Goal: Task Accomplishment & Management: Use online tool/utility

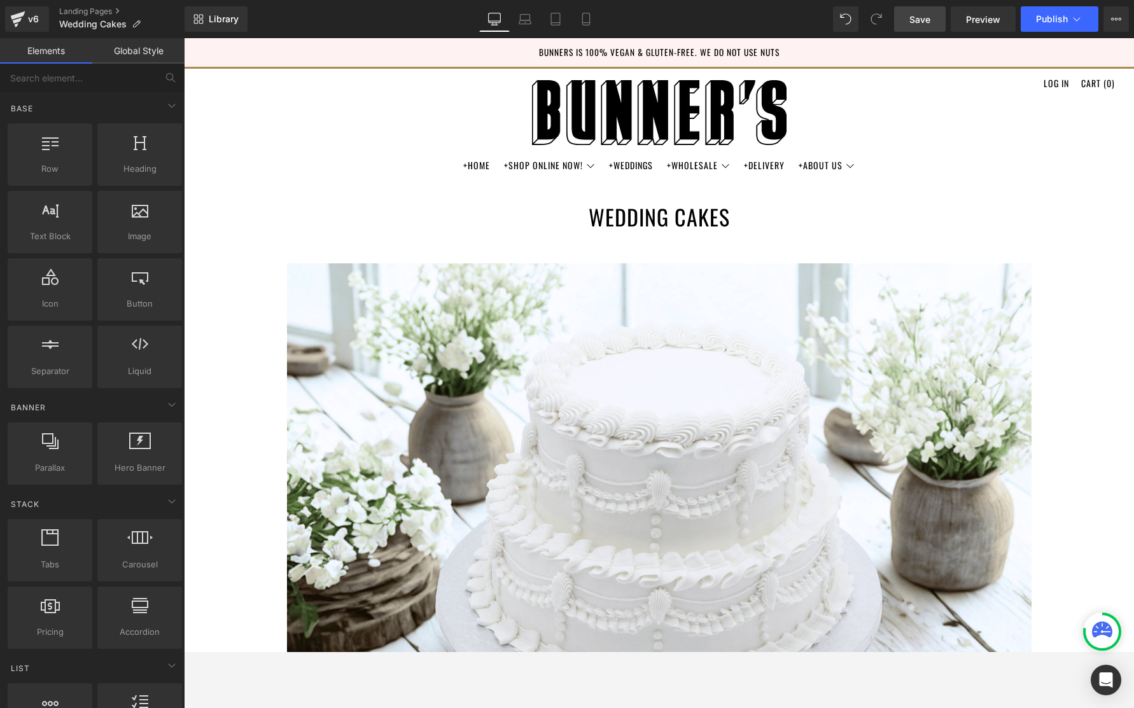
scroll to position [3515, 950]
click at [924, 25] on link "Save" at bounding box center [920, 18] width 52 height 25
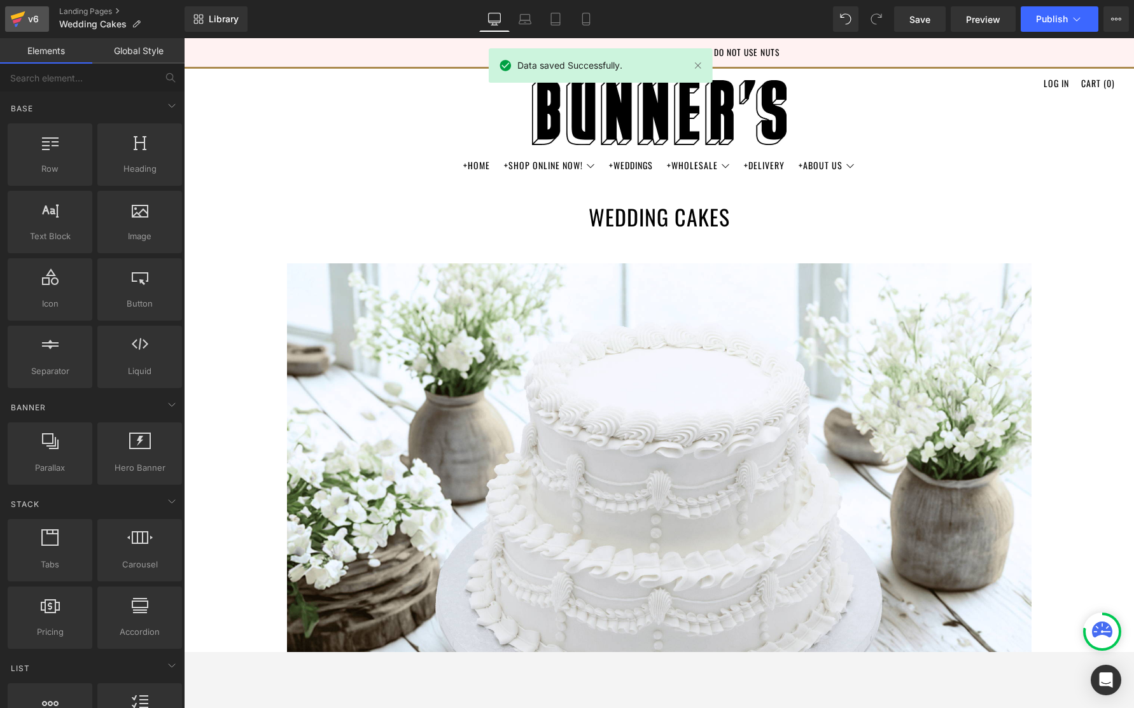
click at [24, 18] on icon at bounding box center [17, 19] width 15 height 32
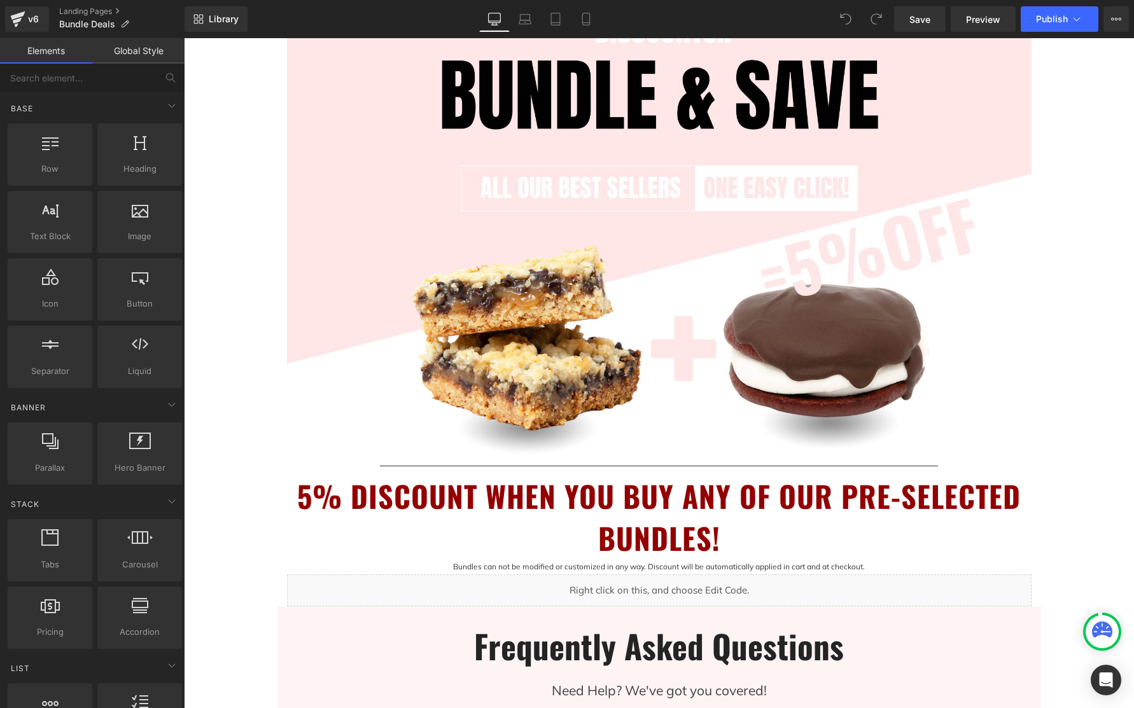
scroll to position [270, 0]
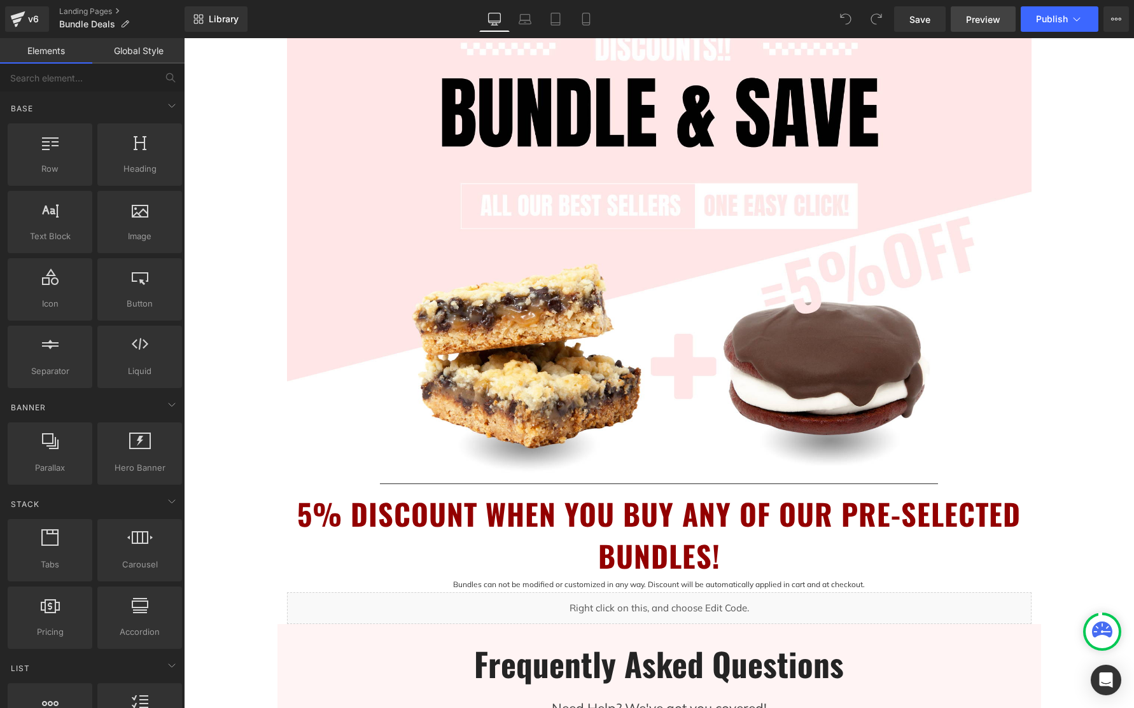
click at [987, 23] on span "Preview" at bounding box center [983, 19] width 34 height 13
click at [1056, 19] on span "Publish" at bounding box center [1052, 19] width 32 height 10
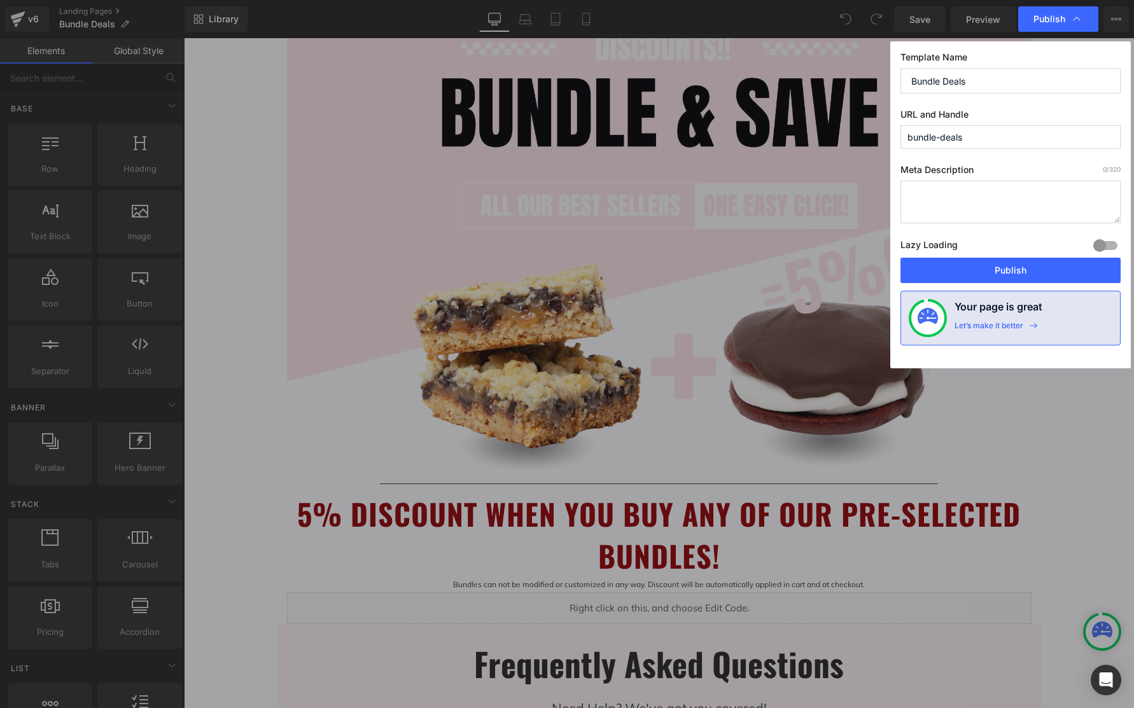
click at [966, 137] on input "bundle-deals" at bounding box center [1010, 137] width 220 height 24
drag, startPoint x: 978, startPoint y: 136, endPoint x: 994, endPoint y: 151, distance: 22.1
click at [839, 134] on div "Publish Template Name Bundle Deals URL and Handle bundle-deals Meta Description…" at bounding box center [567, 354] width 1134 height 708
drag, startPoint x: 942, startPoint y: 137, endPoint x: 932, endPoint y: 142, distance: 11.4
click at [942, 137] on input "bundledeals" at bounding box center [1010, 137] width 220 height 24
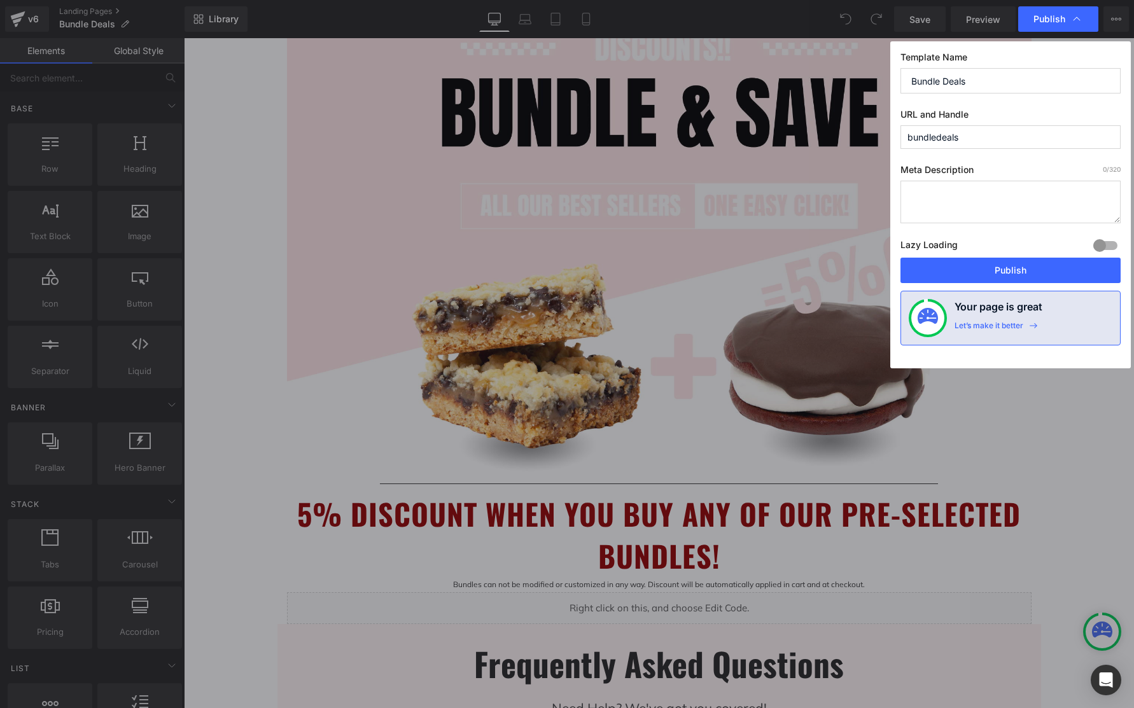
drag, startPoint x: 971, startPoint y: 138, endPoint x: 837, endPoint y: 147, distance: 134.5
click at [837, 147] on div "Publish Template Name Bundle Deals URL and Handle bundledeals Meta Description …" at bounding box center [567, 354] width 1134 height 708
drag, startPoint x: 962, startPoint y: 134, endPoint x: 970, endPoint y: 134, distance: 7.7
click at [963, 134] on input "bundledeals" at bounding box center [1010, 137] width 220 height 24
drag, startPoint x: 959, startPoint y: 141, endPoint x: 866, endPoint y: 142, distance: 93.5
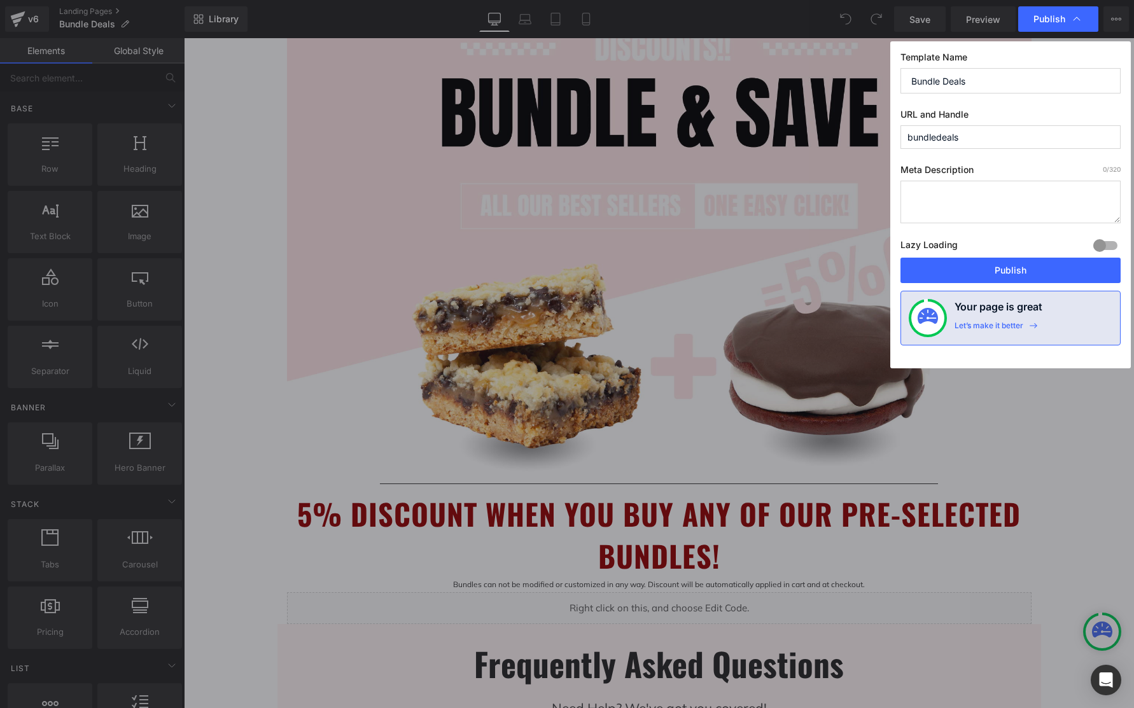
click at [866, 142] on div "Publish Template Name Bundle Deals URL and Handle bundledeals Meta Description …" at bounding box center [567, 354] width 1134 height 708
type input "bundles"
click at [1022, 272] on button "Publish" at bounding box center [1010, 270] width 220 height 25
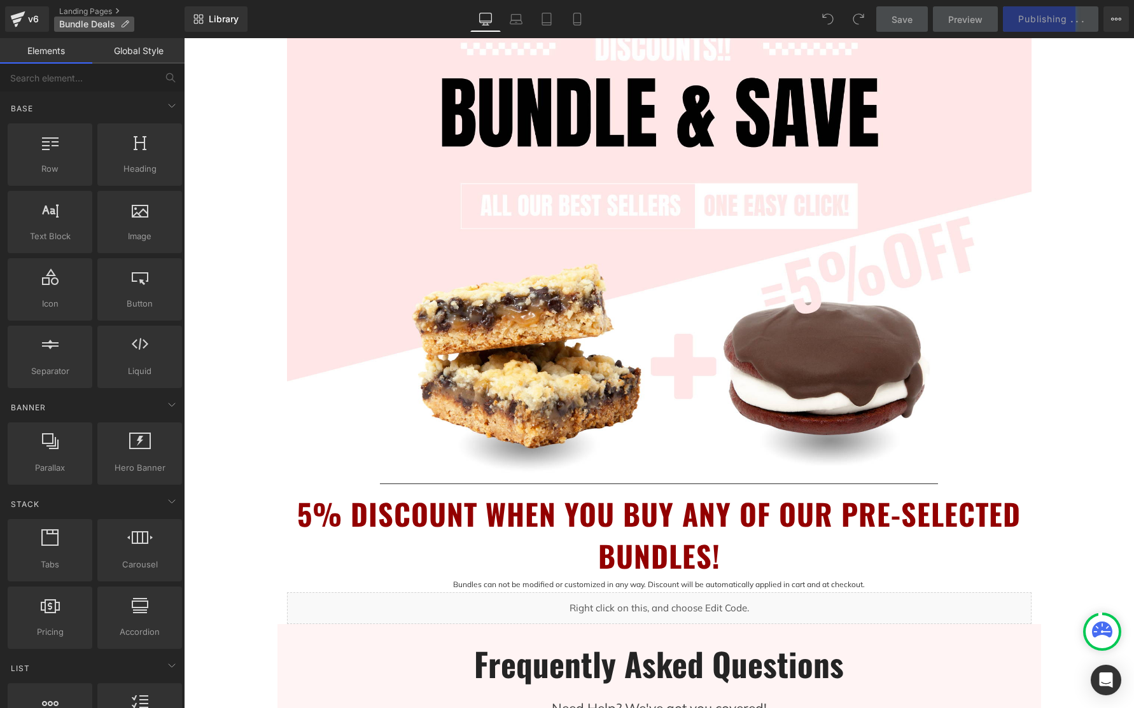
click at [79, 23] on span "Bundle Deals" at bounding box center [87, 24] width 56 height 10
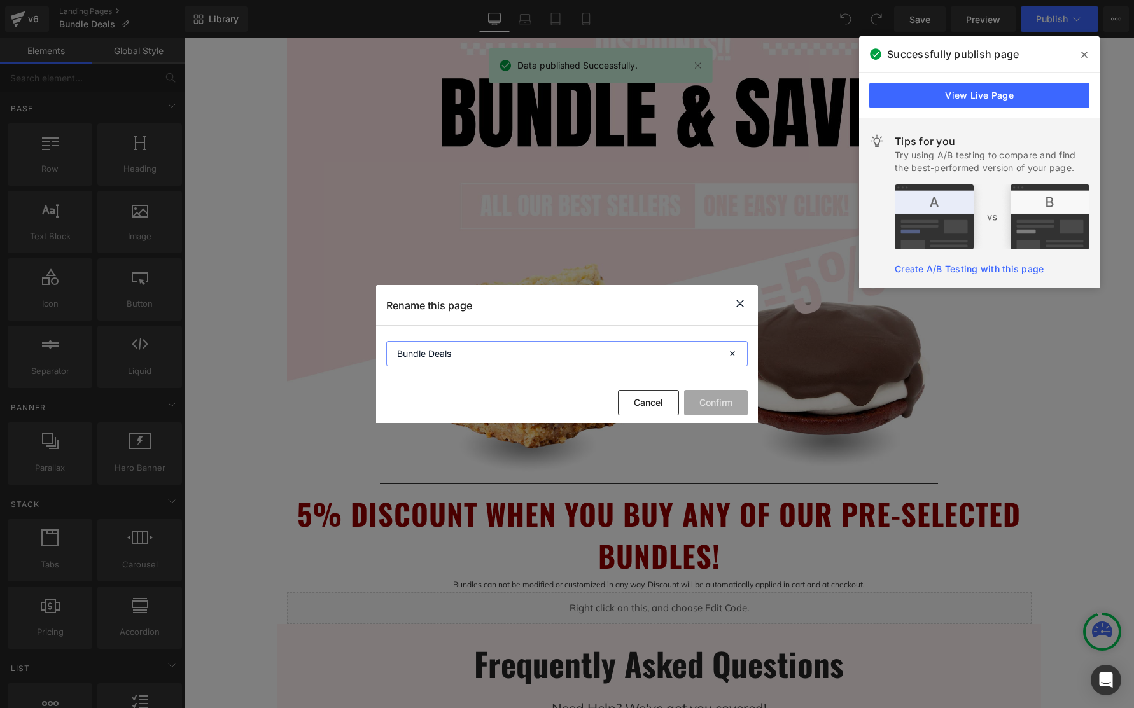
click at [452, 354] on input "Bundle Deals" at bounding box center [566, 353] width 361 height 25
drag, startPoint x: 447, startPoint y: 356, endPoint x: 426, endPoint y: 357, distance: 21.7
click at [426, 357] on input "Bundle Deals" at bounding box center [566, 353] width 361 height 25
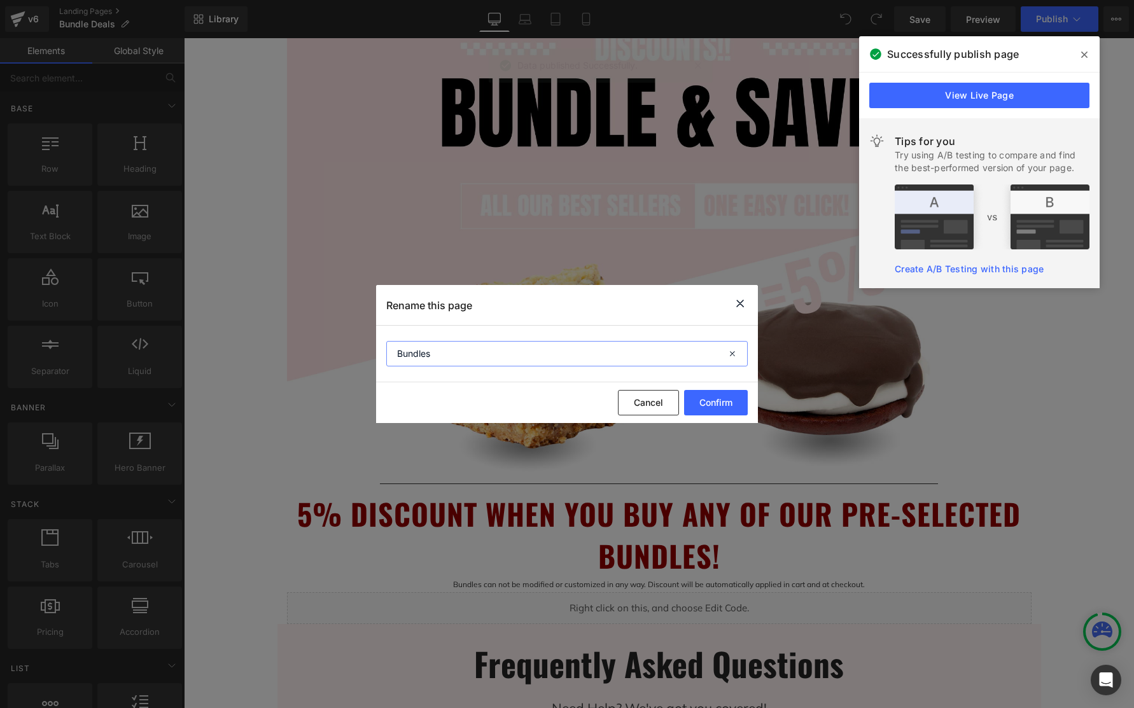
type input "Bundles"
drag, startPoint x: 730, startPoint y: 415, endPoint x: 734, endPoint y: 401, distance: 14.4
click at [731, 414] on button "Confirm" at bounding box center [716, 402] width 64 height 25
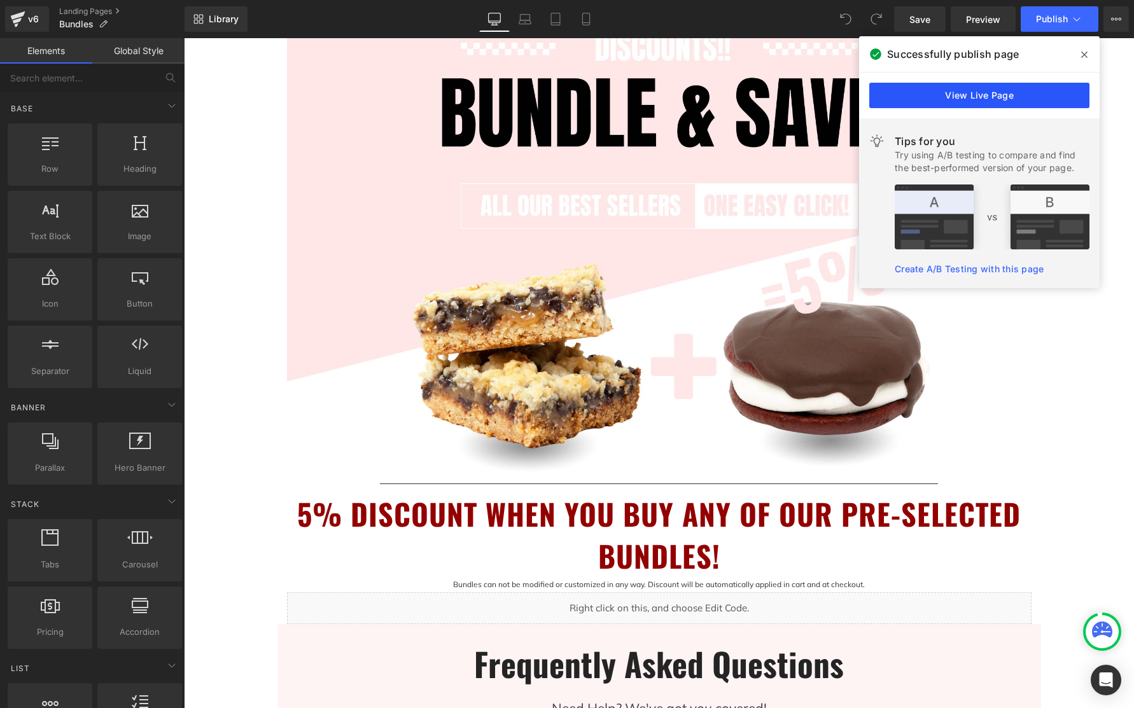
click at [988, 102] on link "View Live Page" at bounding box center [979, 95] width 220 height 25
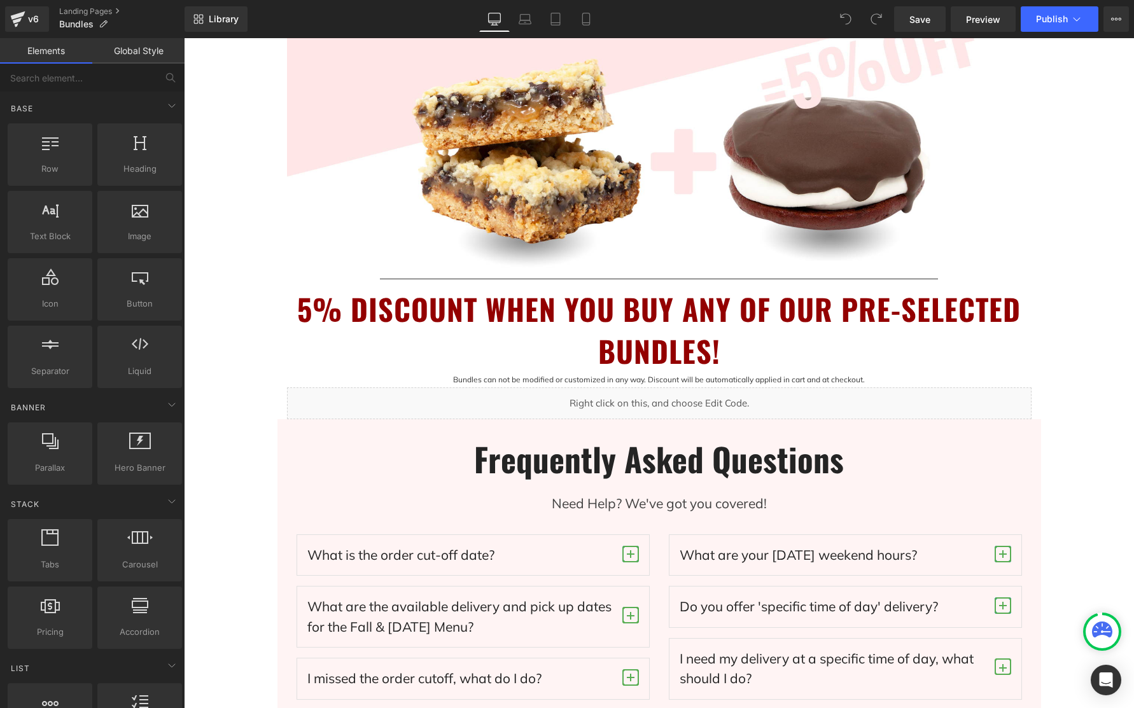
scroll to position [553, 0]
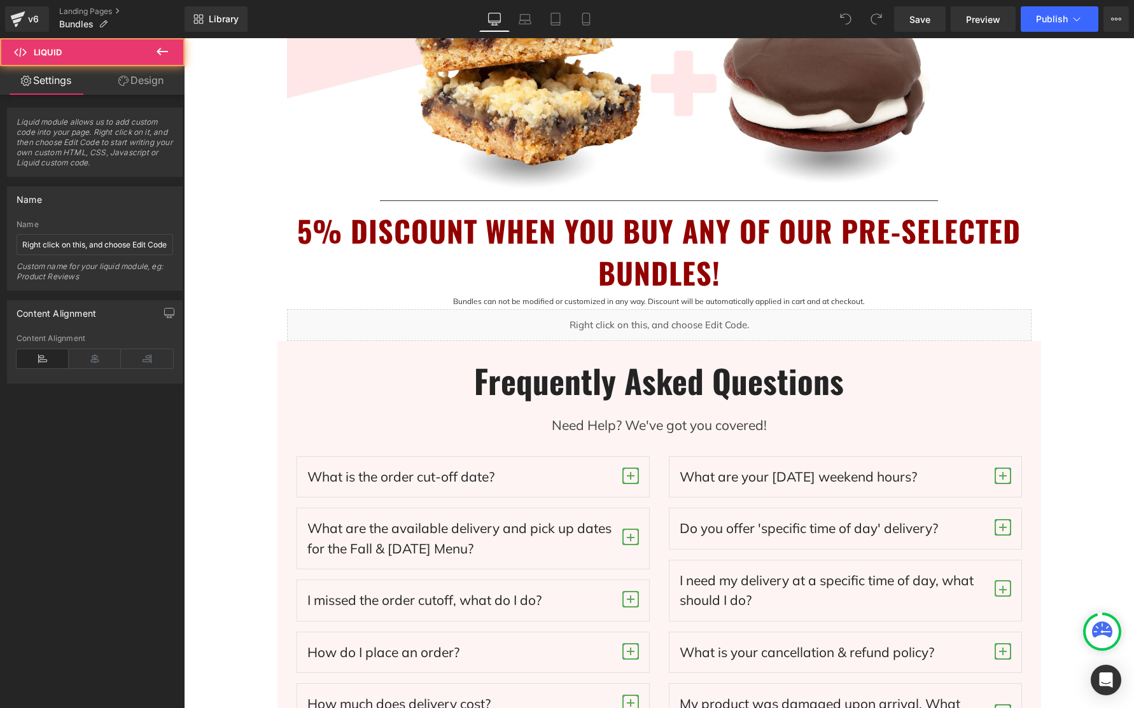
drag, startPoint x: 932, startPoint y: 408, endPoint x: 748, endPoint y: 370, distance: 187.8
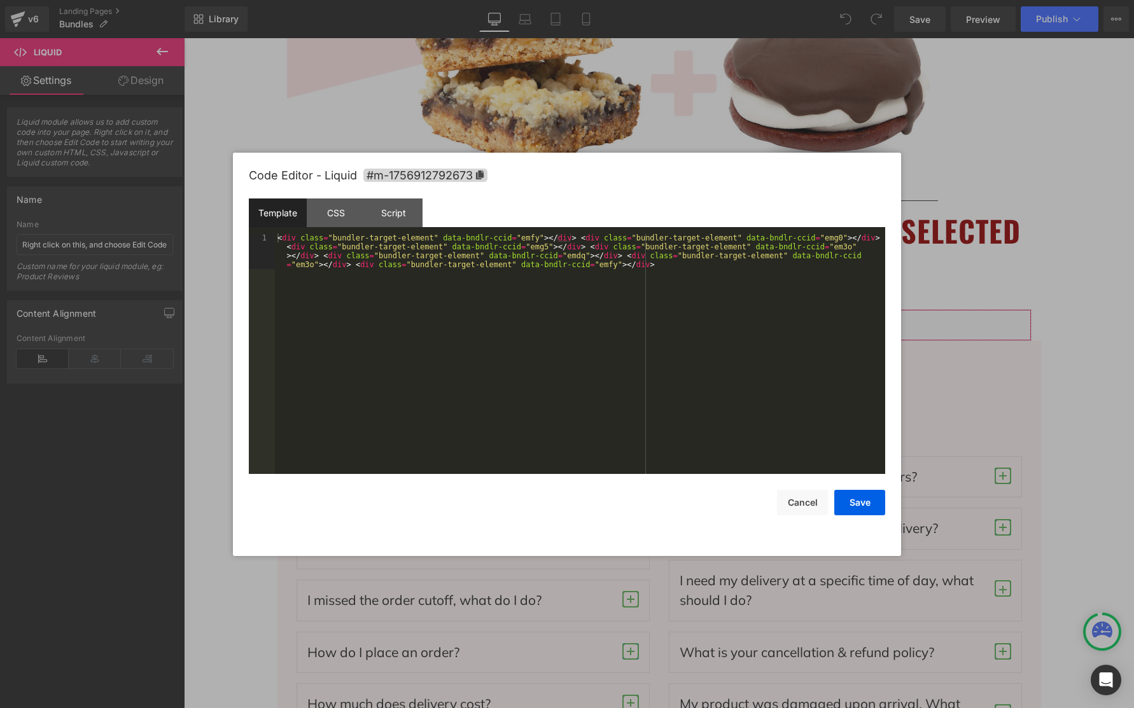
click at [723, 0] on div "You are previewing how the will restyle your page. You can not edit Elements in…" at bounding box center [567, 0] width 1134 height 0
click at [341, 217] on div "CSS" at bounding box center [336, 213] width 58 height 29
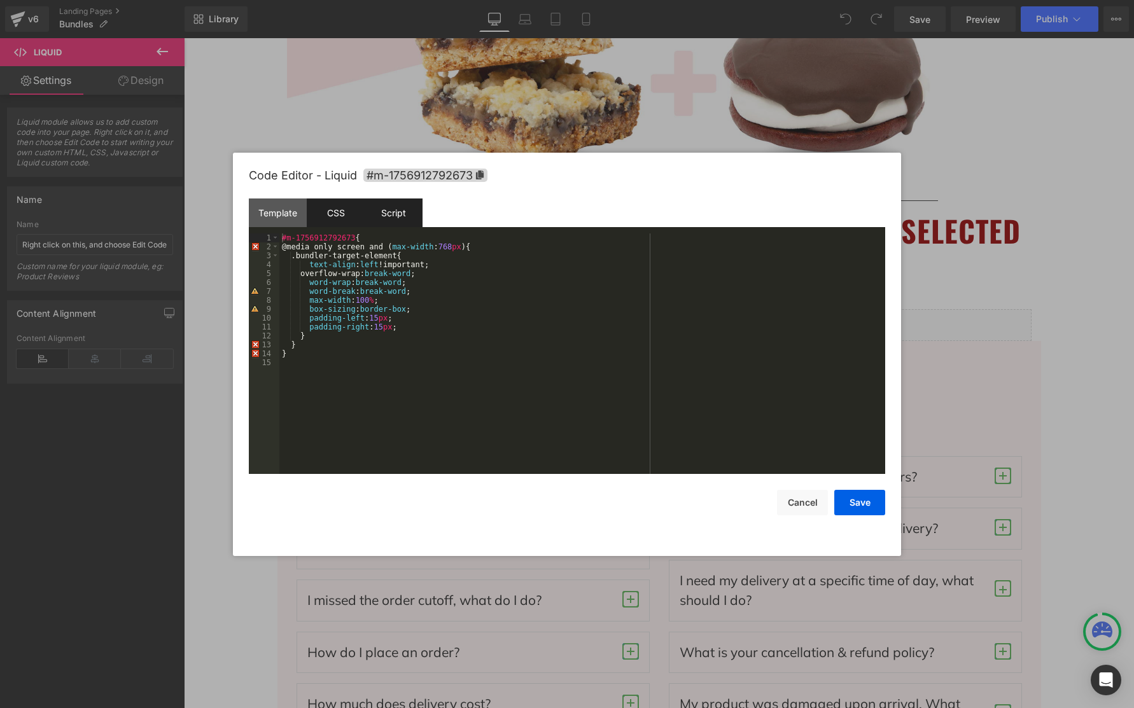
click at [387, 218] on div "Script" at bounding box center [394, 213] width 58 height 29
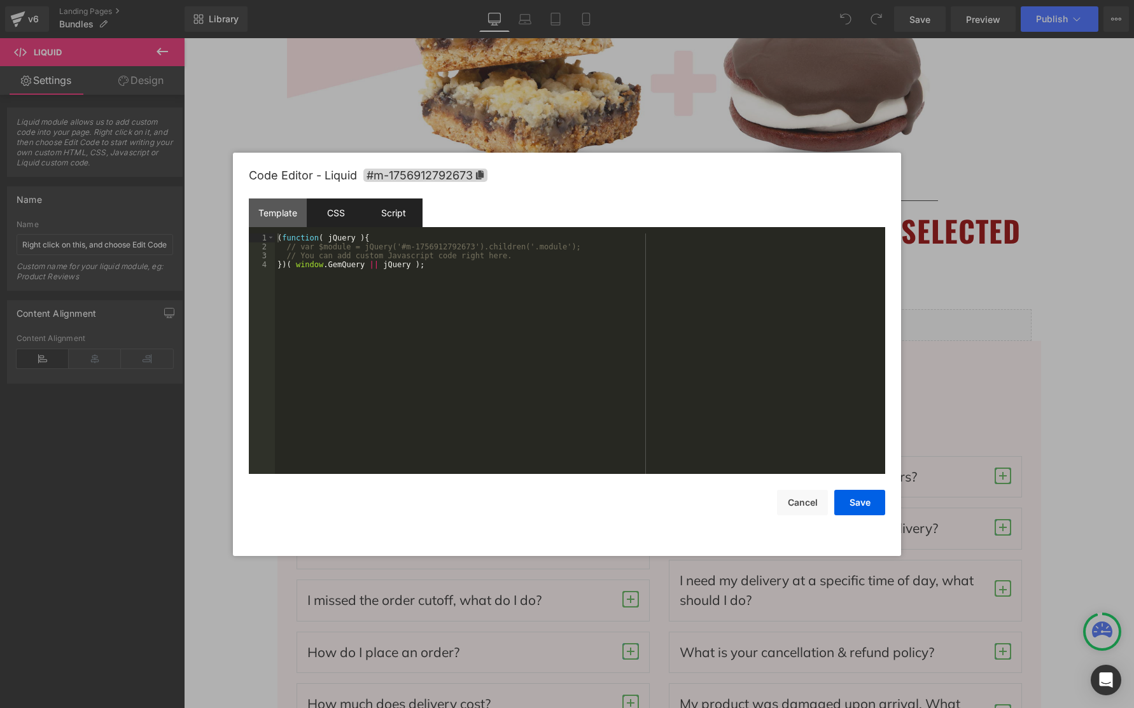
click at [336, 216] on div "CSS" at bounding box center [336, 213] width 58 height 29
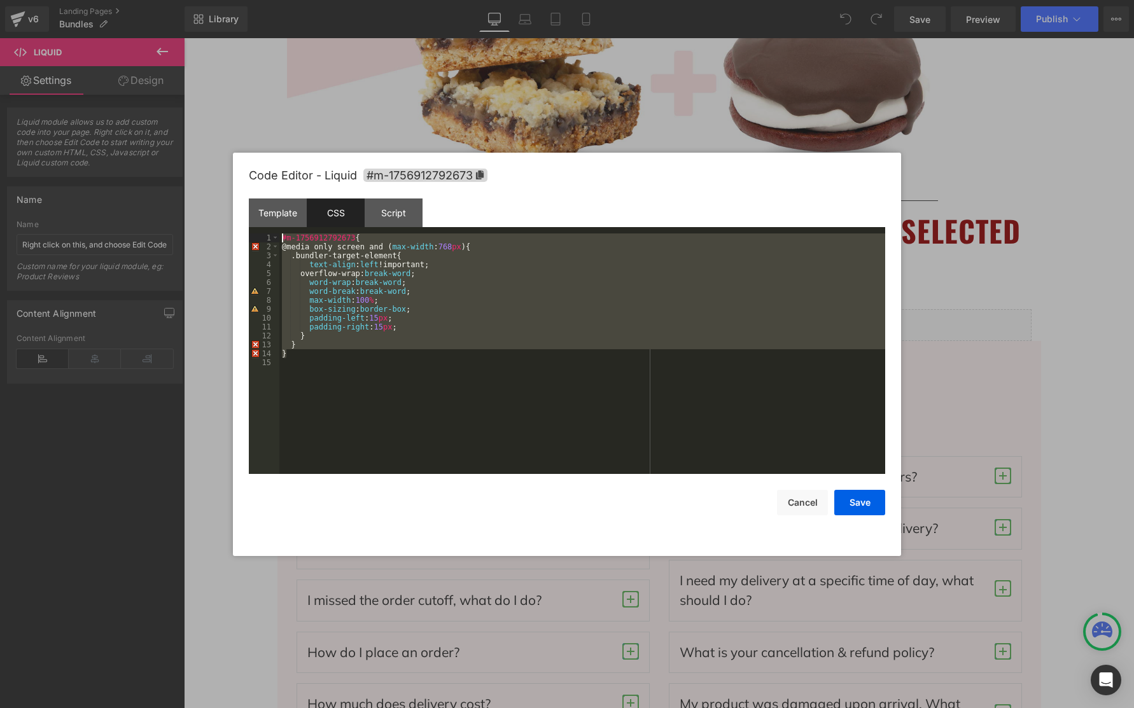
drag, startPoint x: 297, startPoint y: 355, endPoint x: 266, endPoint y: 236, distance: 123.0
click at [266, 236] on pre "1 2 3 4 5 6 7 8 9 10 11 12 13 14 15 #m-1756912792673 { @media only screen and (…" at bounding box center [567, 354] width 636 height 241
click at [312, 356] on div "#m-1756912792673 { @media only screen and ( max-width : 768 px ){ .bundler-targ…" at bounding box center [582, 363] width 606 height 258
drag, startPoint x: 351, startPoint y: 353, endPoint x: 281, endPoint y: 241, distance: 132.4
click at [281, 241] on div "#m-1756912792673 { @media only screen and ( max-width : 768 px ){ .bundler-targ…" at bounding box center [582, 363] width 606 height 258
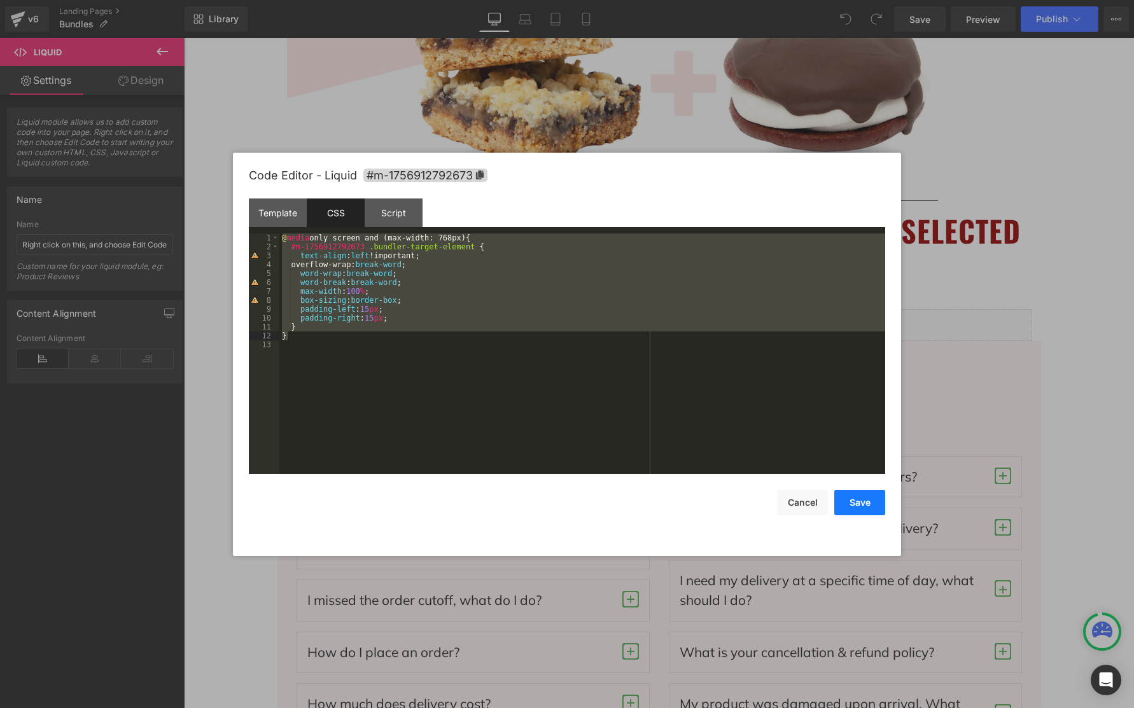
click at [865, 504] on button "Save" at bounding box center [859, 502] width 51 height 25
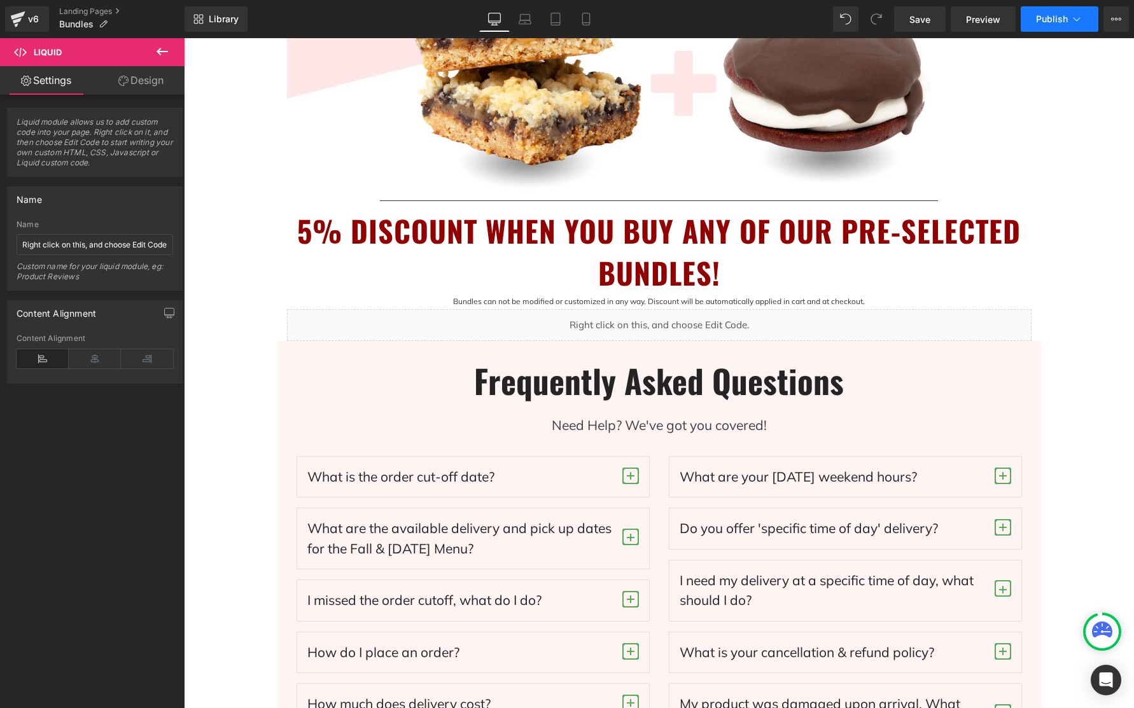
click at [1063, 16] on span "Publish" at bounding box center [1052, 19] width 32 height 10
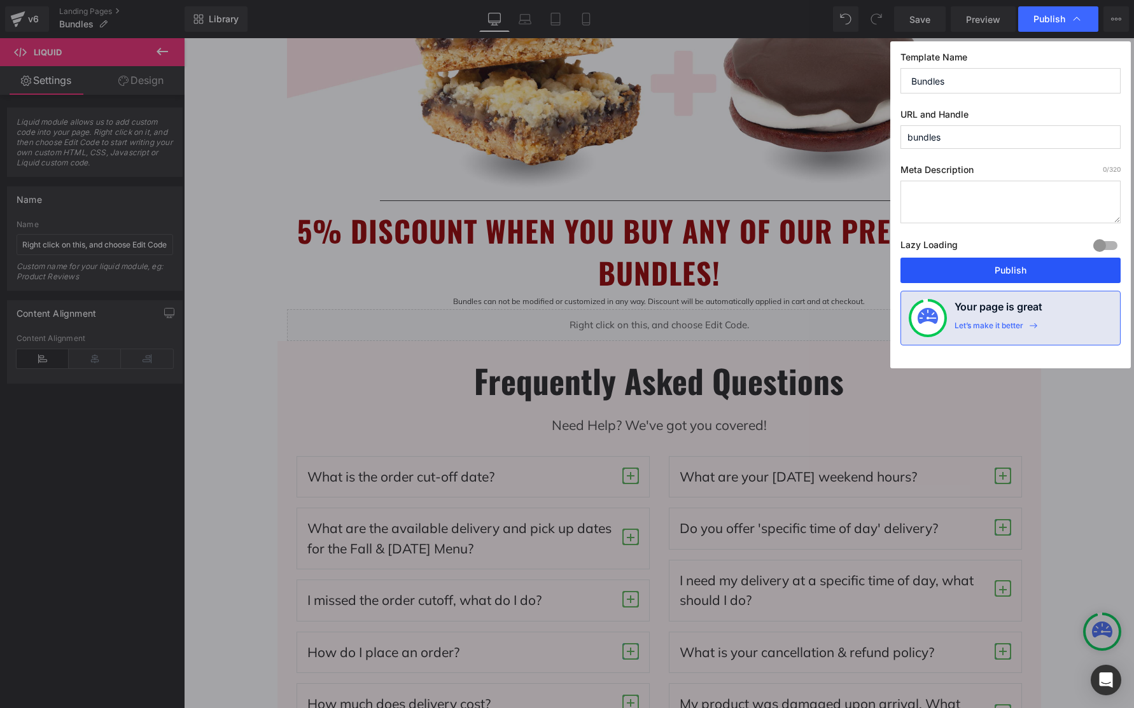
click at [1003, 270] on button "Publish" at bounding box center [1010, 270] width 220 height 25
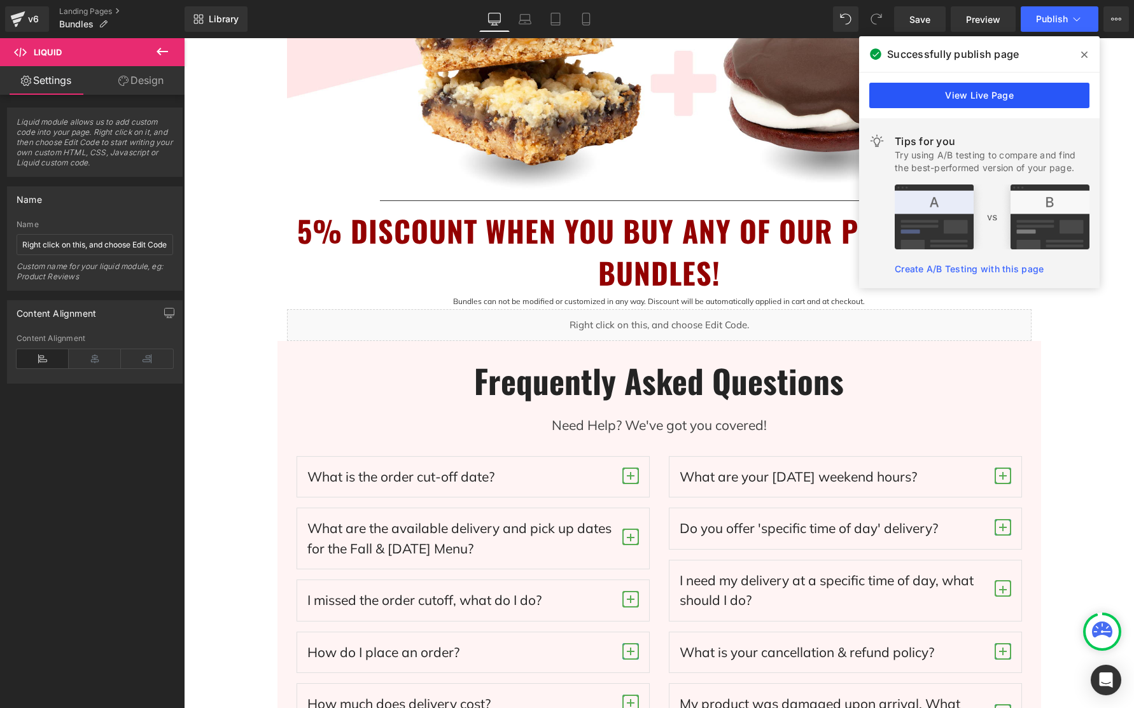
click at [1005, 94] on link "View Live Page" at bounding box center [979, 95] width 220 height 25
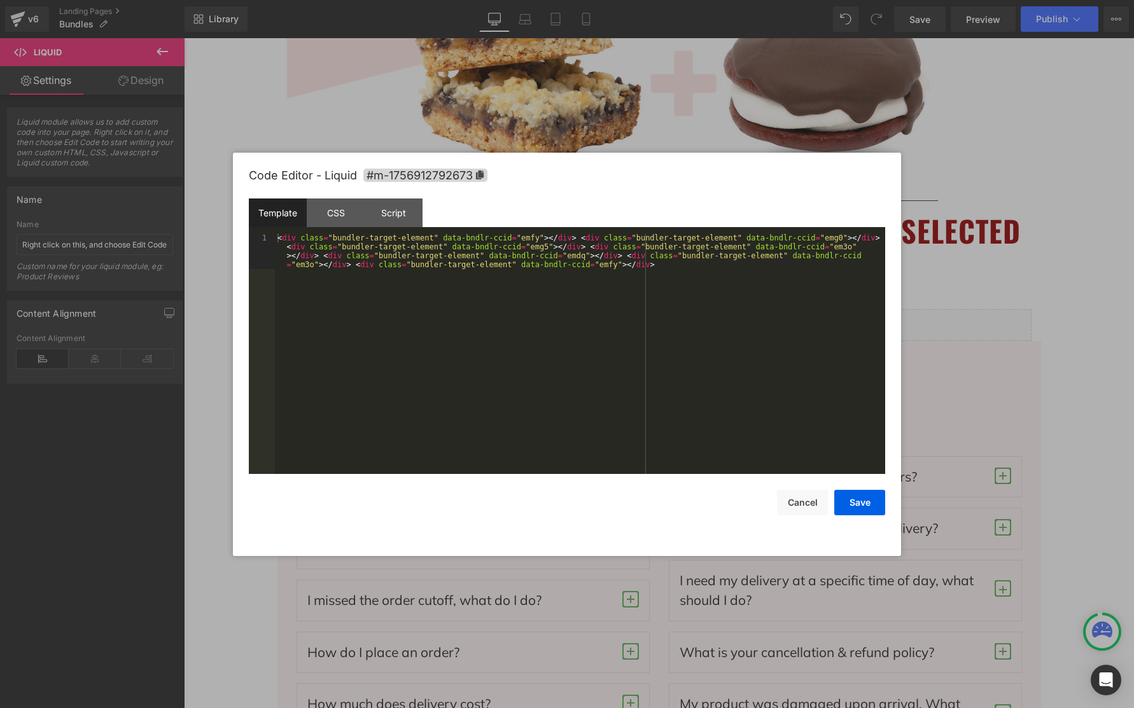
click at [748, 0] on div "You are previewing how the will restyle your page. You can not edit Elements in…" at bounding box center [567, 0] width 1134 height 0
click at [344, 206] on div "CSS" at bounding box center [336, 213] width 58 height 29
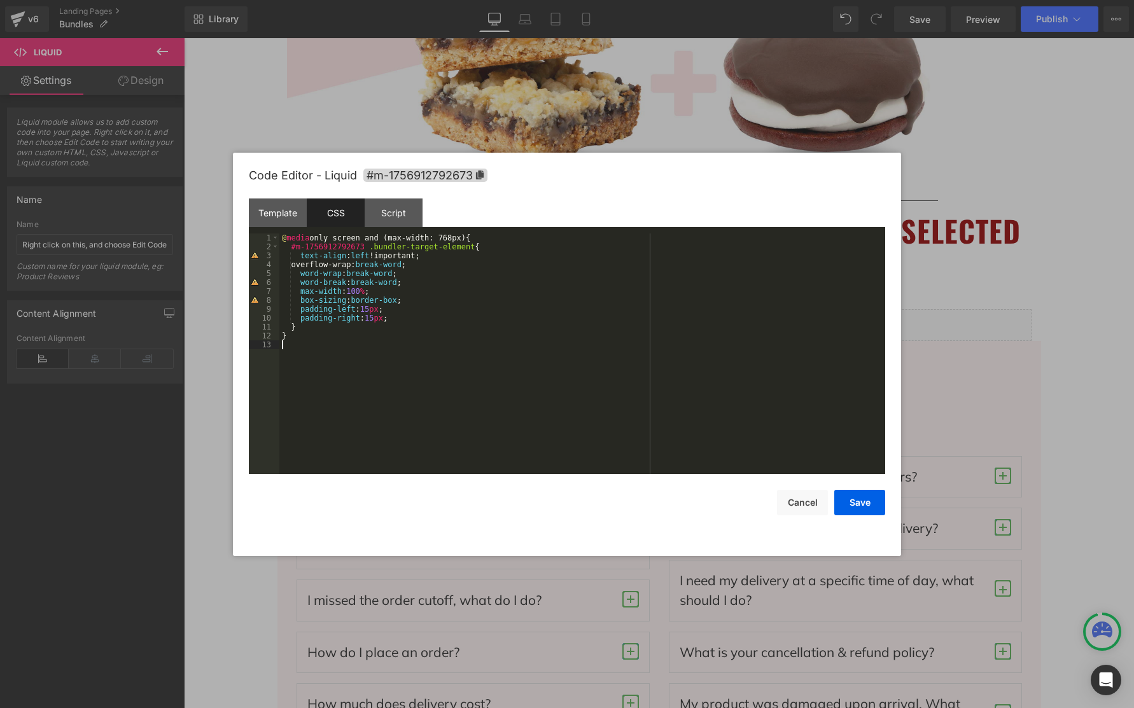
click at [465, 398] on div "@ media only screen and (max-width: 768px) { #m-1756912792673 .bundler-target-e…" at bounding box center [582, 363] width 606 height 258
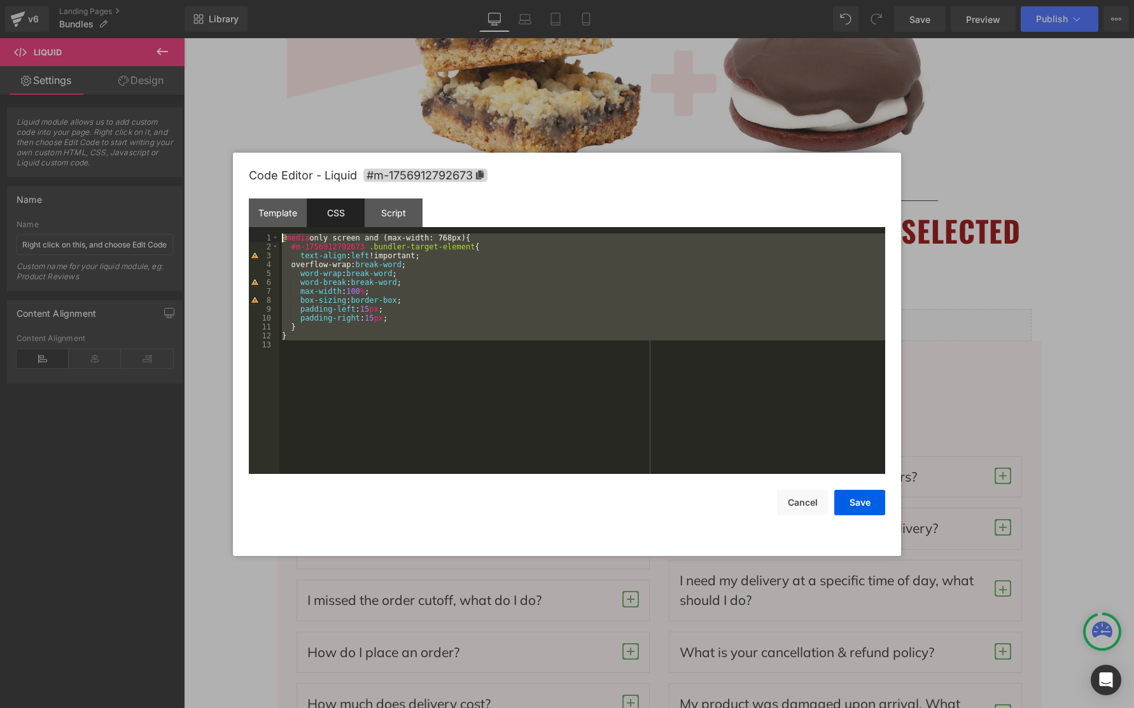
drag, startPoint x: 347, startPoint y: 401, endPoint x: 244, endPoint y: 221, distance: 207.7
click at [244, 221] on div "Code Editor - Liquid #m-1756912792673 Template CSS Script Data 1 < div class = …" at bounding box center [567, 354] width 668 height 403
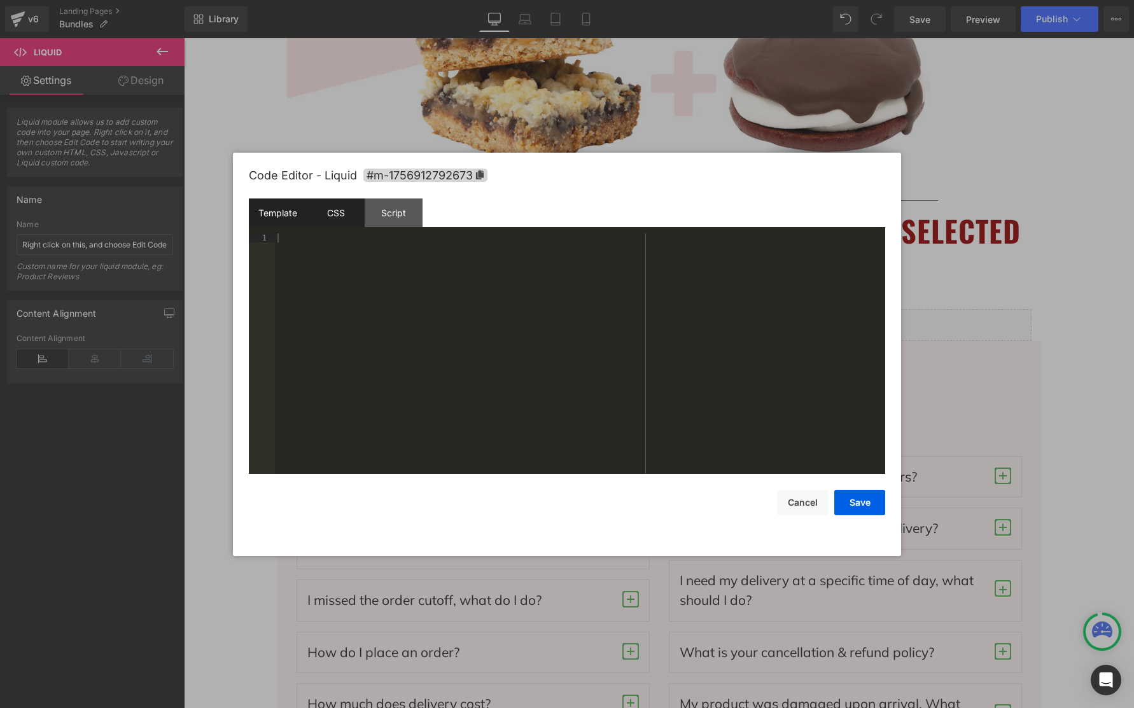
click at [291, 216] on div "Template" at bounding box center [278, 213] width 58 height 29
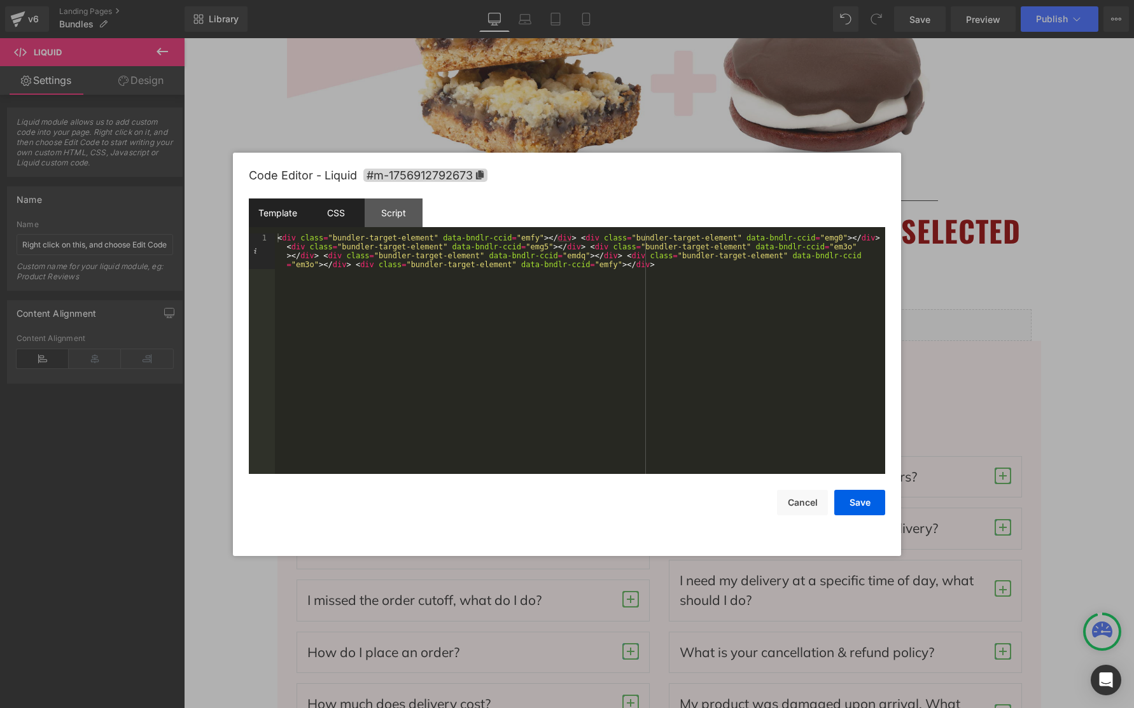
click at [333, 209] on div "CSS" at bounding box center [336, 213] width 58 height 29
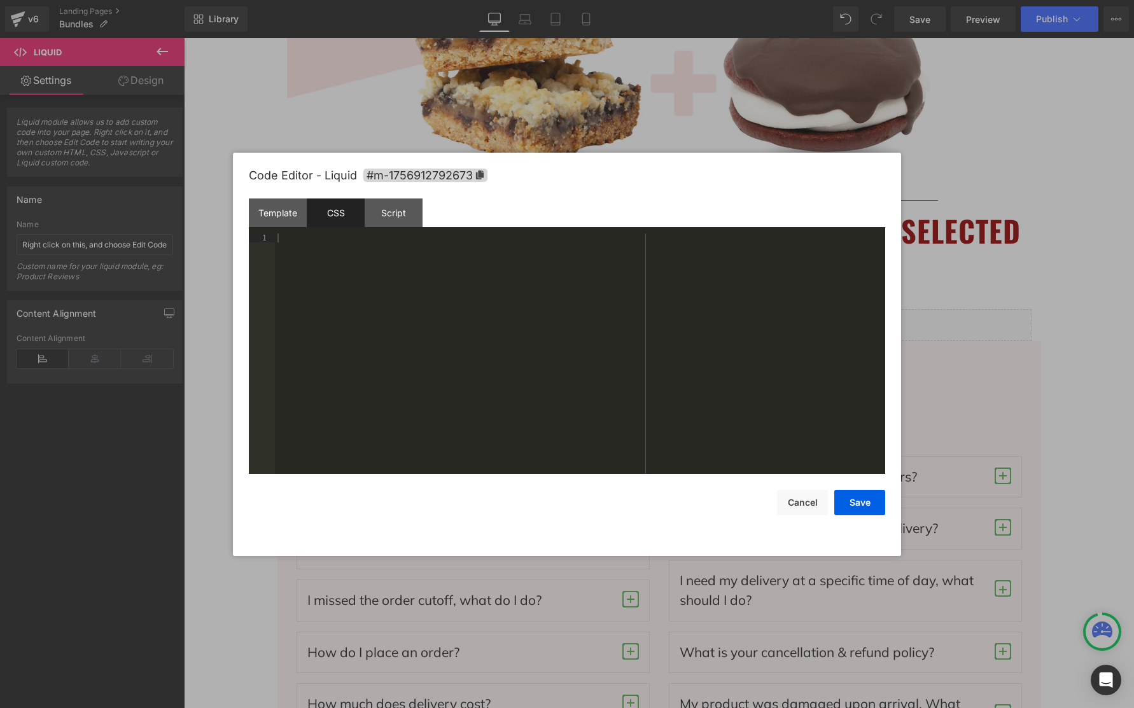
drag, startPoint x: 533, startPoint y: 331, endPoint x: 545, endPoint y: 333, distance: 11.7
click at [533, 331] on div at bounding box center [580, 363] width 610 height 258
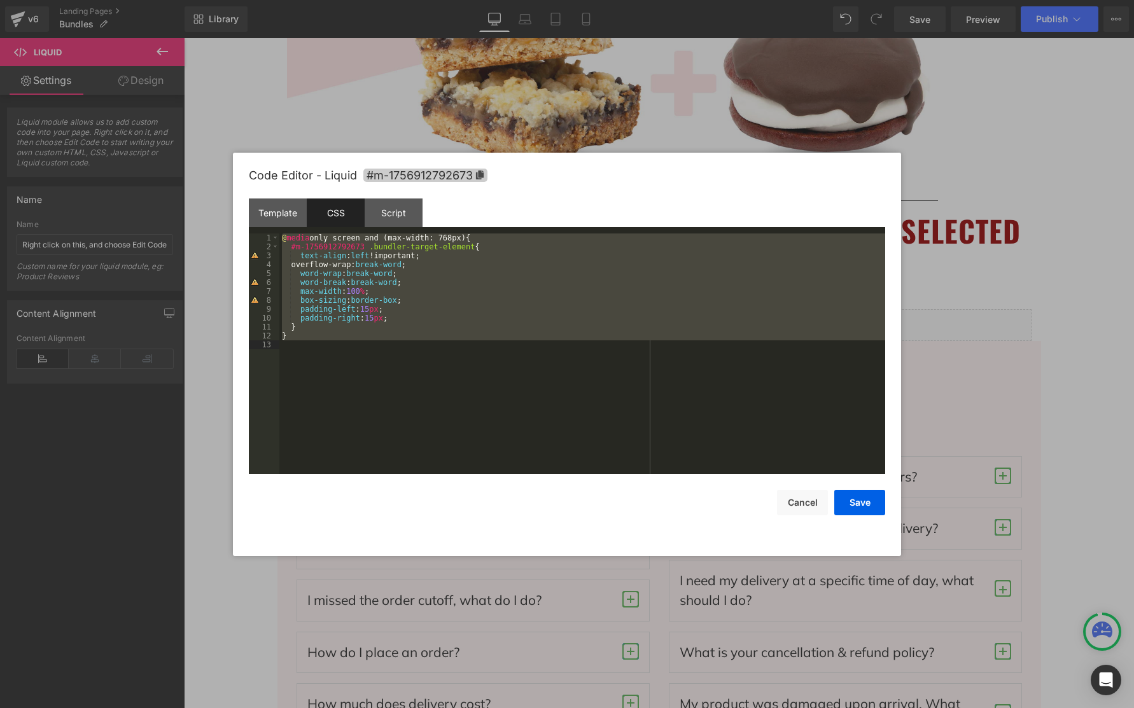
click at [480, 174] on icon at bounding box center [480, 175] width 8 height 9
drag, startPoint x: 281, startPoint y: 239, endPoint x: 288, endPoint y: 239, distance: 7.0
click at [281, 239] on div "@ media only screen and (max-width: 768px) { #m-1756912792673 .bundler-target-e…" at bounding box center [582, 363] width 606 height 258
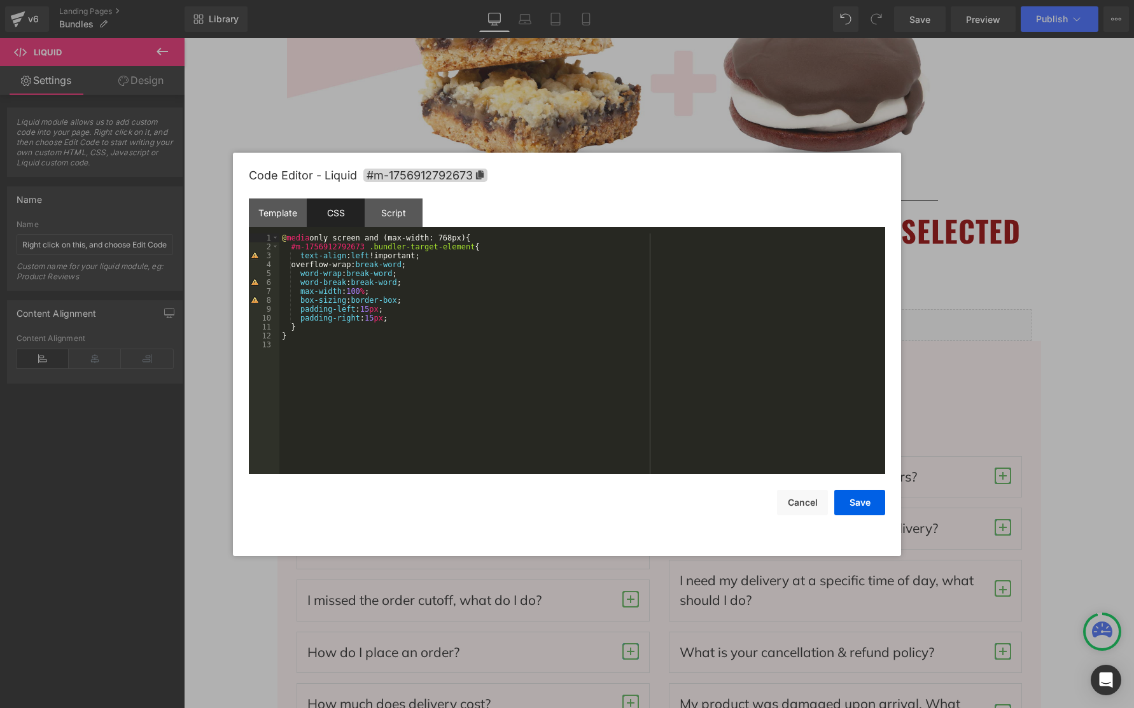
paste textarea
click at [539, 326] on div "#m-1756912792673 @ media only screen and (max-width: 768px) { #m-1756912792673 …" at bounding box center [582, 363] width 606 height 258
click at [859, 508] on button "Save" at bounding box center [859, 502] width 51 height 25
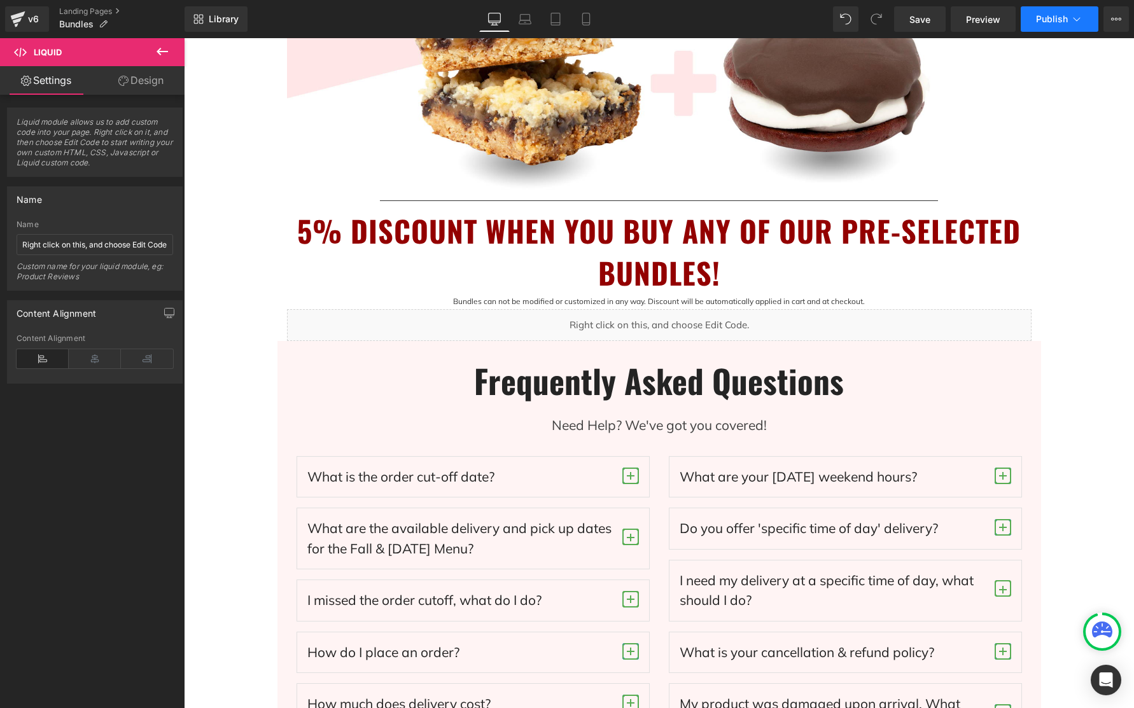
click at [1049, 26] on button "Publish" at bounding box center [1060, 18] width 78 height 25
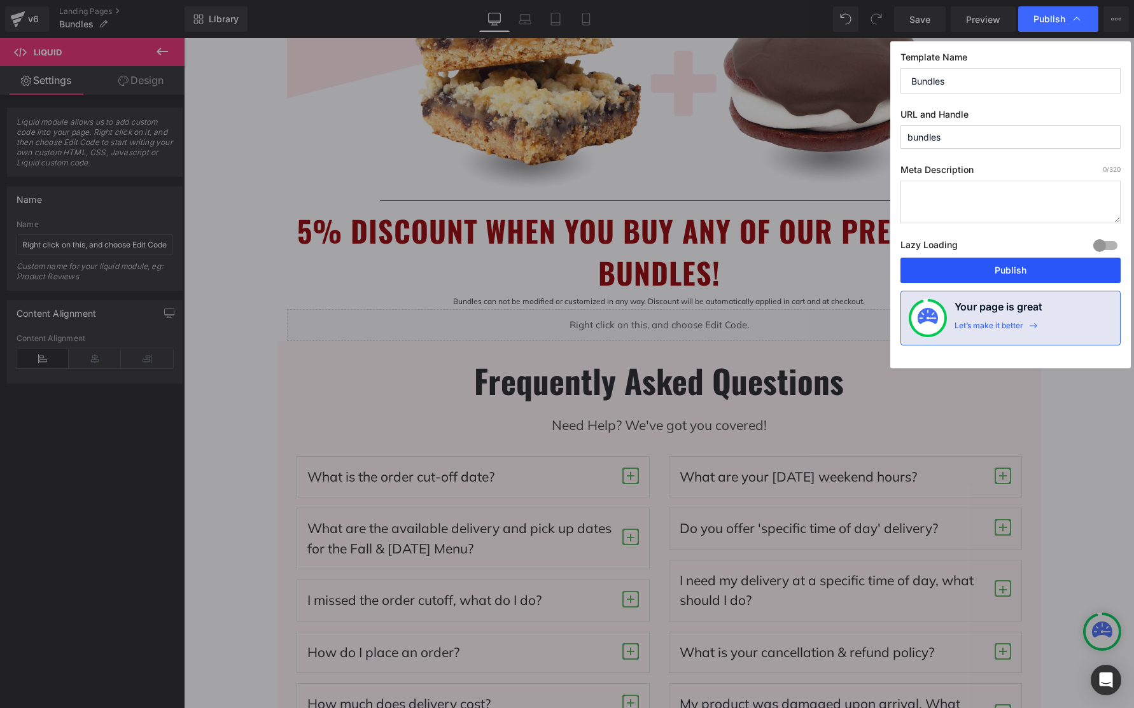
drag, startPoint x: 1019, startPoint y: 275, endPoint x: 835, endPoint y: 237, distance: 187.8
click at [1019, 275] on button "Publish" at bounding box center [1010, 270] width 220 height 25
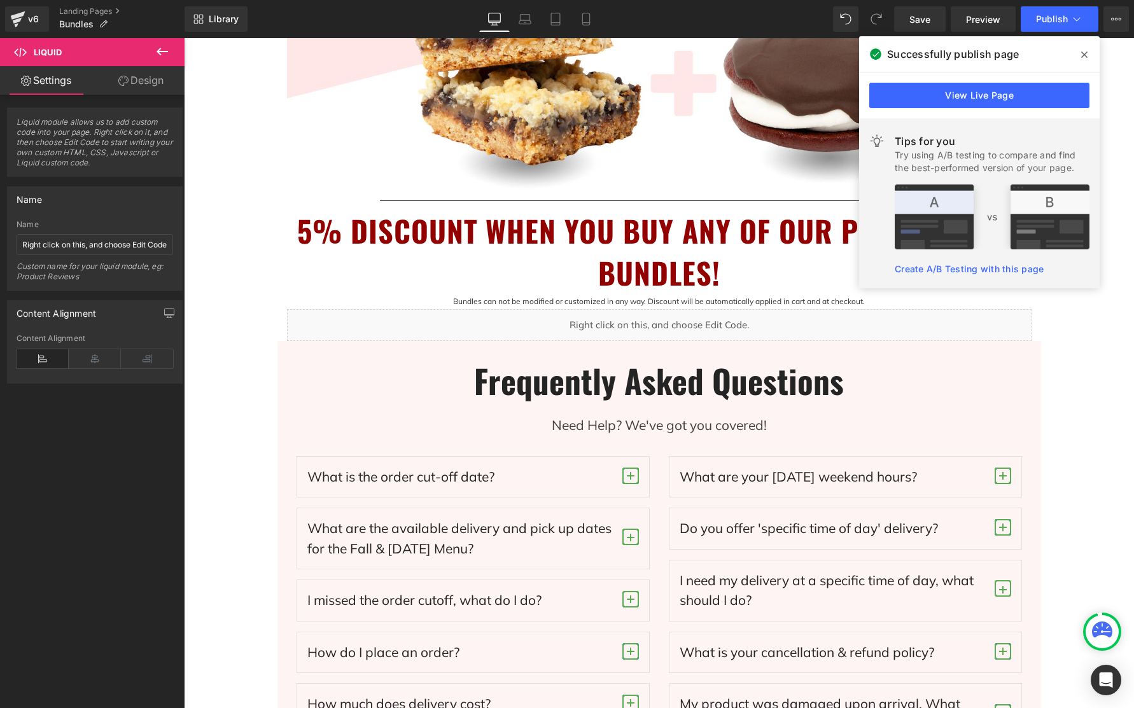
drag, startPoint x: 1080, startPoint y: 52, endPoint x: 380, endPoint y: 206, distance: 717.4
click at [1081, 52] on icon at bounding box center [1084, 55] width 6 height 10
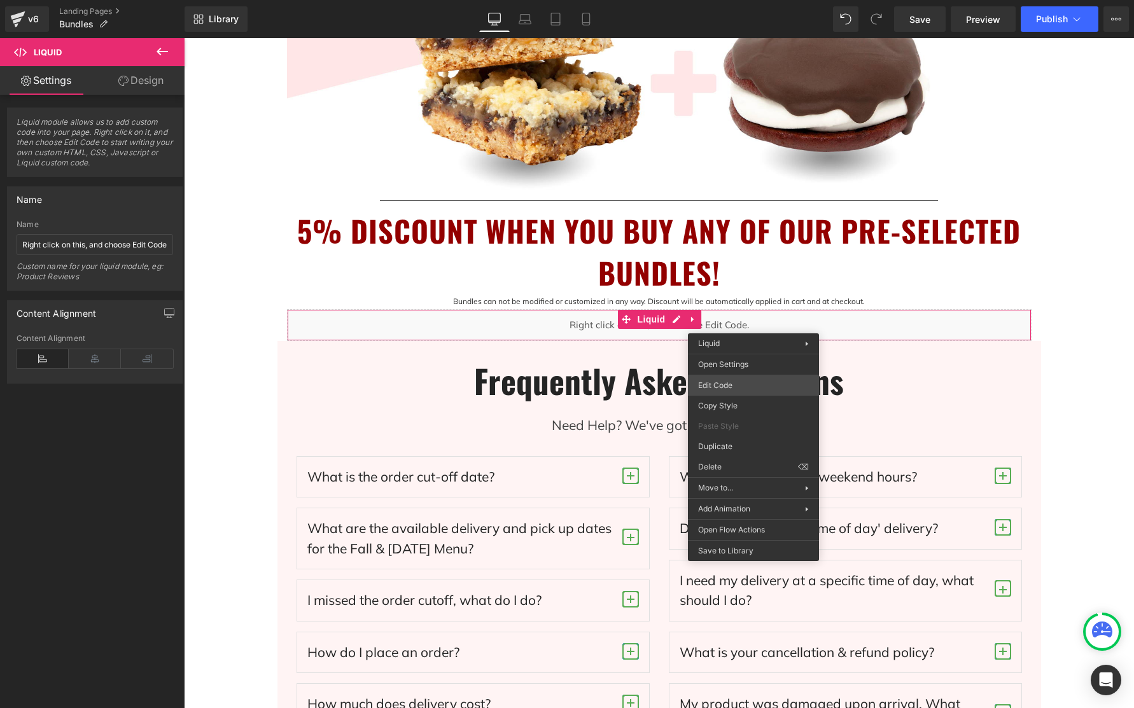
click at [742, 0] on div "You are previewing how the will restyle your page. You can not edit Elements in…" at bounding box center [567, 0] width 1134 height 0
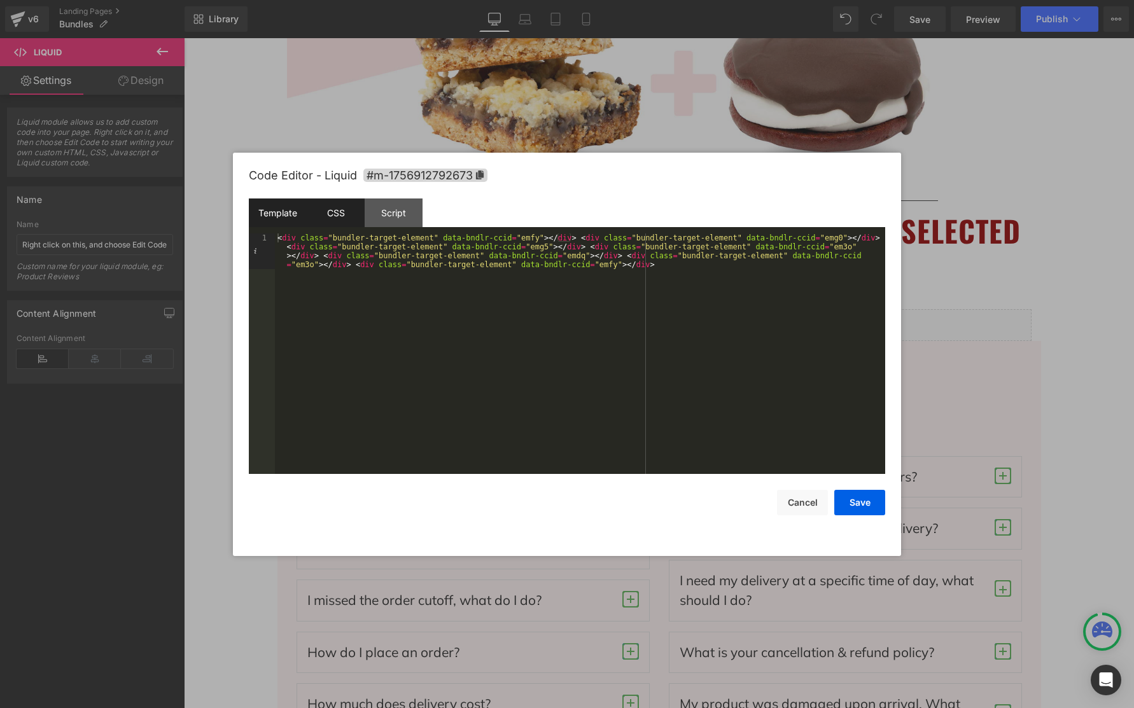
click at [342, 213] on div "CSS" at bounding box center [336, 213] width 58 height 29
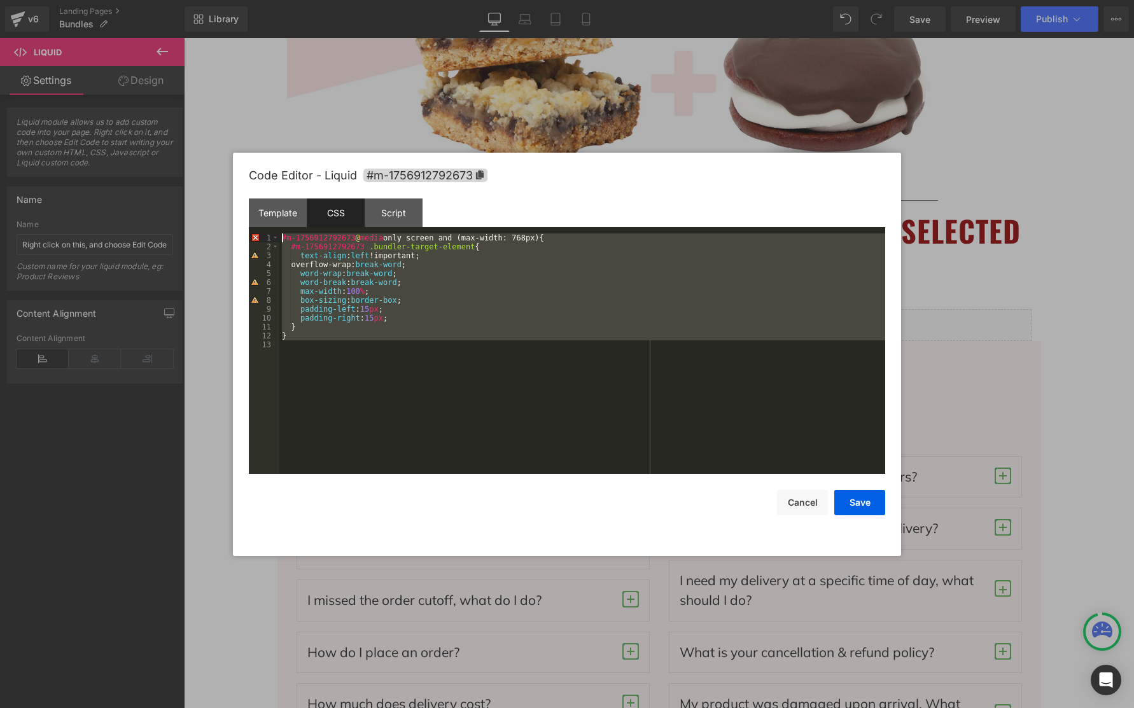
drag, startPoint x: 325, startPoint y: 354, endPoint x: 255, endPoint y: 234, distance: 138.6
click at [255, 234] on pre "1 2 3 4 5 6 7 8 9 10 11 12 13 #m-1756912792673 @ media only screen and (max-wid…" at bounding box center [567, 354] width 636 height 241
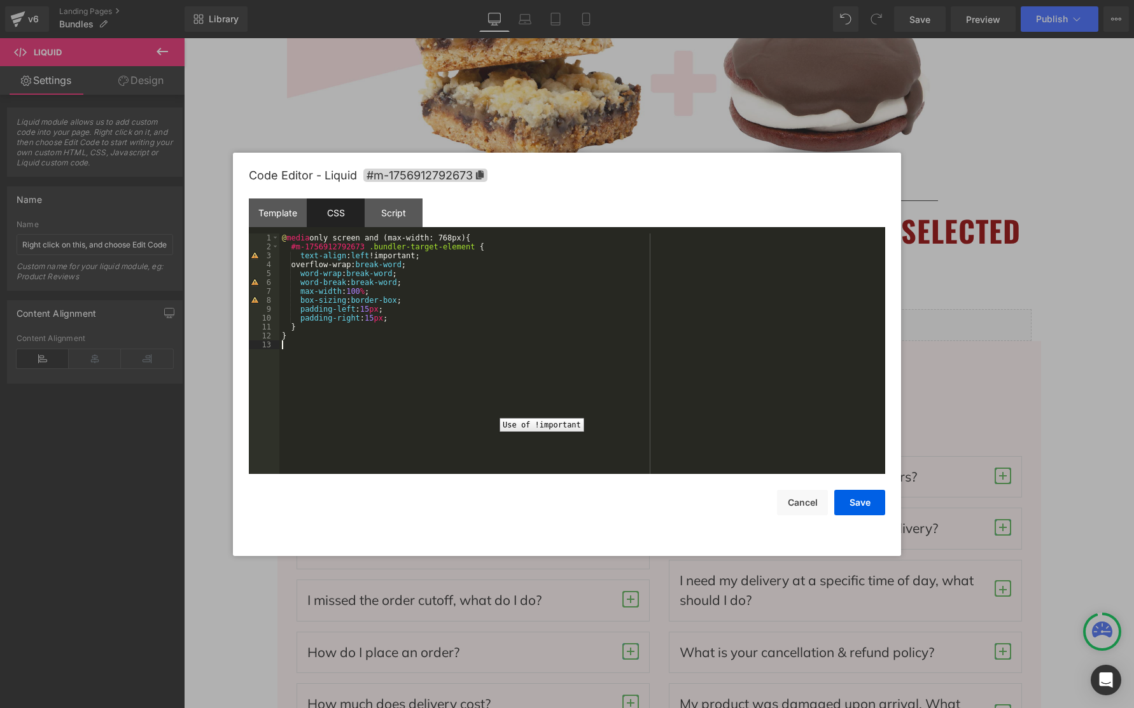
click at [257, 256] on div "3" at bounding box center [264, 255] width 31 height 9
click at [422, 256] on div "@ media only screen and (max-width: 768px) { #m-1756912792673 .bundler-target-e…" at bounding box center [582, 363] width 606 height 258
click at [536, 317] on div "@ media only screen and (max-width: 768px) { #m-1756912792673 .bundler-target-e…" at bounding box center [582, 363] width 606 height 258
drag, startPoint x: 404, startPoint y: 283, endPoint x: 349, endPoint y: 283, distance: 54.7
click at [349, 283] on div "@ media only screen and (max-width: 768px) { #m-1756912792673 .bundler-target-e…" at bounding box center [582, 363] width 606 height 258
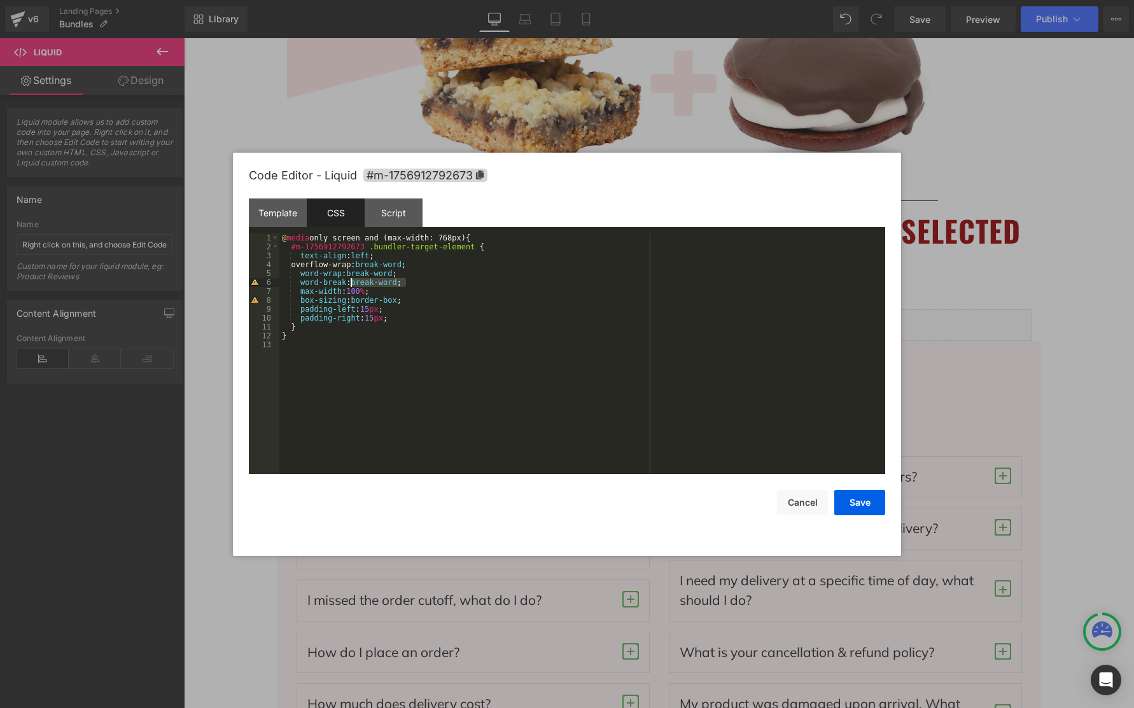
click at [402, 284] on div "@ media only screen and (max-width: 768px) { #m-1756912792673 .bundler-target-e…" at bounding box center [582, 354] width 606 height 241
drag, startPoint x: 435, startPoint y: 301, endPoint x: 419, endPoint y: 293, distance: 18.5
click at [435, 301] on div "@ media only screen and (max-width: 768px) { #m-1756912792673 .bundler-target-e…" at bounding box center [582, 363] width 606 height 258
drag, startPoint x: 401, startPoint y: 285, endPoint x: 347, endPoint y: 285, distance: 53.4
click at [347, 285] on div "@ media only screen and (max-width: 768px) { #m-1756912792673 .bundler-target-e…" at bounding box center [582, 363] width 606 height 258
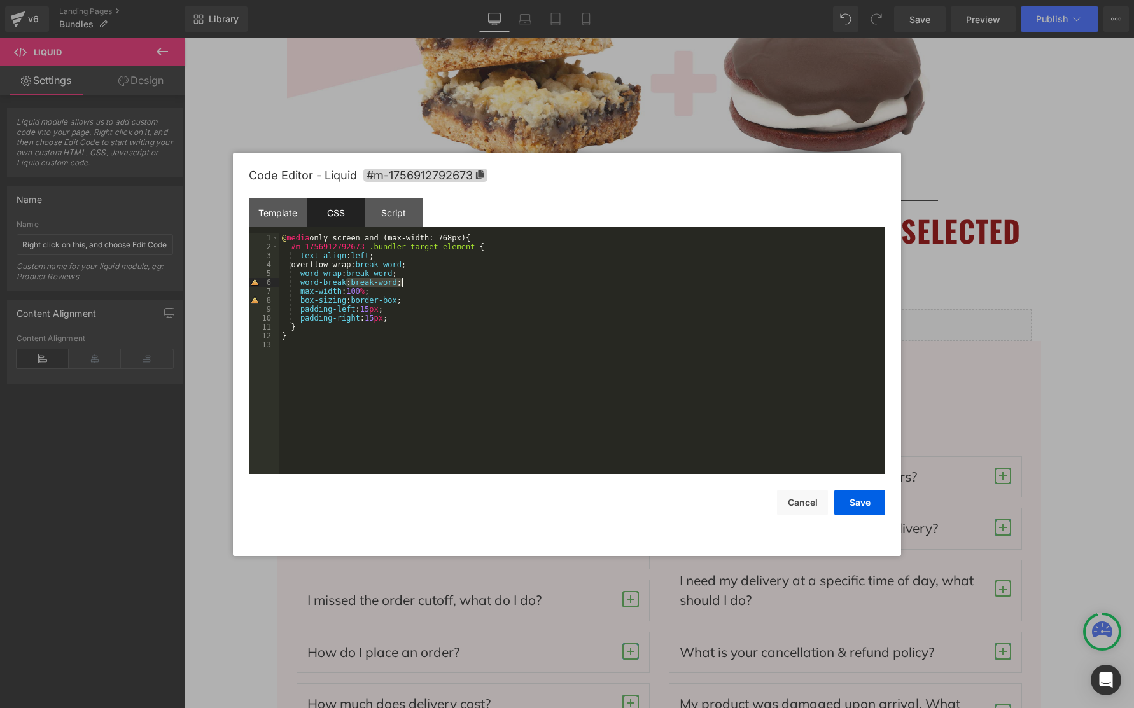
click at [393, 284] on div "@ media only screen and (max-width: 768px) { #m-1756912792673 .bundler-target-e…" at bounding box center [582, 363] width 606 height 258
click at [381, 283] on div "@ media only screen and (max-width: 768px) { #m-1756912792673 .bundler-target-e…" at bounding box center [582, 363] width 606 height 258
drag, startPoint x: 384, startPoint y: 281, endPoint x: 401, endPoint y: 279, distance: 16.6
click at [401, 279] on div "@ media only screen and (max-width: 768px) { #m-1756912792673 .bundler-target-e…" at bounding box center [582, 363] width 606 height 258
click at [255, 301] on div "8" at bounding box center [264, 300] width 31 height 9
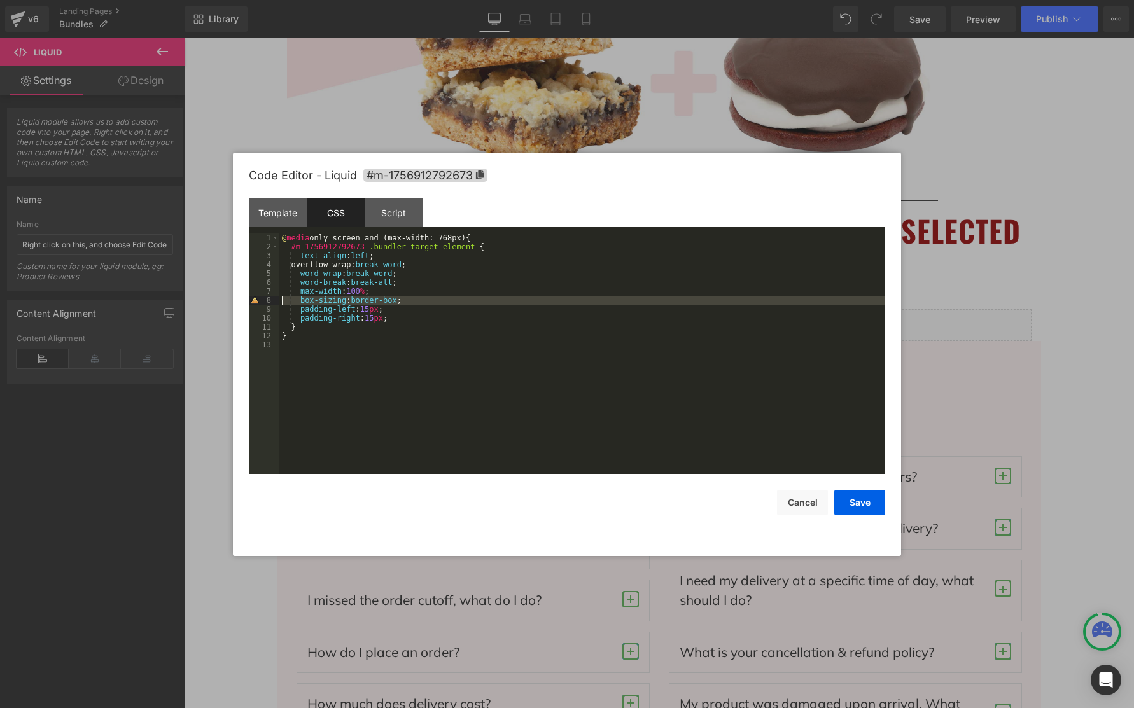
click at [410, 302] on div "@ media only screen and (max-width: 768px) { #m-1756912792673 .bundler-target-e…" at bounding box center [582, 354] width 606 height 241
drag, startPoint x: 441, startPoint y: 302, endPoint x: 269, endPoint y: 303, distance: 171.8
click at [272, 302] on pre "1 2 3 4 5 6 7 8 9 10 11 12 13 @ media only screen and (max-width: 768px) { #m-1…" at bounding box center [567, 354] width 636 height 241
click at [861, 499] on button "Save" at bounding box center [859, 502] width 51 height 25
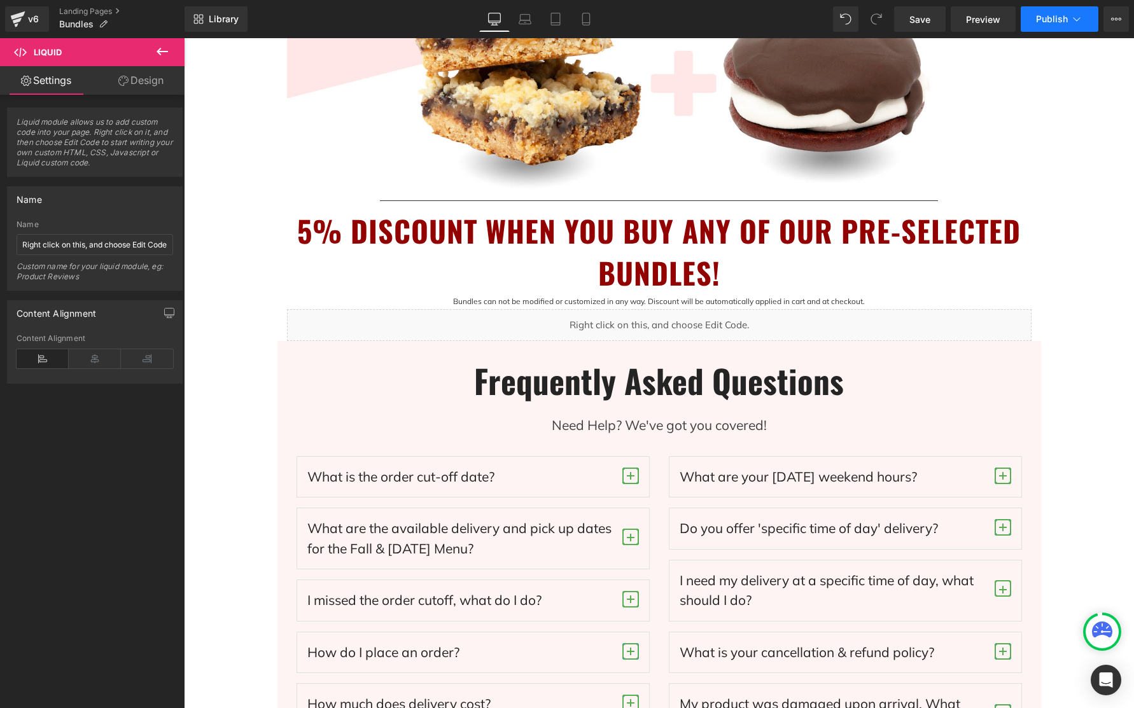
click at [1061, 27] on button "Publish" at bounding box center [1060, 18] width 78 height 25
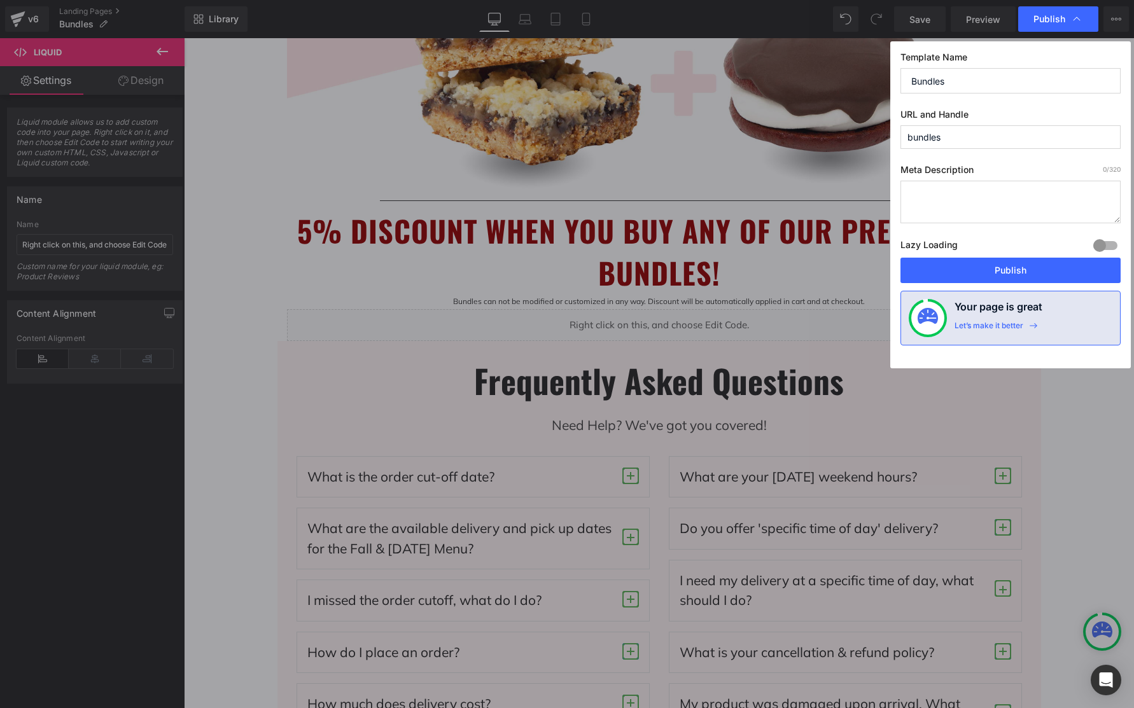
drag, startPoint x: 1008, startPoint y: 272, endPoint x: 973, endPoint y: 33, distance: 241.1
click at [1008, 272] on button "Publish" at bounding box center [1010, 270] width 220 height 25
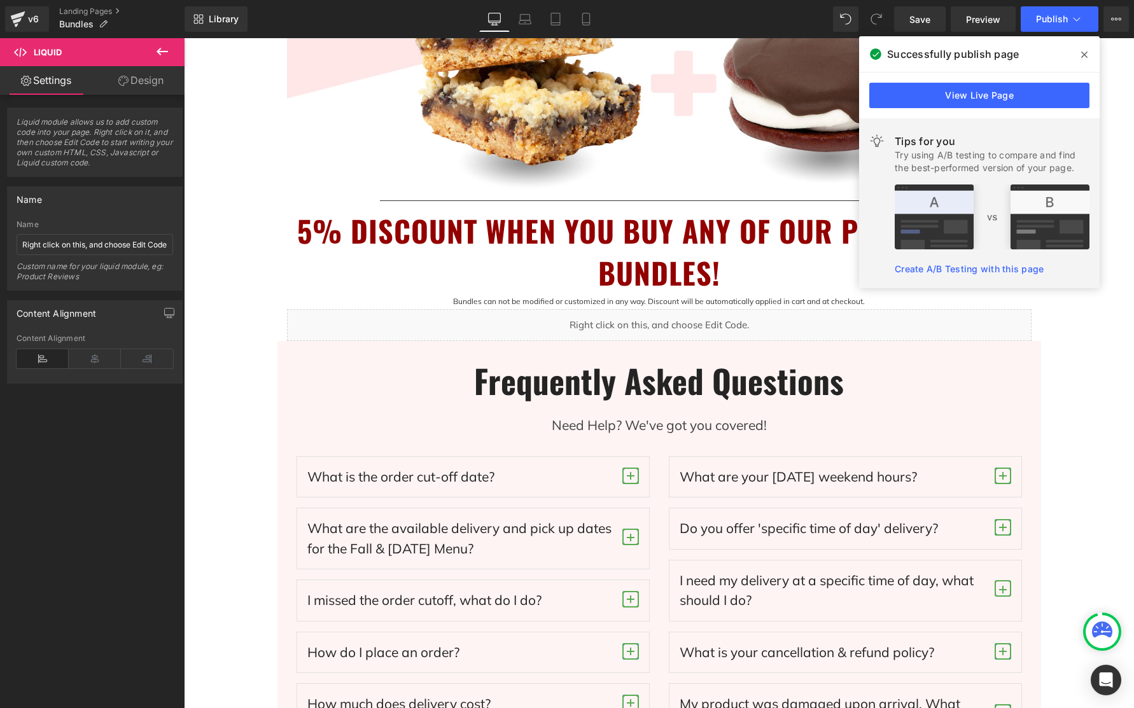
click at [1082, 52] on icon at bounding box center [1084, 55] width 6 height 6
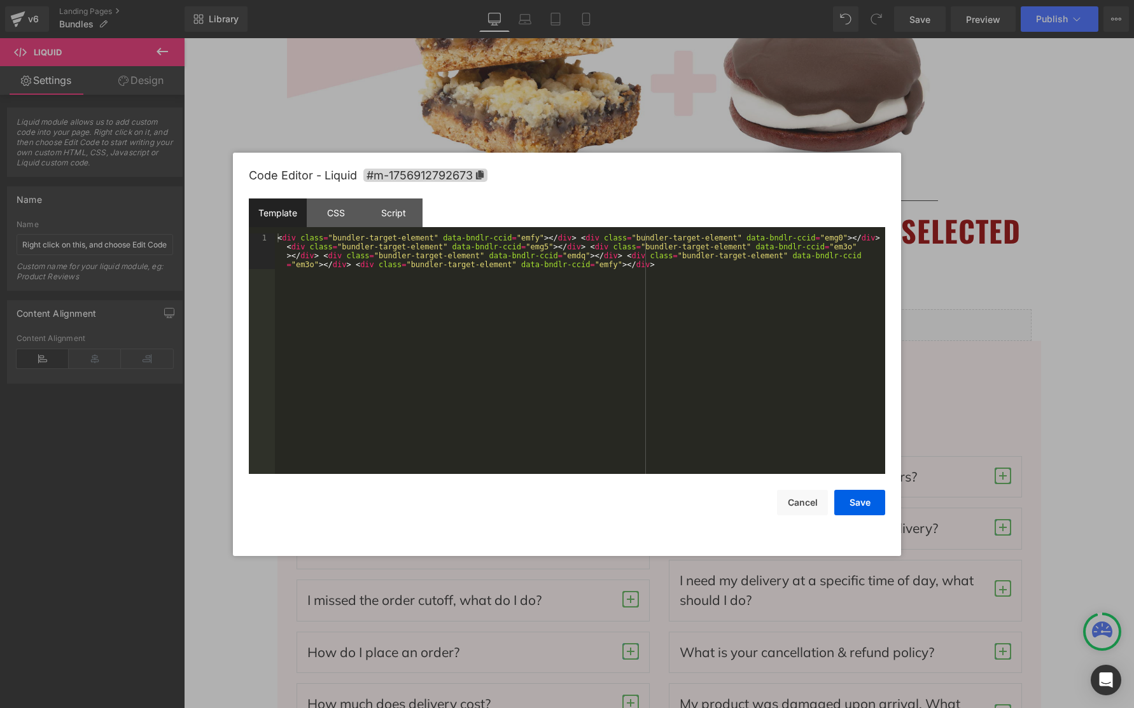
click at [719, 0] on div "You are previewing how the will restyle your page. You can not edit Elements in…" at bounding box center [567, 0] width 1134 height 0
click at [337, 208] on div "CSS" at bounding box center [336, 213] width 58 height 29
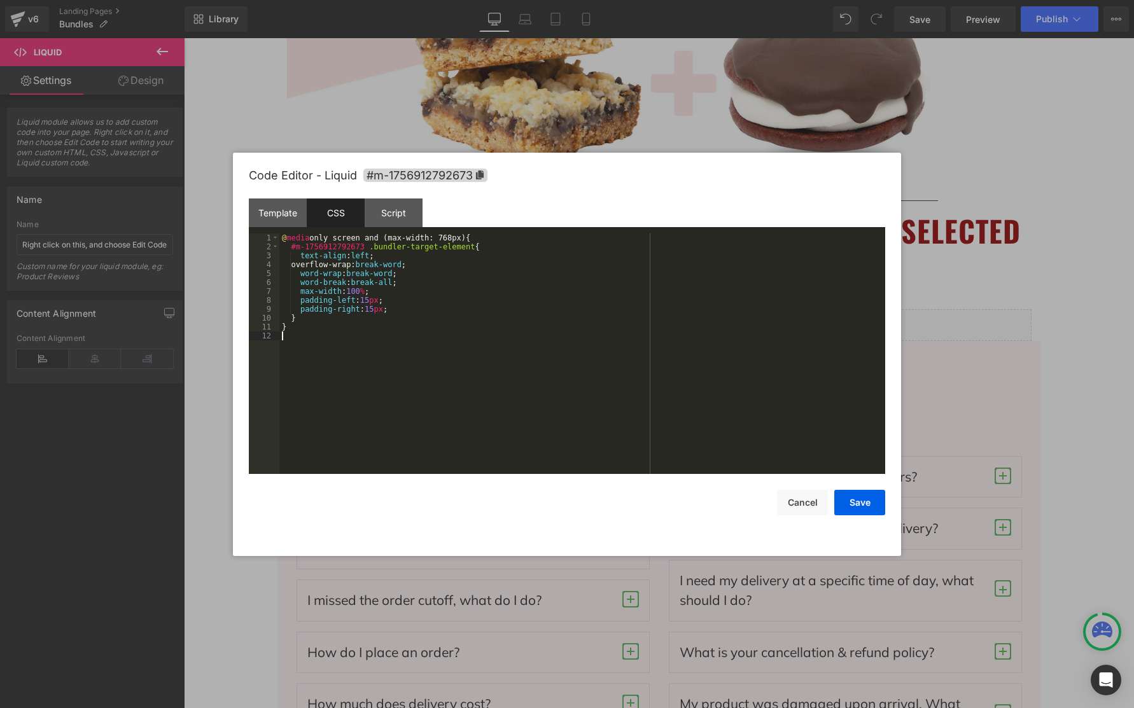
click at [324, 341] on div "@ media only screen and (max-width: 768px) { #m-1756912792673 .bundler-target-e…" at bounding box center [582, 363] width 606 height 258
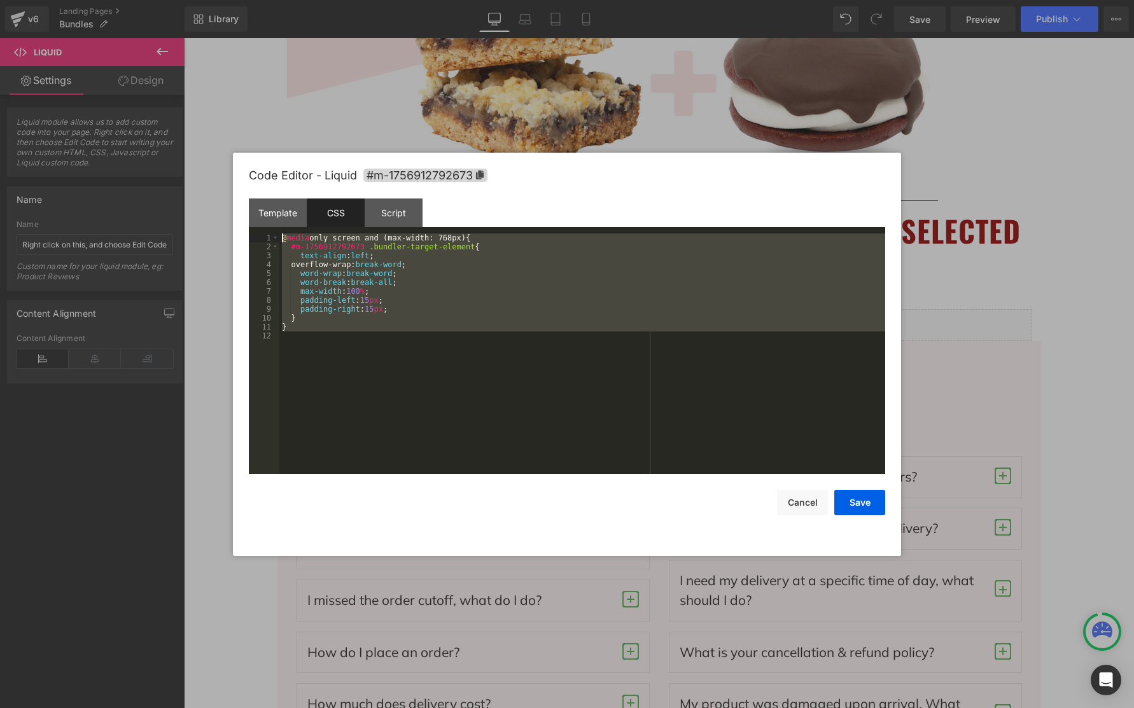
drag, startPoint x: 335, startPoint y: 417, endPoint x: 256, endPoint y: 233, distance: 200.1
click at [253, 231] on div "Template CSS Script Data 1 < div class = "bundler-target-element" data-bndlr-cc…" at bounding box center [567, 336] width 636 height 275
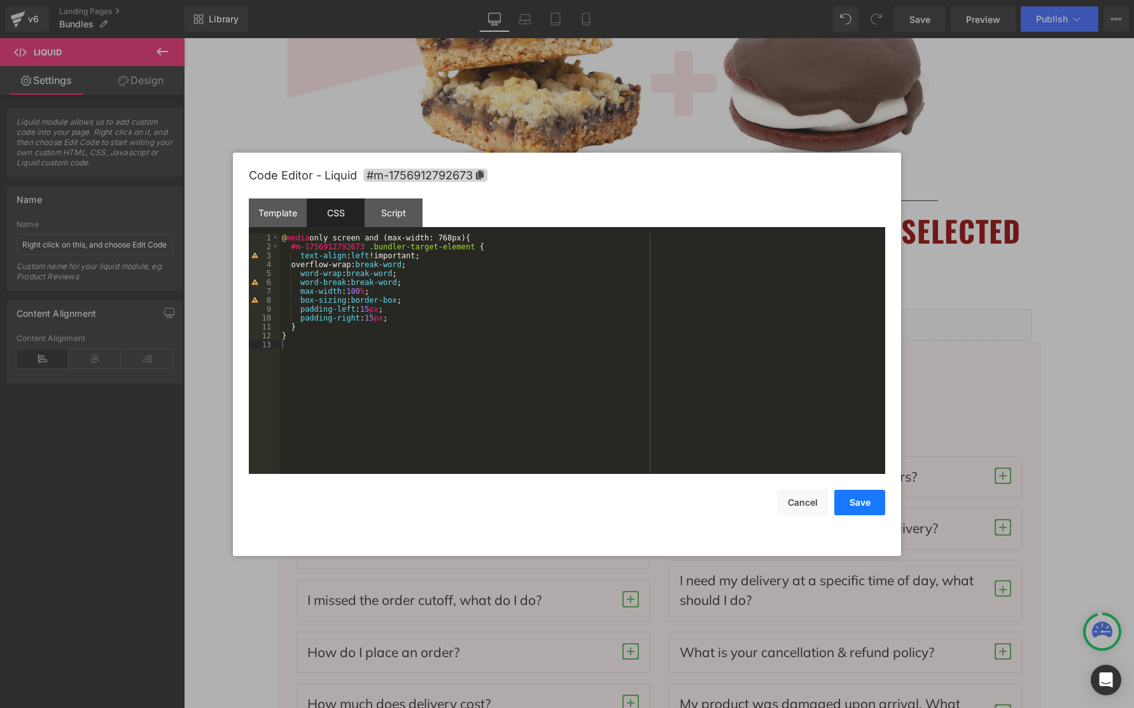
click at [868, 503] on button "Save" at bounding box center [859, 502] width 51 height 25
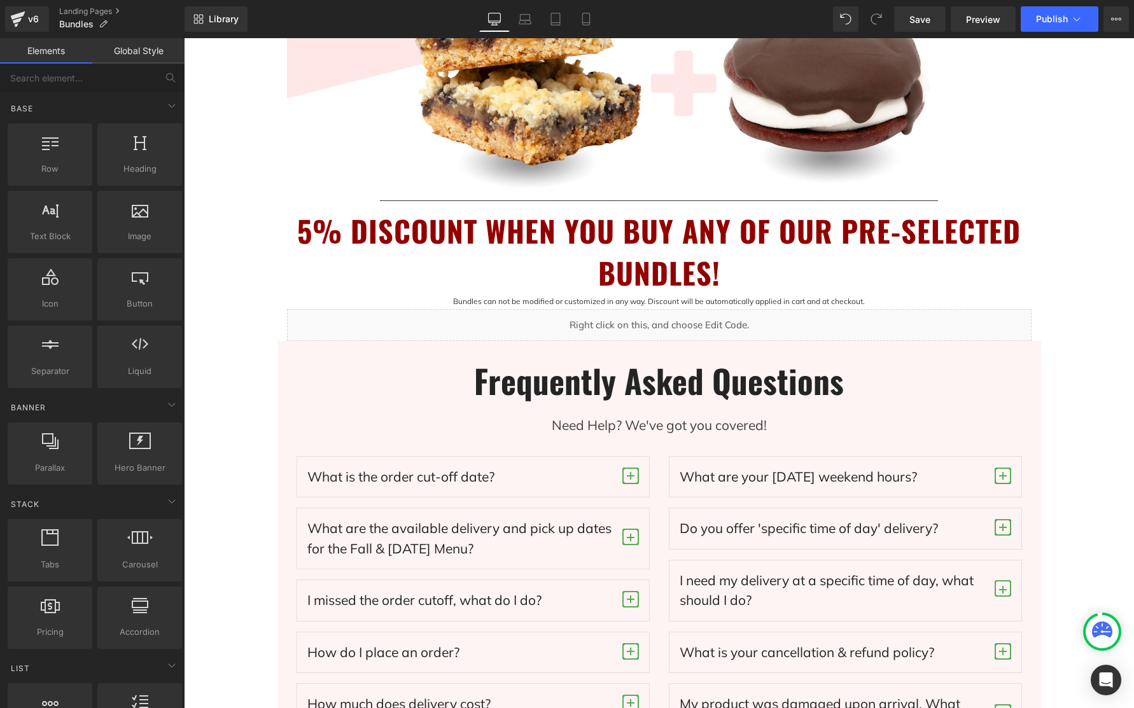
click at [1106, 447] on div "BUNDLE & SAVE! Heading Image Separator 5% DISCOUNT WHEN YOU BUY ANY OF OUR PRE-…" at bounding box center [659, 314] width 950 height 1369
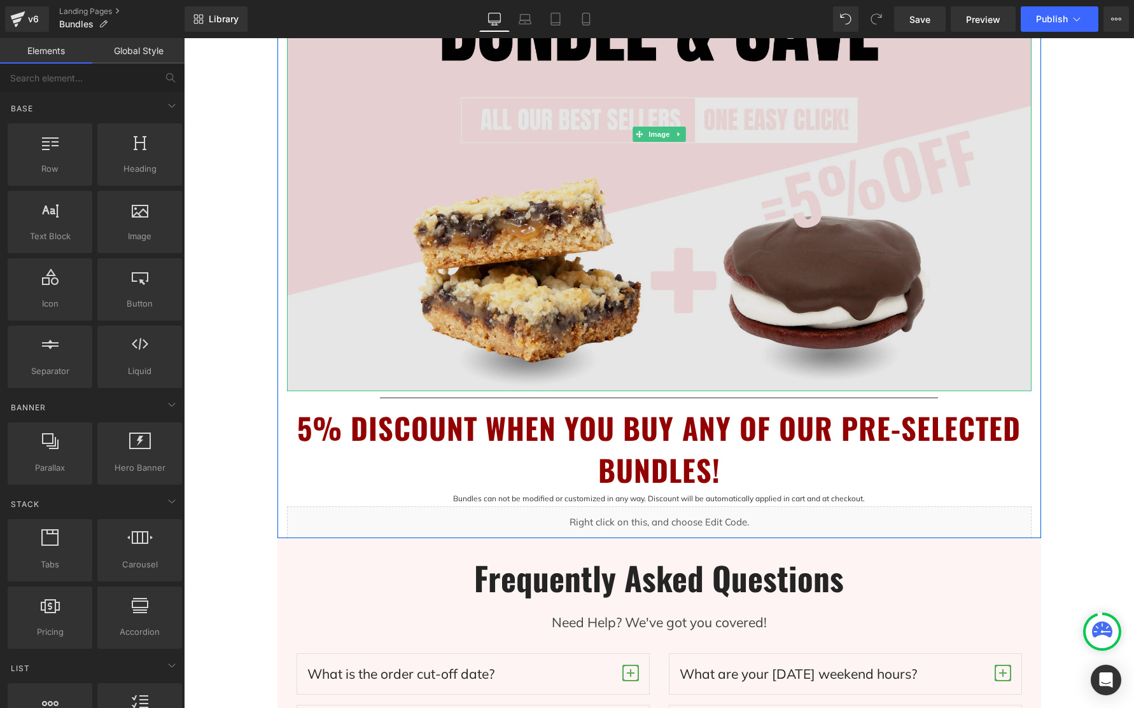
scroll to position [535, 0]
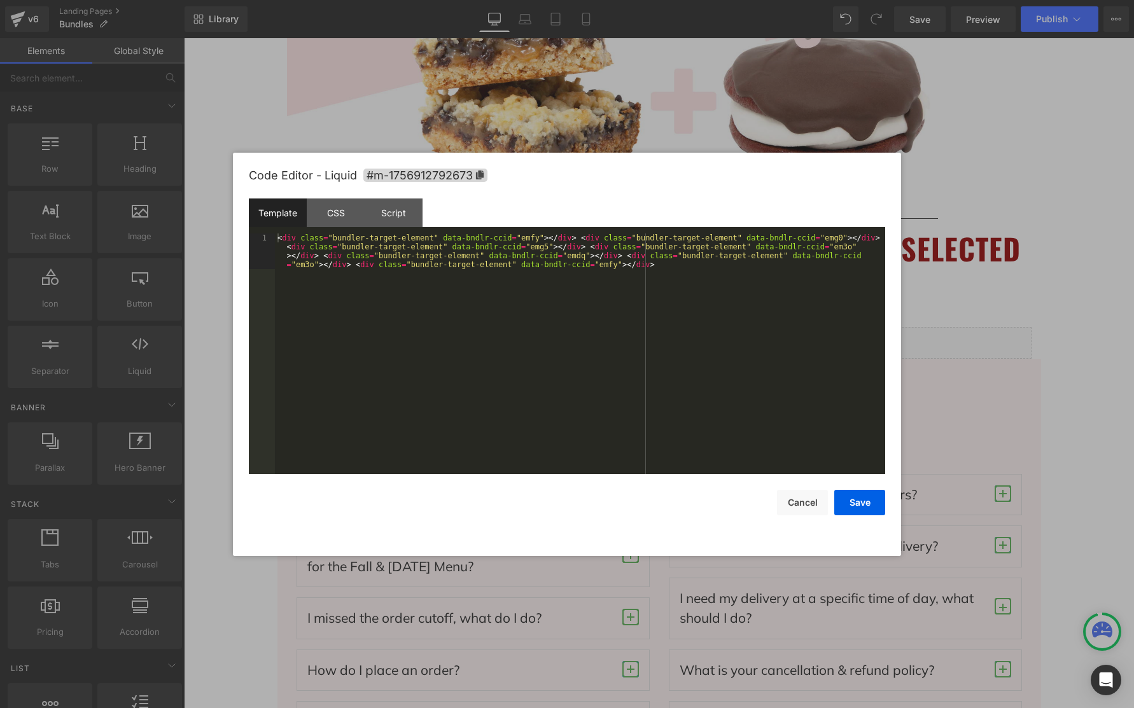
click at [881, 0] on div "You are previewing how the will restyle your page. You can not edit Elements in…" at bounding box center [567, 0] width 1134 height 0
click at [341, 213] on div "CSS" at bounding box center [336, 213] width 58 height 29
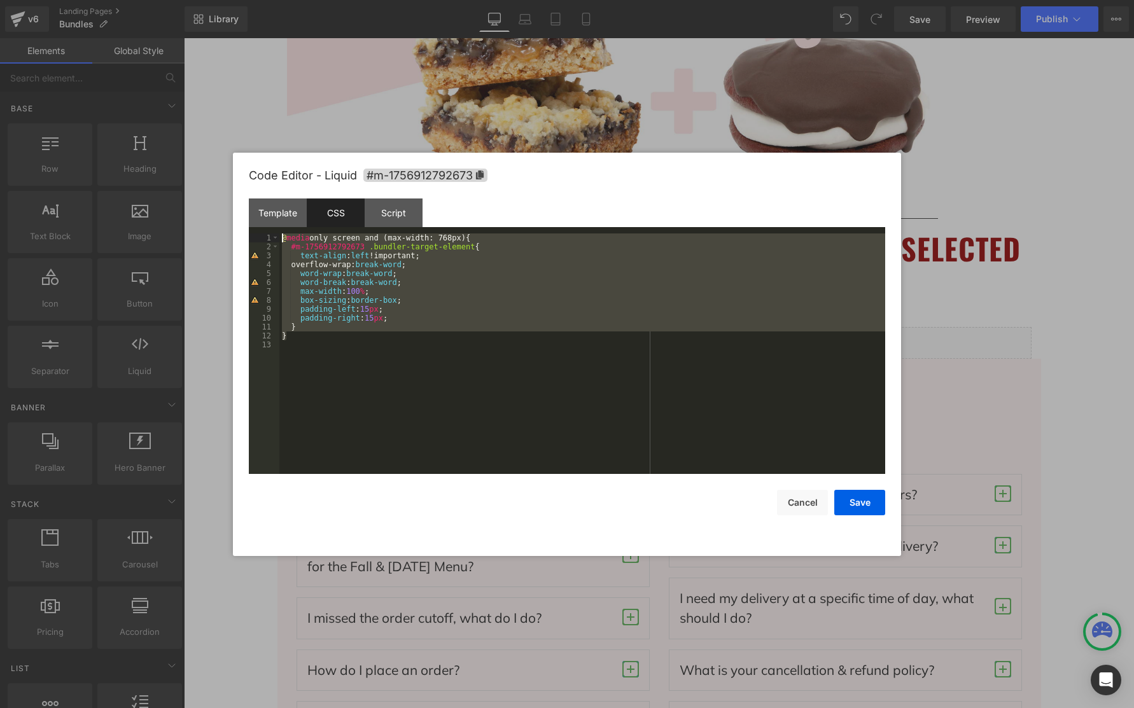
drag, startPoint x: 300, startPoint y: 340, endPoint x: 326, endPoint y: 267, distance: 76.9
click at [279, 241] on div "@ media only screen and (max-width: 768px) { #m-1756912792673 .bundler-target-e…" at bounding box center [582, 363] width 606 height 258
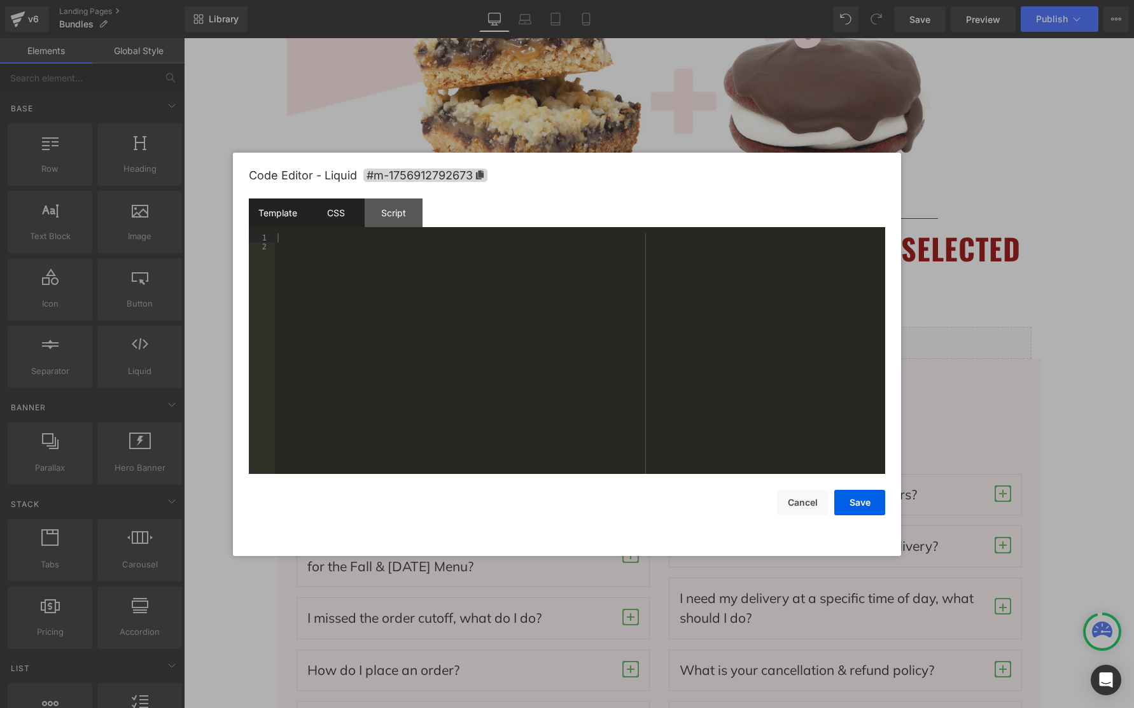
click at [274, 216] on div "Template" at bounding box center [278, 213] width 58 height 29
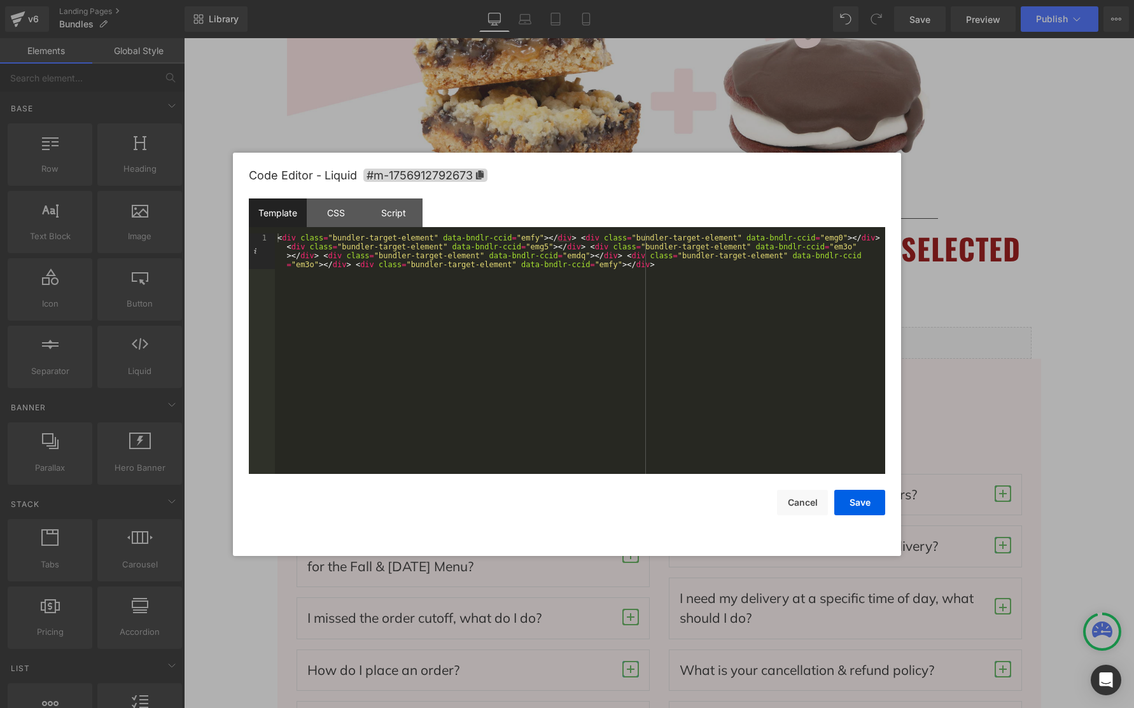
click at [278, 239] on div "< div class = "bundler-target-element" data-bndlr-ccid = "emfy" > </ div > < di…" at bounding box center [580, 390] width 610 height 312
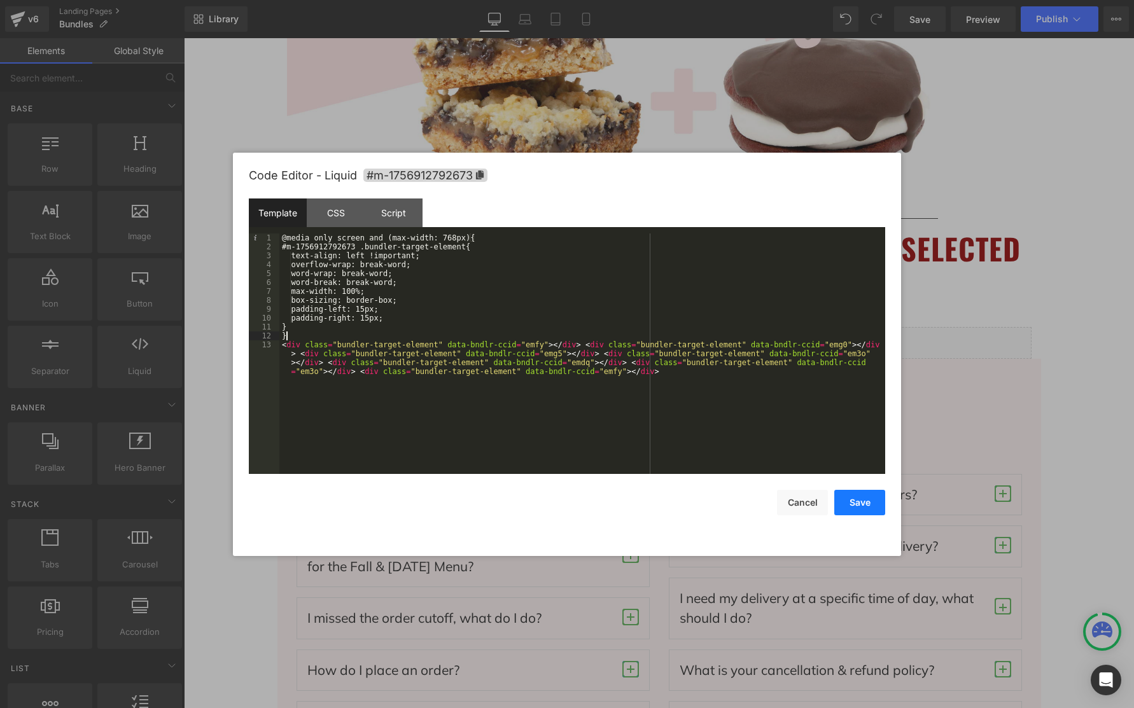
click at [863, 506] on button "Save" at bounding box center [859, 502] width 51 height 25
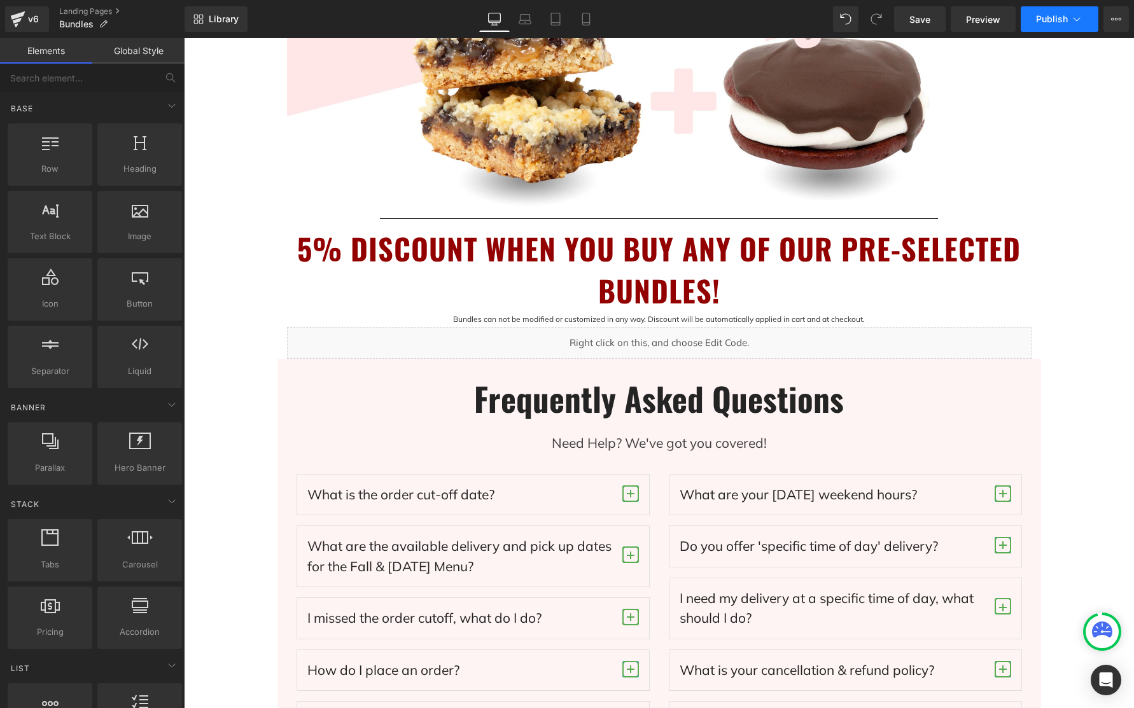
click at [1058, 11] on button "Publish" at bounding box center [1060, 18] width 78 height 25
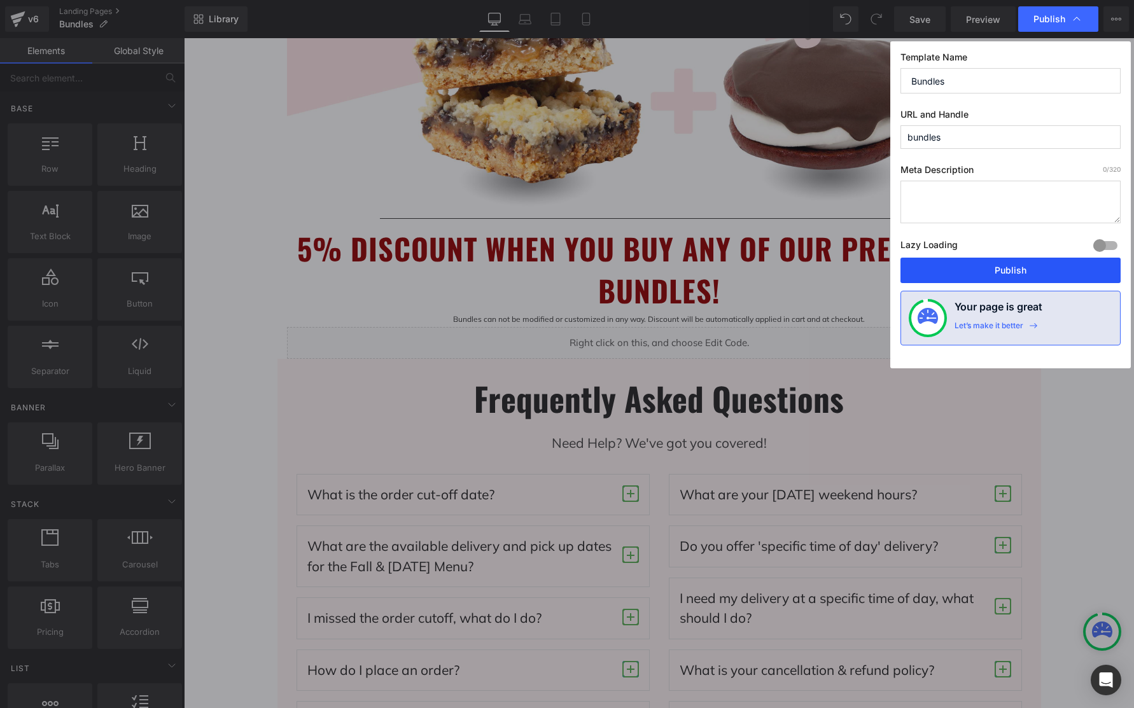
click at [1050, 264] on button "Publish" at bounding box center [1010, 270] width 220 height 25
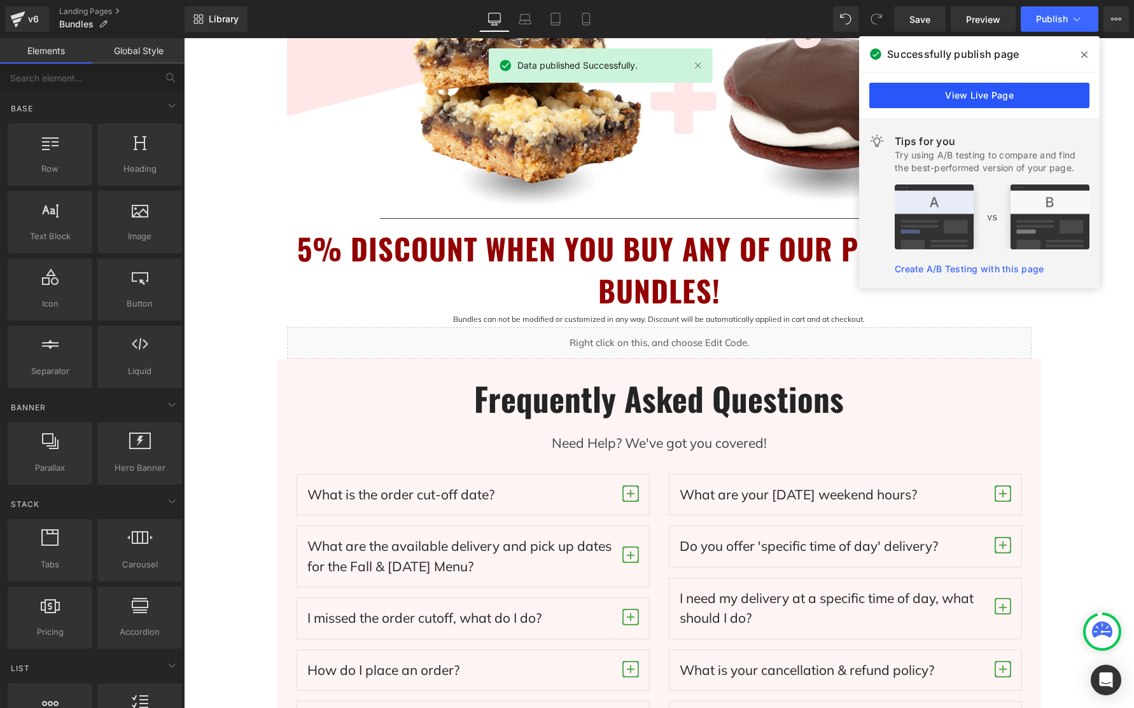
click at [1003, 97] on link "View Live Page" at bounding box center [979, 95] width 220 height 25
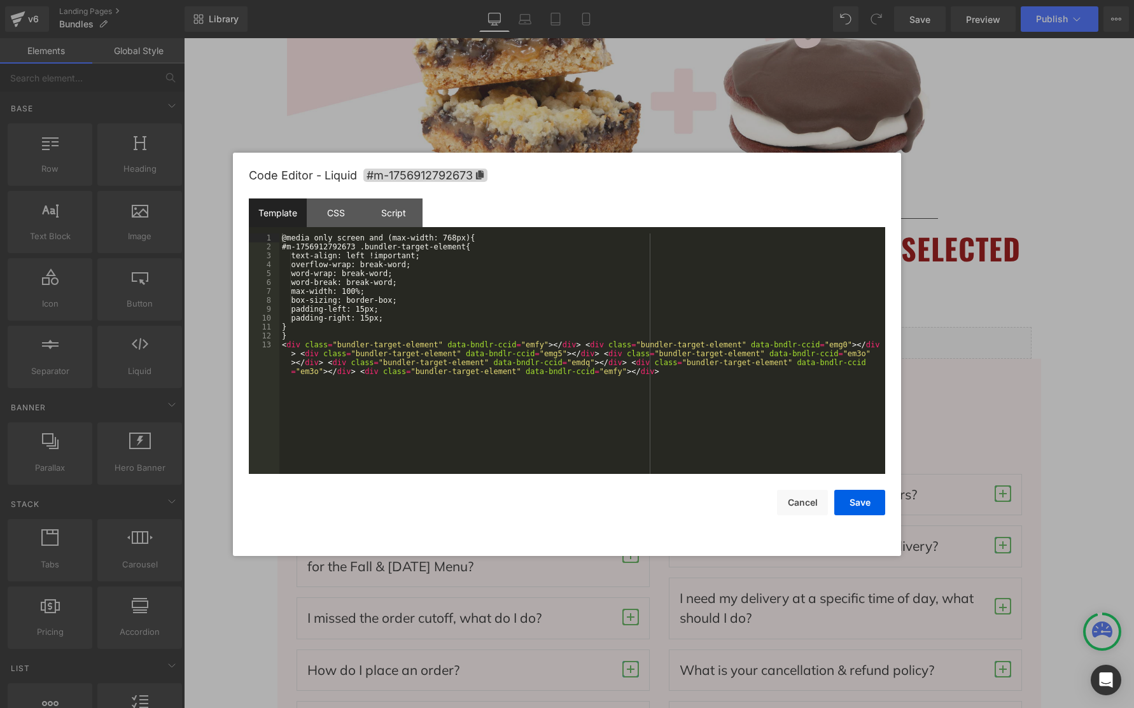
click at [805, 0] on div "You are previewing how the will restyle your page. You can not edit Elements in…" at bounding box center [567, 0] width 1134 height 0
click at [335, 218] on div "CSS" at bounding box center [336, 213] width 58 height 29
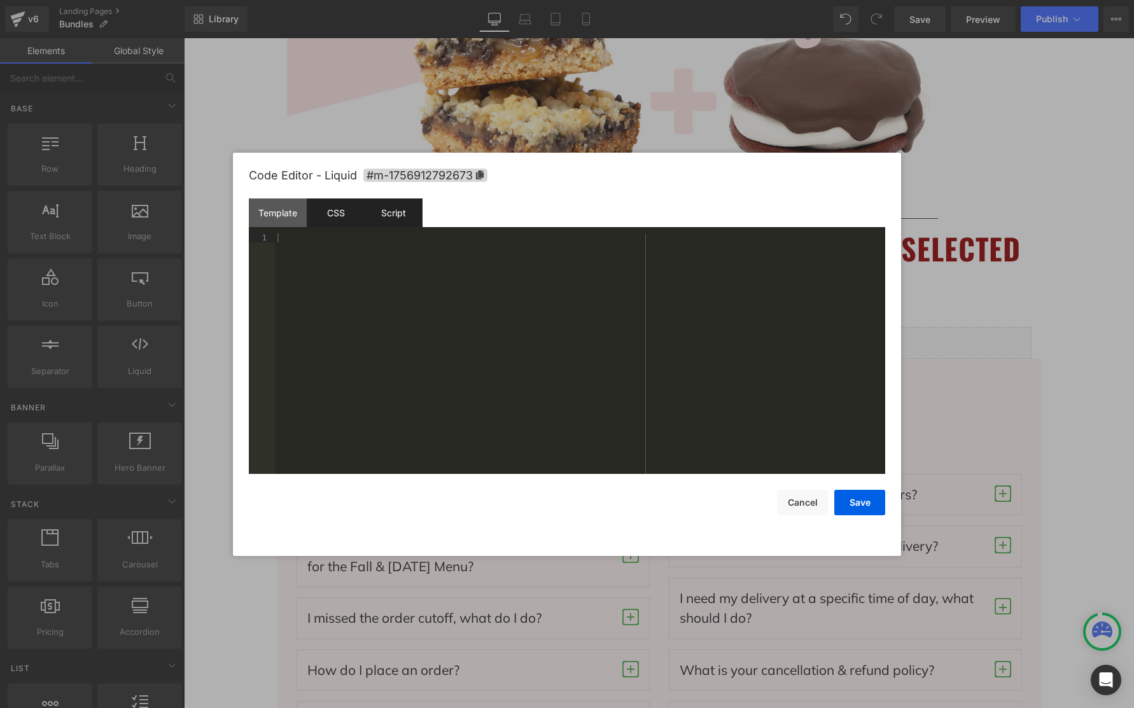
click at [415, 217] on div "Script" at bounding box center [394, 213] width 58 height 29
click at [260, 215] on div "Template" at bounding box center [278, 213] width 58 height 29
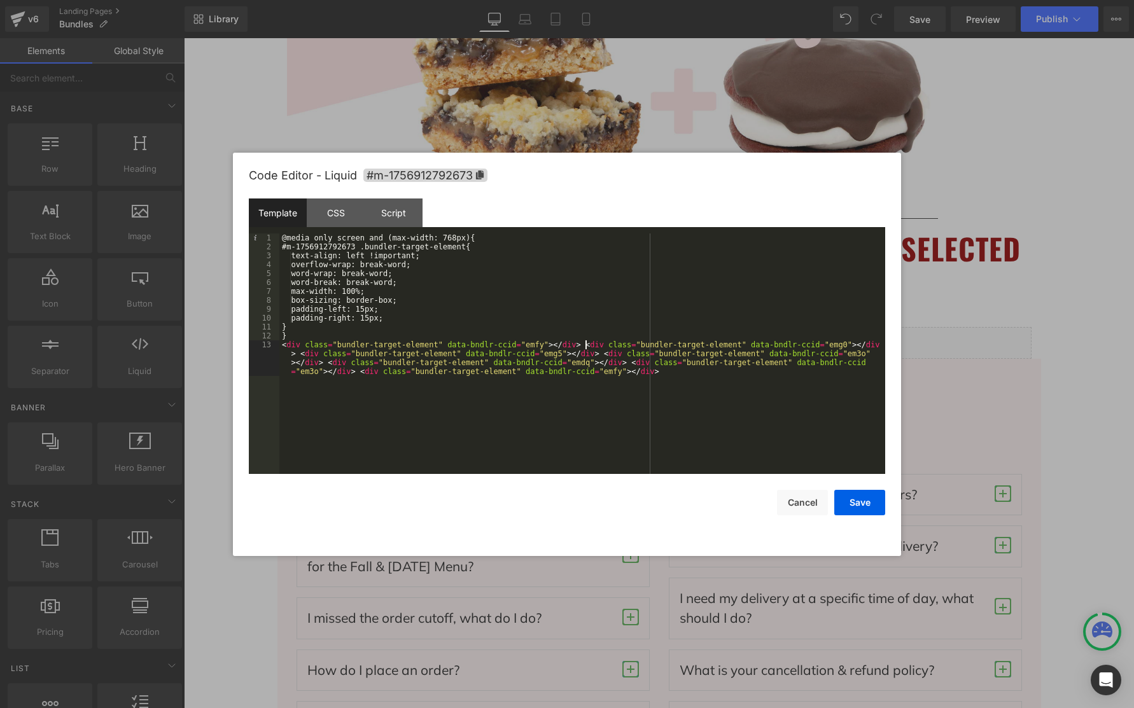
drag, startPoint x: 583, startPoint y: 344, endPoint x: 607, endPoint y: 338, distance: 24.2
click at [583, 344] on div "@media only screen and (max-width: 768px){ #m-1756912792673 .bundler-target-ele…" at bounding box center [582, 376] width 606 height 285
click at [583, 352] on div "@media only screen and (max-width: 768px){ #m-1756912792673 .bundler-target-ele…" at bounding box center [582, 376] width 606 height 285
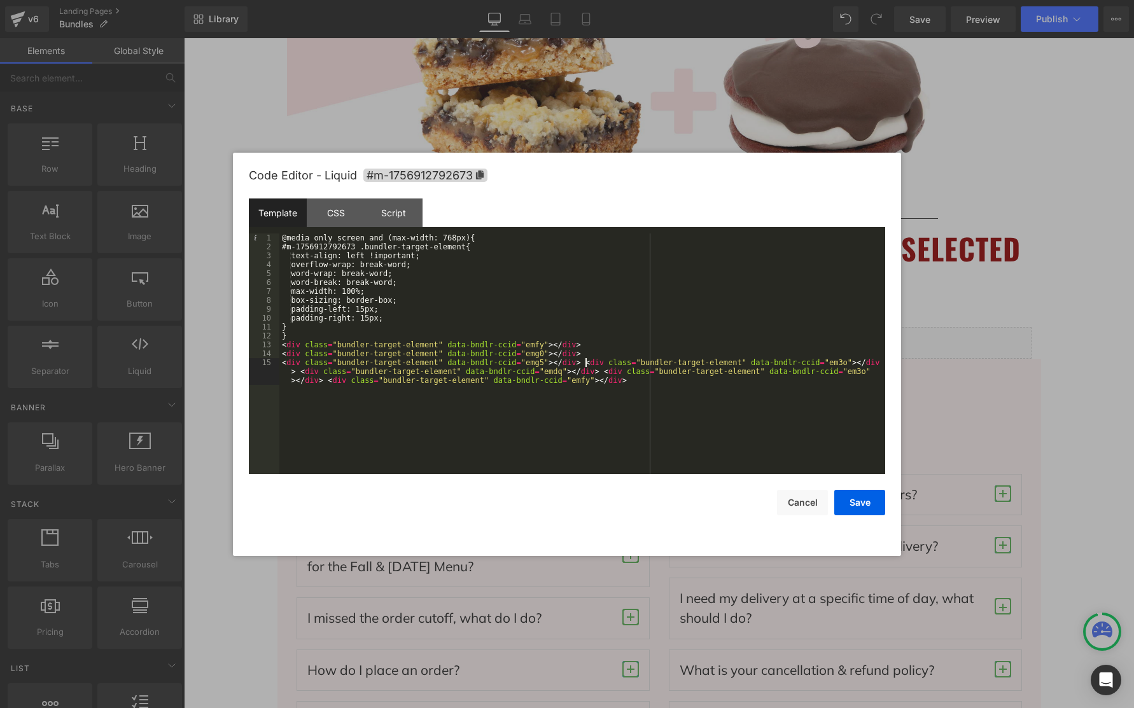
drag, startPoint x: 586, startPoint y: 363, endPoint x: 633, endPoint y: 356, distance: 47.6
click at [586, 363] on div "@media only screen and (max-width: 768px){ #m-1756912792673 .bundler-target-ele…" at bounding box center [582, 372] width 606 height 276
drag, startPoint x: 584, startPoint y: 373, endPoint x: 592, endPoint y: 370, distance: 8.0
click at [584, 373] on div "@media only screen and (max-width: 768px){ #m-1756912792673 .bundler-target-ele…" at bounding box center [582, 372] width 606 height 276
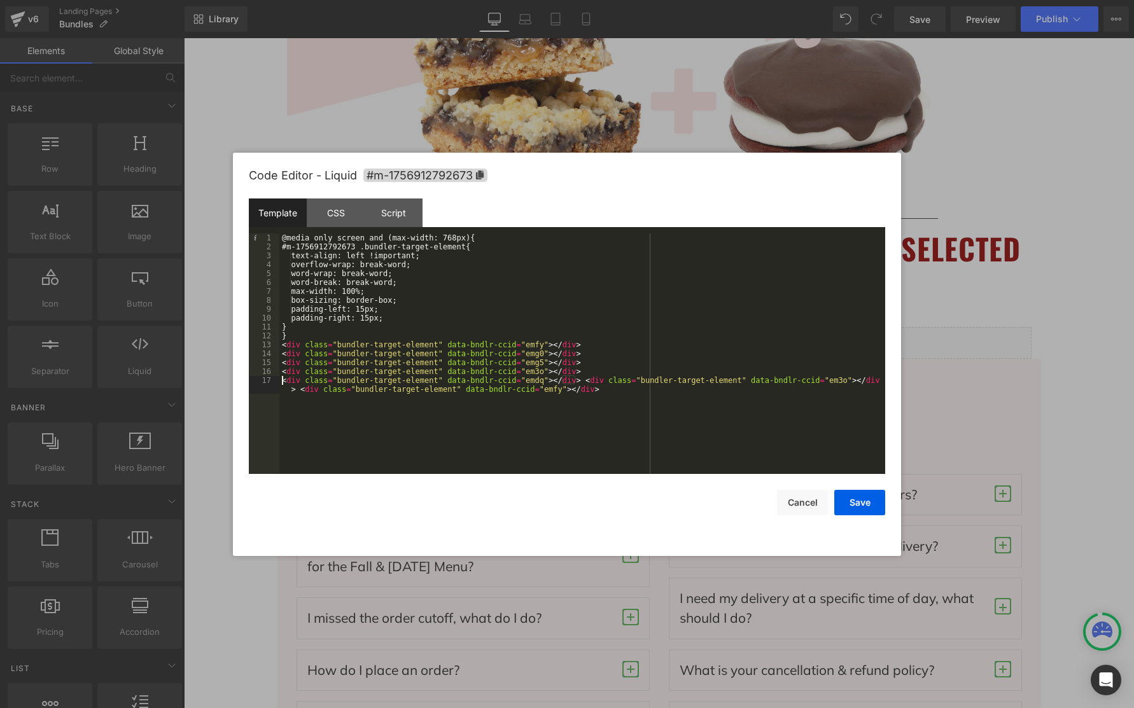
click at [584, 380] on div "@media only screen and (max-width: 768px){ #m-1756912792673 .bundler-target-ele…" at bounding box center [582, 367] width 606 height 267
drag, startPoint x: 585, startPoint y: 387, endPoint x: 606, endPoint y: 384, distance: 20.6
click at [587, 387] on div "@media only screen and (max-width: 768px){ #m-1756912792673 .bundler-target-ele…" at bounding box center [582, 367] width 606 height 267
click at [870, 508] on button "Save" at bounding box center [859, 502] width 51 height 25
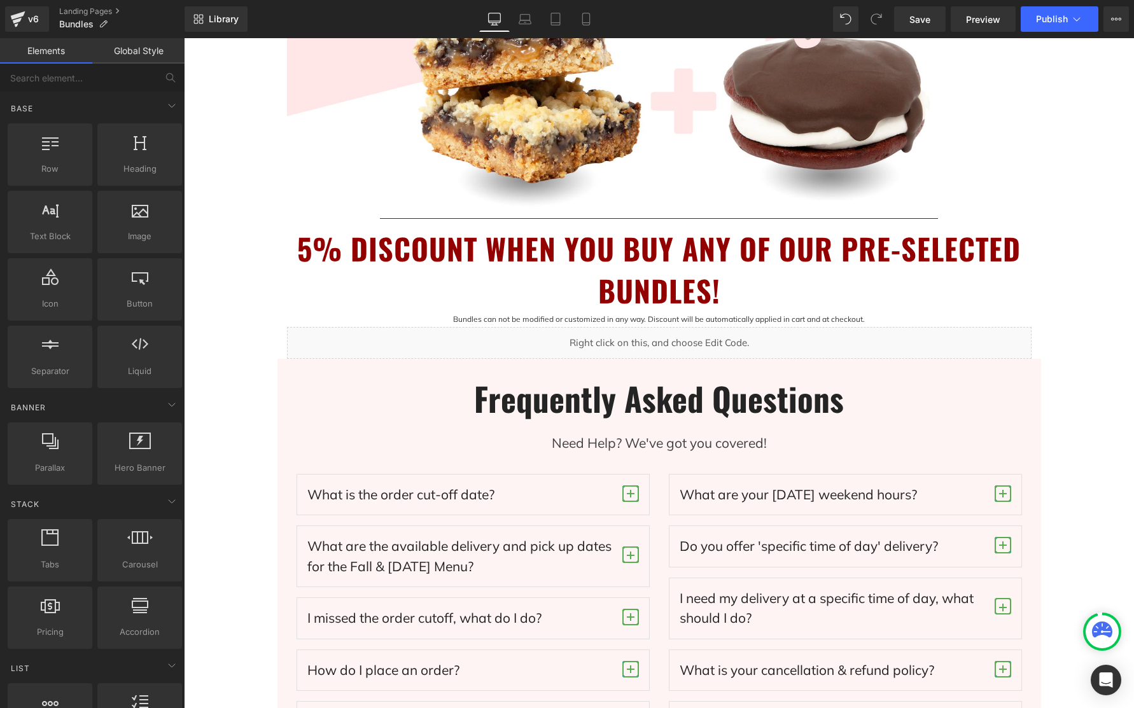
click at [276, 193] on div "BUNDLE & SAVE! Heading Image Separator 5% DISCOUNT WHEN YOU BUY ANY OF OUR PRE-…" at bounding box center [659, 332] width 950 height 1369
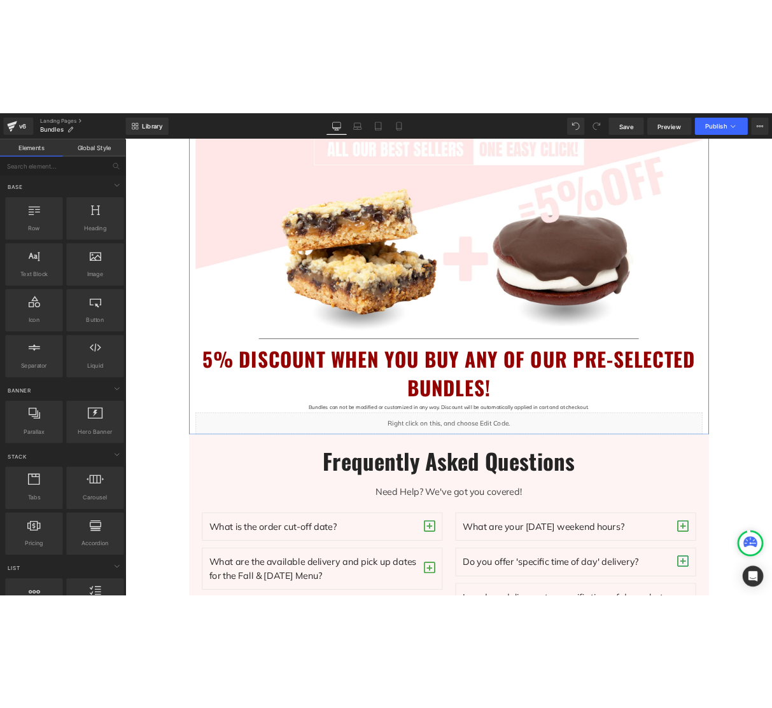
scroll to position [422, 0]
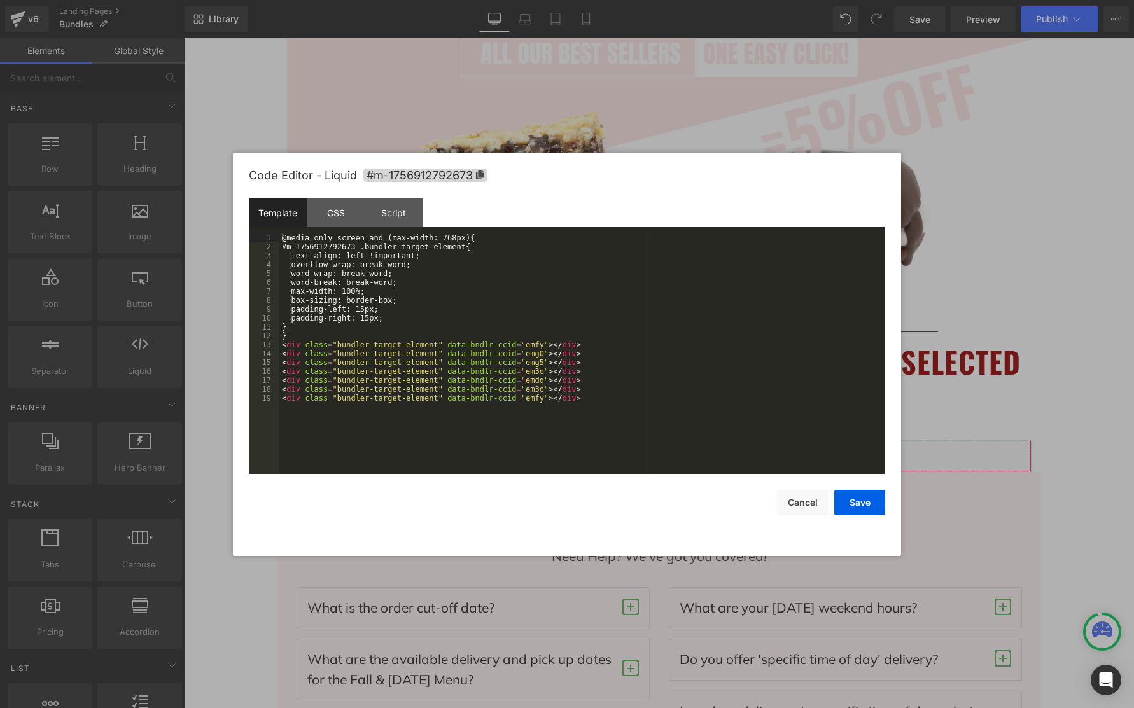
click at [787, 0] on div "You are previewing how the will restyle your page. You can not edit Elements in…" at bounding box center [567, 0] width 1134 height 0
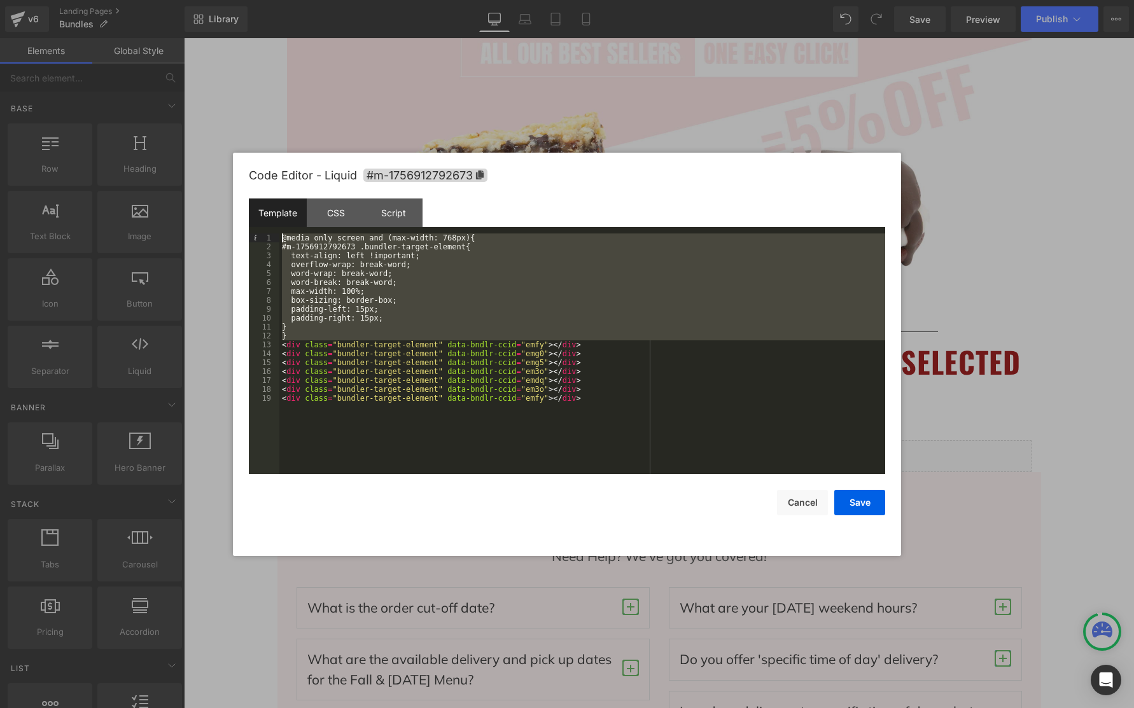
drag, startPoint x: 282, startPoint y: 344, endPoint x: 281, endPoint y: 237, distance: 106.9
click at [281, 238] on div "@media only screen and (max-width: 768px){ #m-1756912792673 .bundler-target-ele…" at bounding box center [582, 363] width 606 height 258
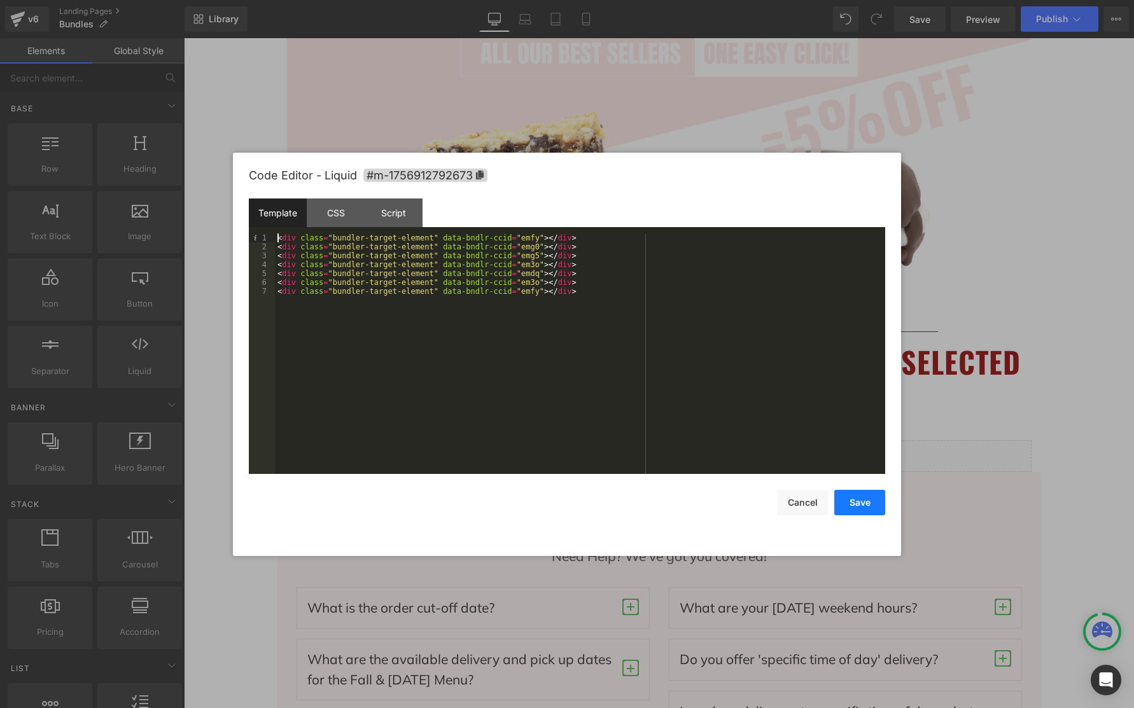
click at [868, 499] on button "Save" at bounding box center [859, 502] width 51 height 25
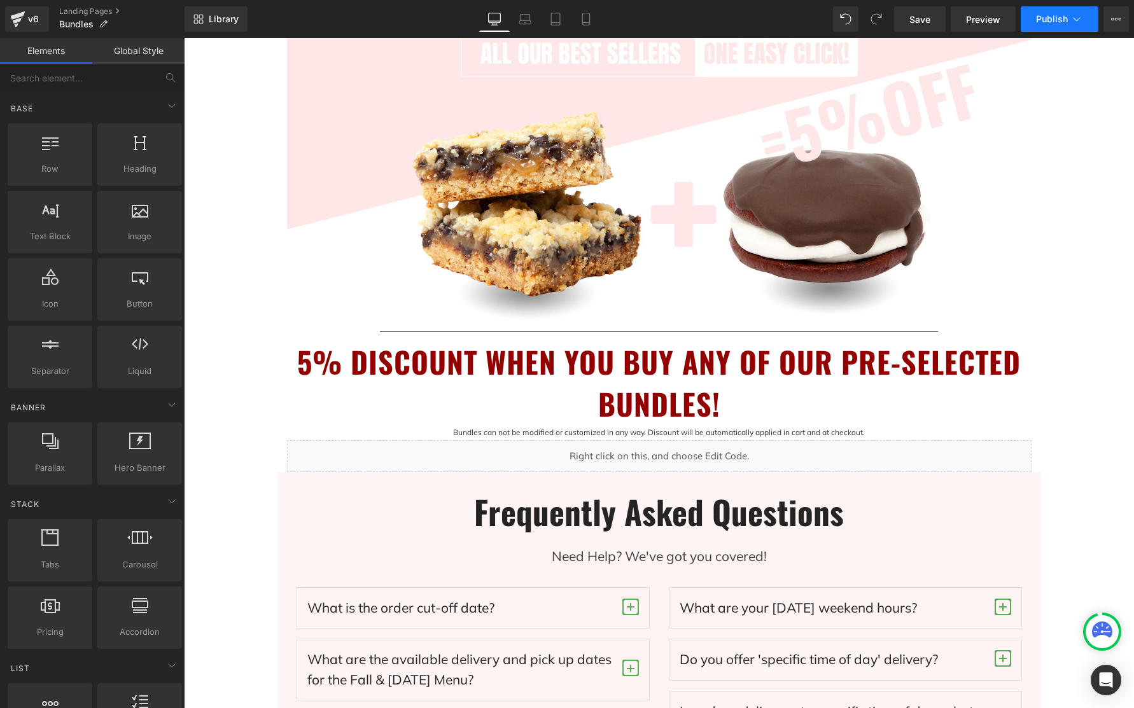
click at [1052, 17] on span "Publish" at bounding box center [1052, 19] width 32 height 10
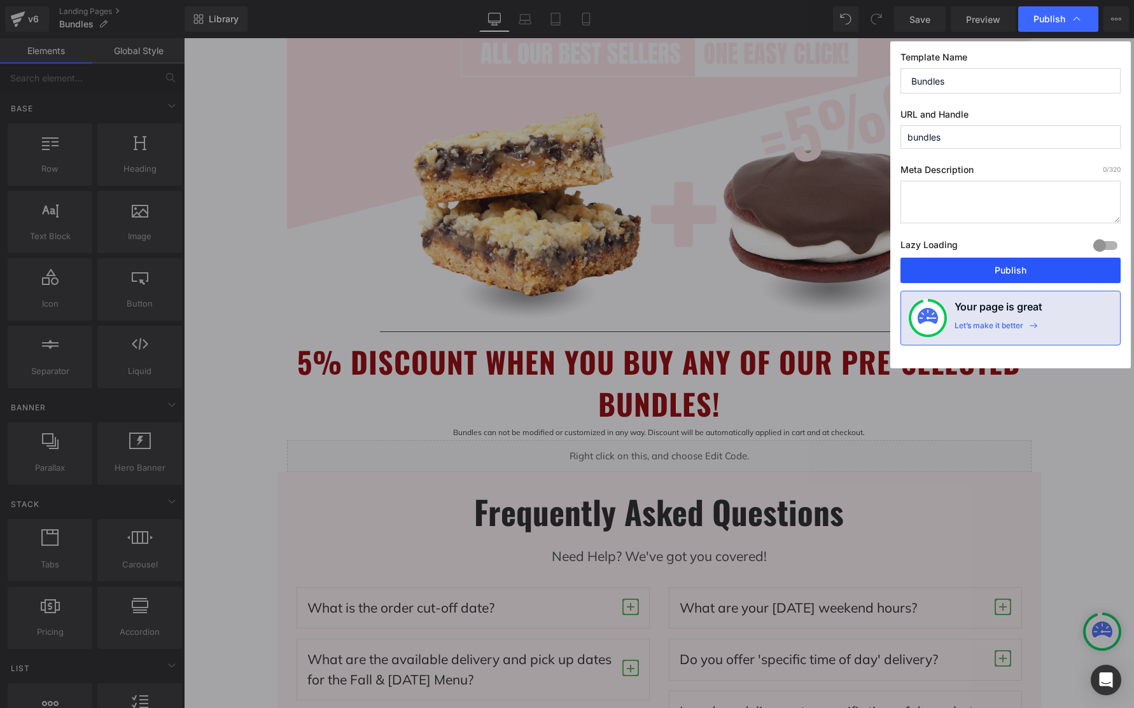
click at [999, 268] on button "Publish" at bounding box center [1010, 270] width 220 height 25
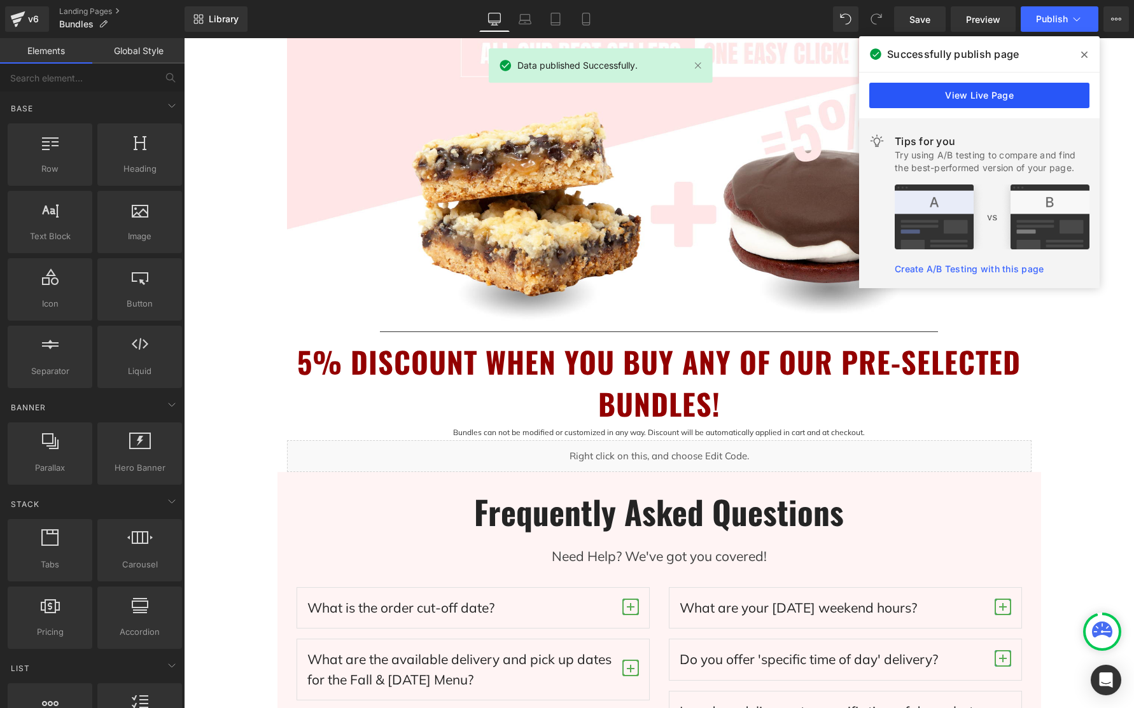
click at [991, 95] on link "View Live Page" at bounding box center [979, 95] width 220 height 25
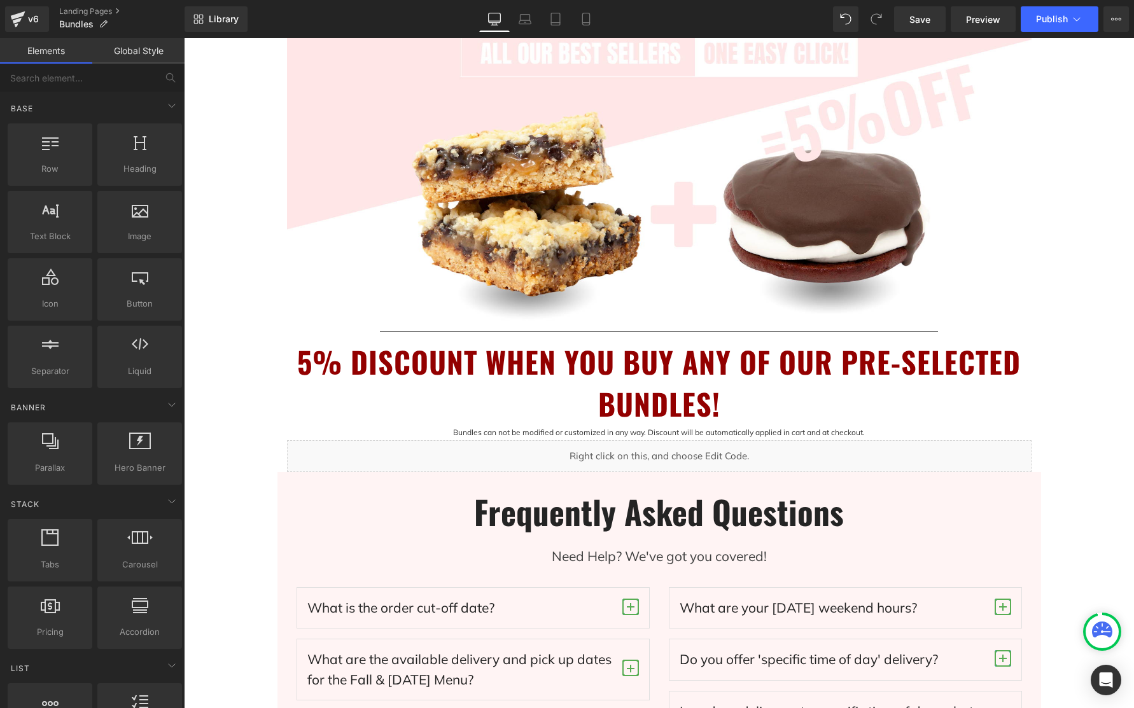
drag, startPoint x: 1080, startPoint y: 345, endPoint x: 1058, endPoint y: 97, distance: 249.7
click at [1080, 343] on div "BUNDLE & SAVE! Heading Image Separator 5% DISCOUNT WHEN YOU BUY ANY OF OUR PRE-…" at bounding box center [659, 445] width 950 height 1369
click at [1049, 22] on span "Publish" at bounding box center [1052, 19] width 32 height 10
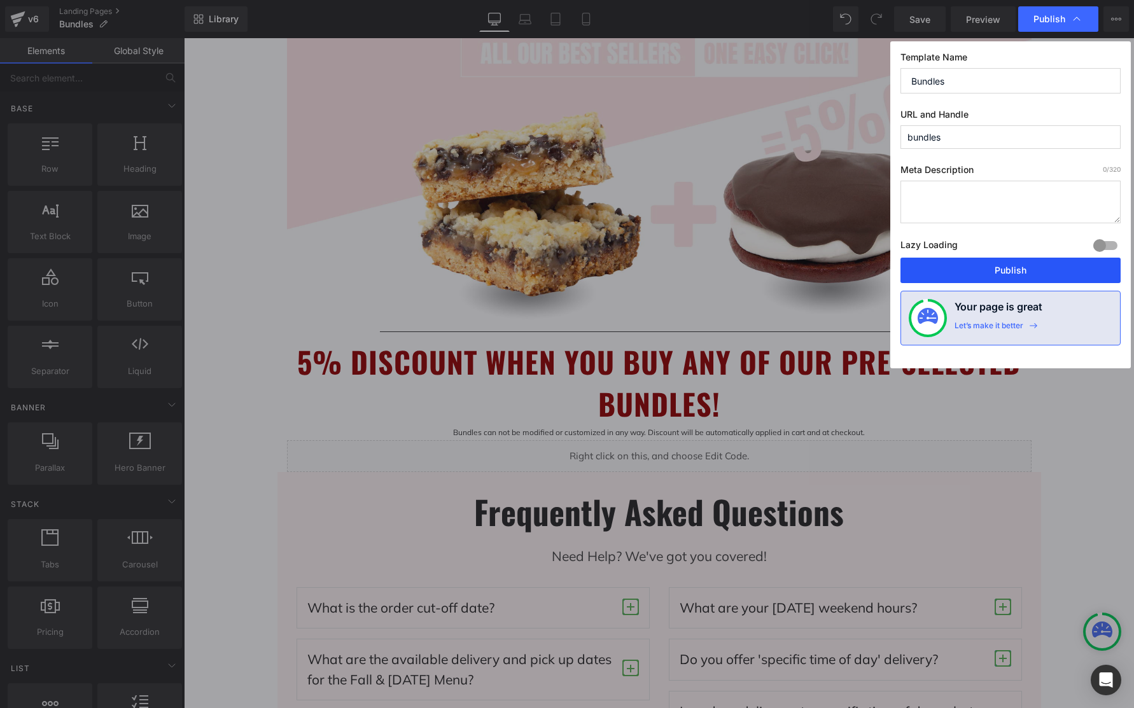
click at [1045, 282] on button "Publish" at bounding box center [1010, 270] width 220 height 25
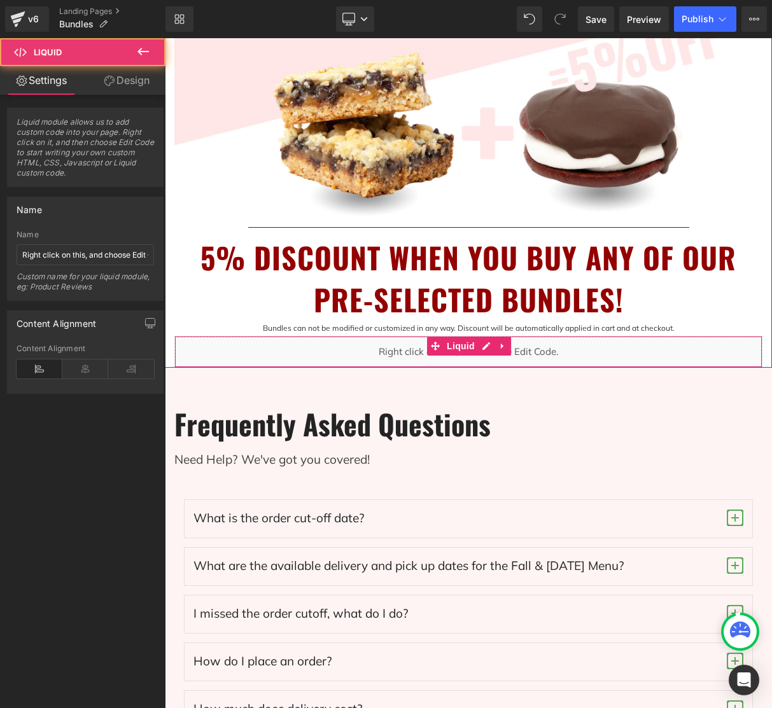
click at [576, 353] on div "Liquid" at bounding box center [468, 352] width 588 height 32
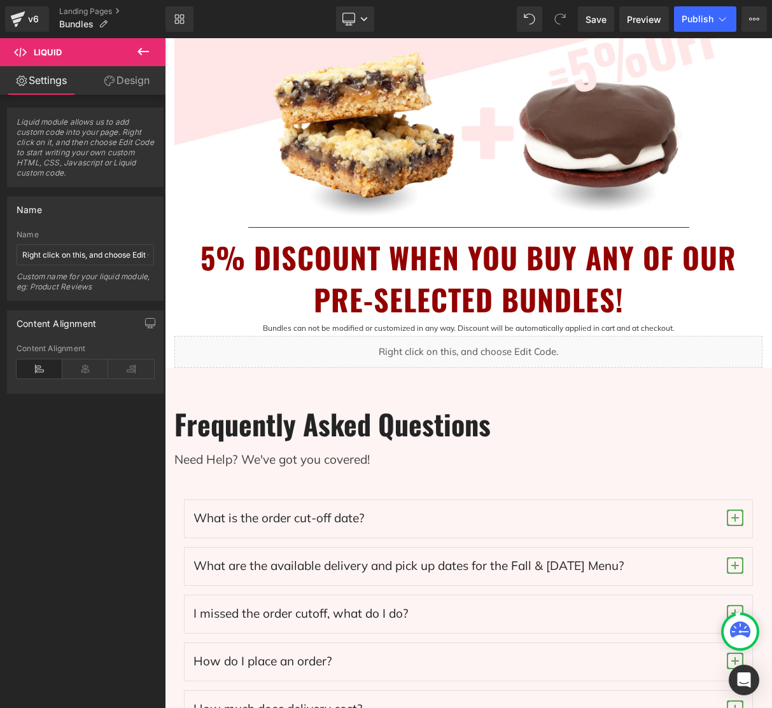
click at [144, 49] on icon at bounding box center [143, 51] width 15 height 15
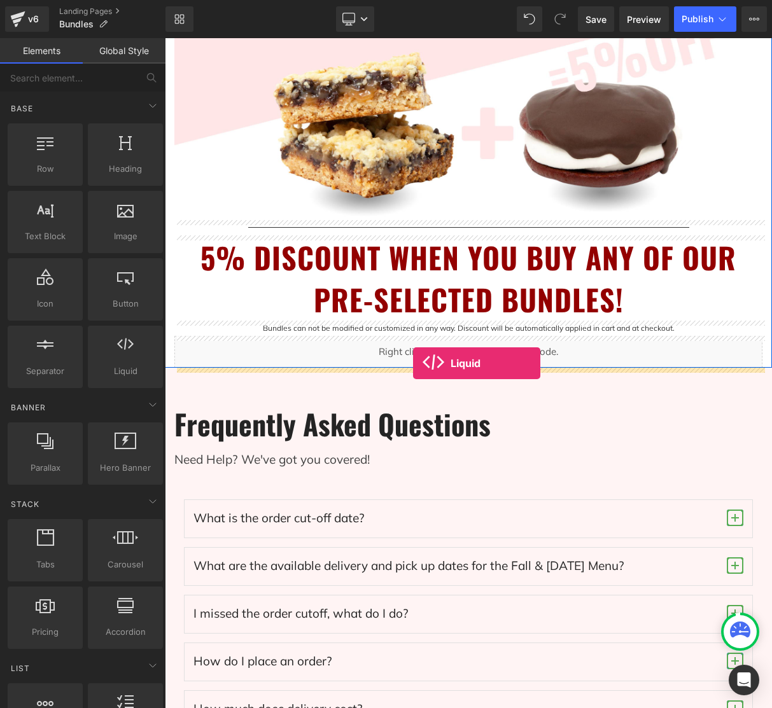
drag, startPoint x: 284, startPoint y: 393, endPoint x: 413, endPoint y: 363, distance: 131.8
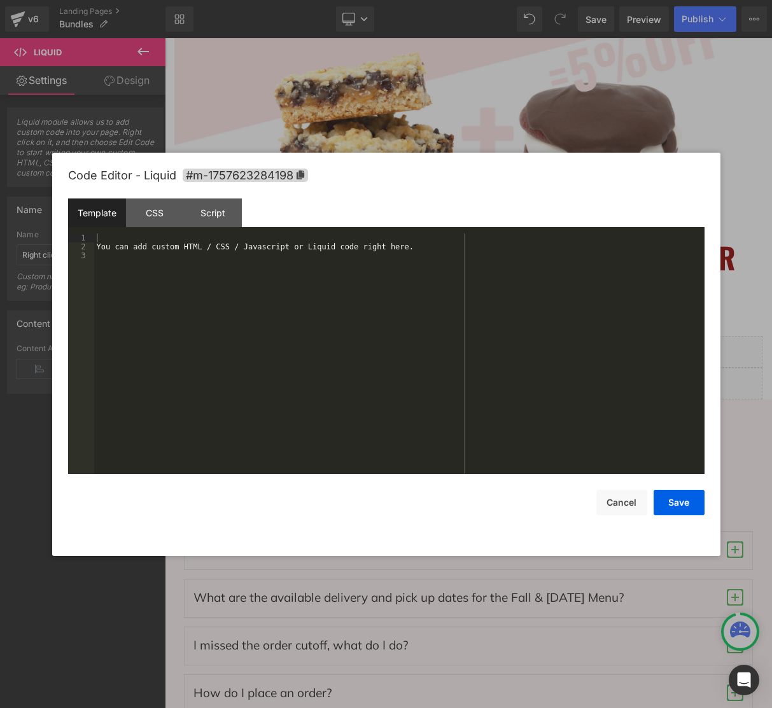
click at [532, 0] on div "Liquid You are previewing how the will restyle your page. You can not edit Elem…" at bounding box center [386, 0] width 772 height 0
click at [149, 211] on div "CSS" at bounding box center [155, 213] width 58 height 29
click at [102, 216] on div "Template" at bounding box center [97, 213] width 58 height 29
drag, startPoint x: 618, startPoint y: 508, endPoint x: 634, endPoint y: 488, distance: 25.3
click at [618, 508] on button "Cancel" at bounding box center [621, 502] width 51 height 25
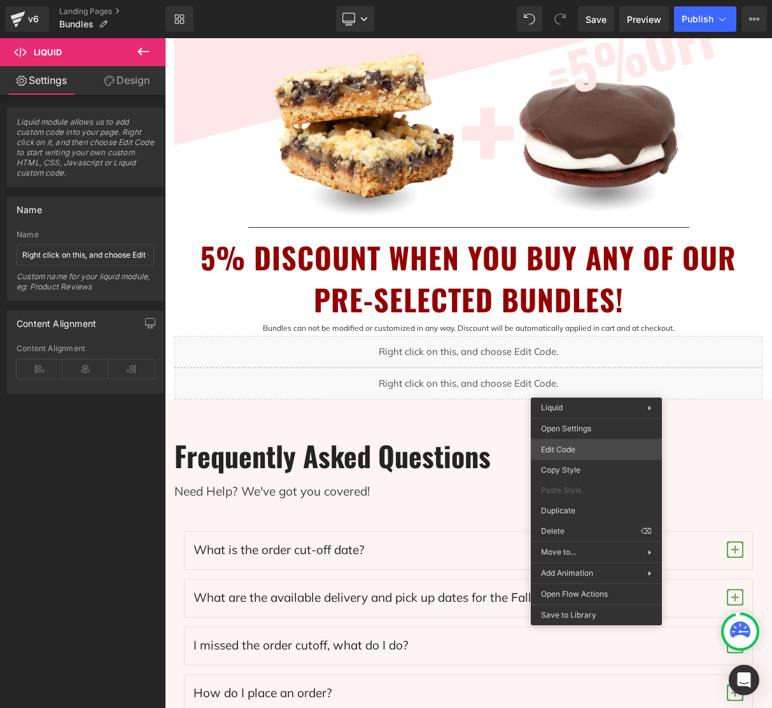
click at [587, 0] on div "Liquid You are previewing how the will restyle your page. You can not edit Elem…" at bounding box center [386, 0] width 772 height 0
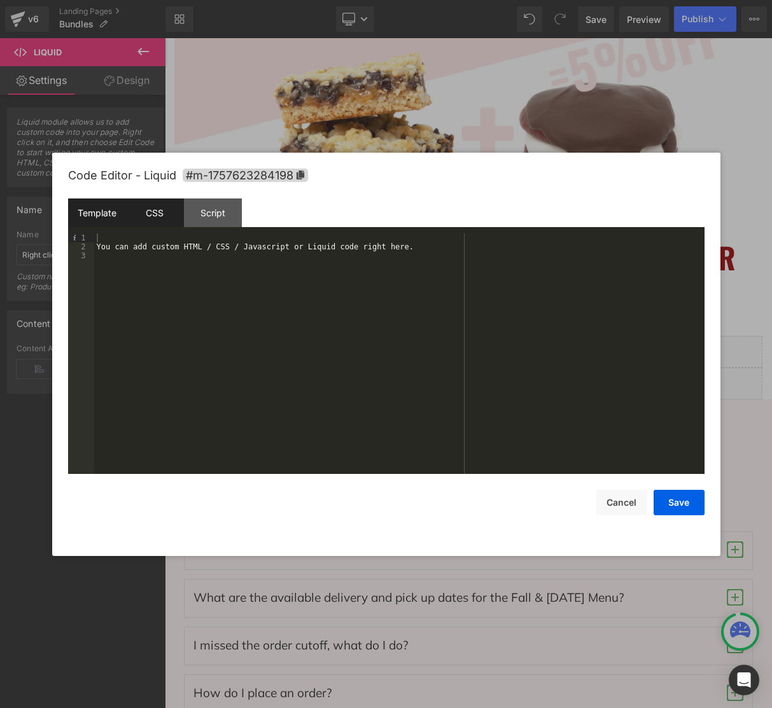
click at [151, 216] on div "CSS" at bounding box center [155, 213] width 58 height 29
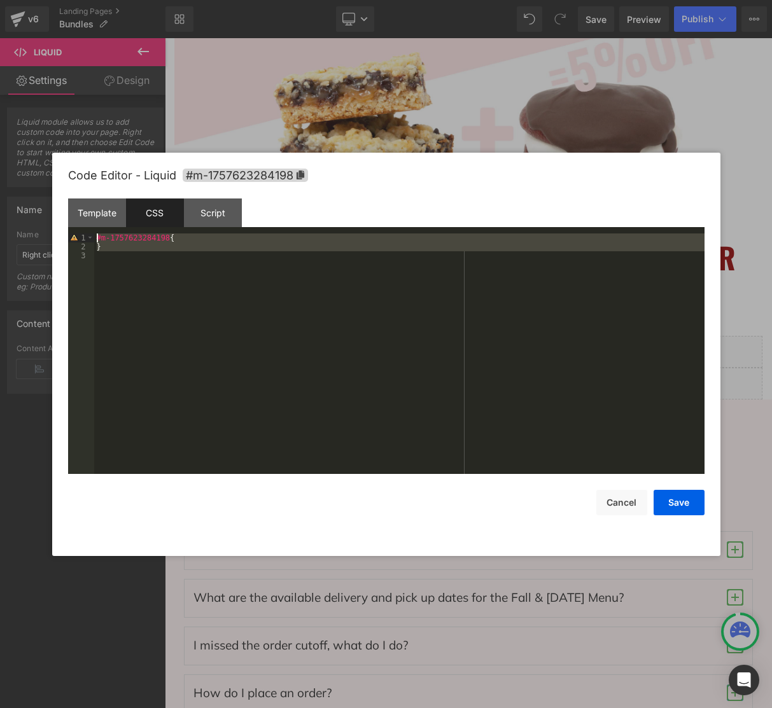
drag, startPoint x: 120, startPoint y: 252, endPoint x: 75, endPoint y: 228, distance: 50.9
click at [74, 228] on div "Template CSS Script Data 1 2 3 You can add custom HTML / CSS / Javascript or Li…" at bounding box center [386, 336] width 636 height 275
drag, startPoint x: 624, startPoint y: 502, endPoint x: 637, endPoint y: 492, distance: 16.8
click at [624, 502] on button "Cancel" at bounding box center [621, 502] width 51 height 25
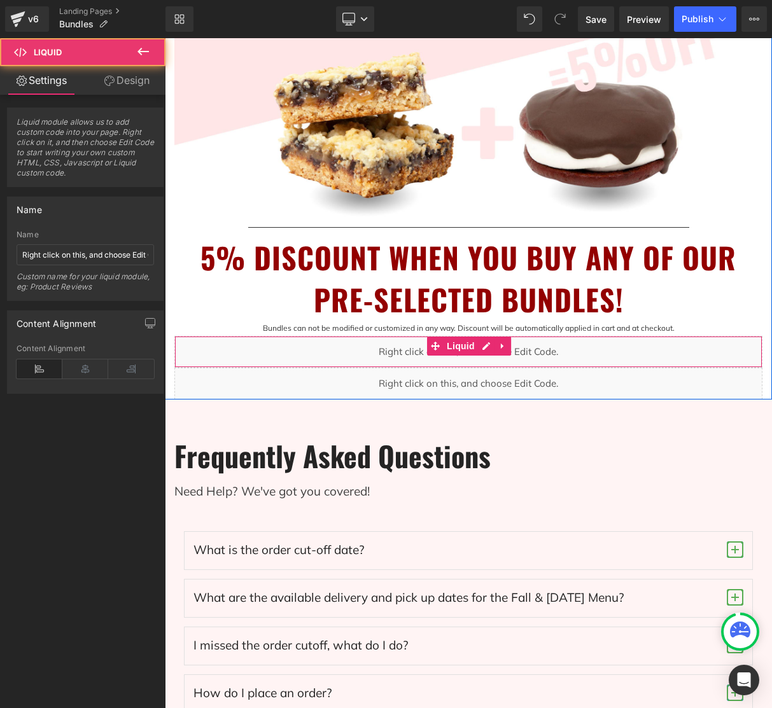
click at [612, 357] on div "Liquid" at bounding box center [468, 352] width 588 height 32
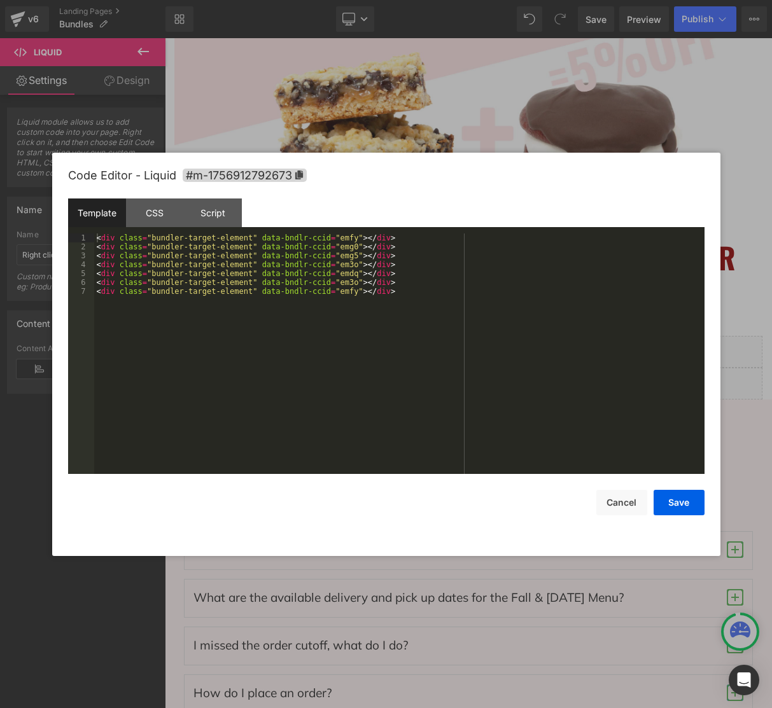
click at [602, 0] on div "Liquid You are previewing how the will restyle your page. You can not edit Elem…" at bounding box center [386, 0] width 772 height 0
click at [143, 215] on div "CSS" at bounding box center [155, 213] width 58 height 29
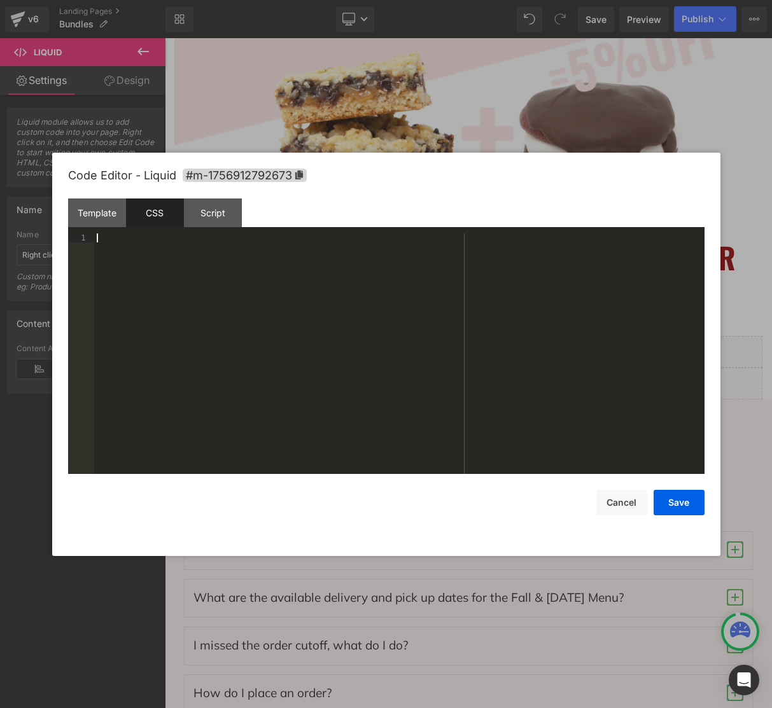
click at [132, 250] on div at bounding box center [399, 363] width 610 height 258
click at [139, 245] on div "#m-1757623284198 { }" at bounding box center [399, 363] width 610 height 258
drag, startPoint x: 171, startPoint y: 238, endPoint x: 111, endPoint y: 239, distance: 60.4
click at [111, 239] on div "#m-1757623284198 { }" at bounding box center [399, 363] width 610 height 258
click at [681, 505] on button "Save" at bounding box center [678, 502] width 51 height 25
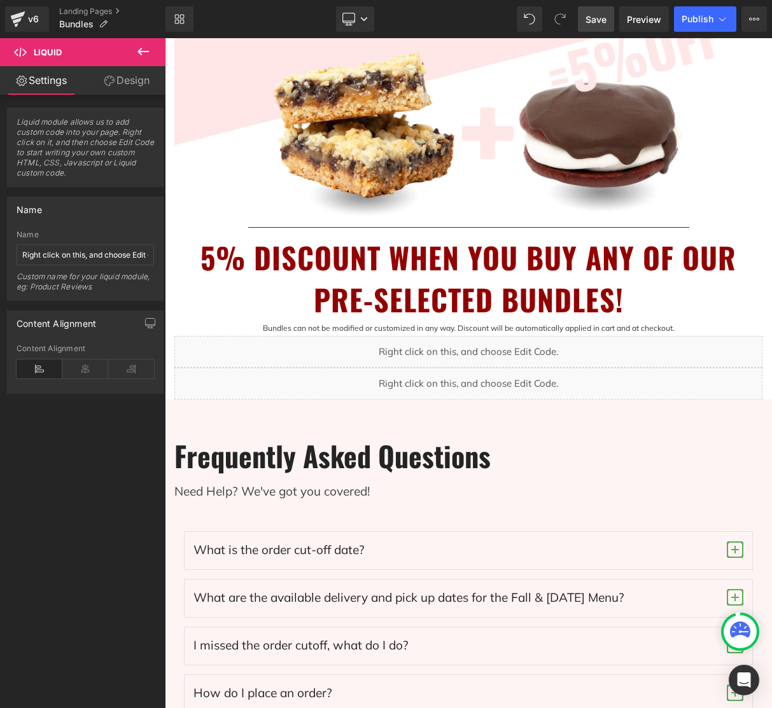
click at [609, 20] on link "Save" at bounding box center [596, 18] width 36 height 25
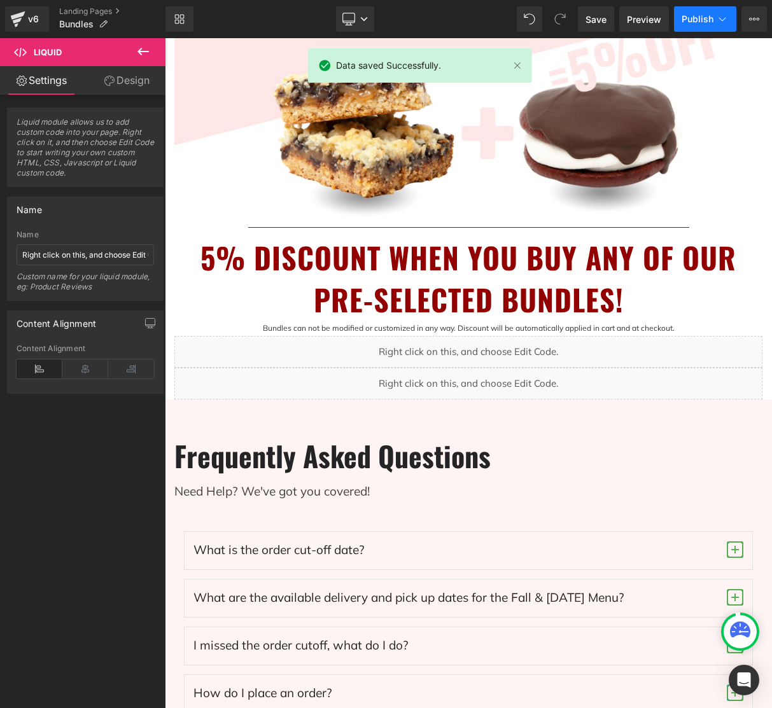
click at [716, 20] on icon at bounding box center [722, 19] width 13 height 13
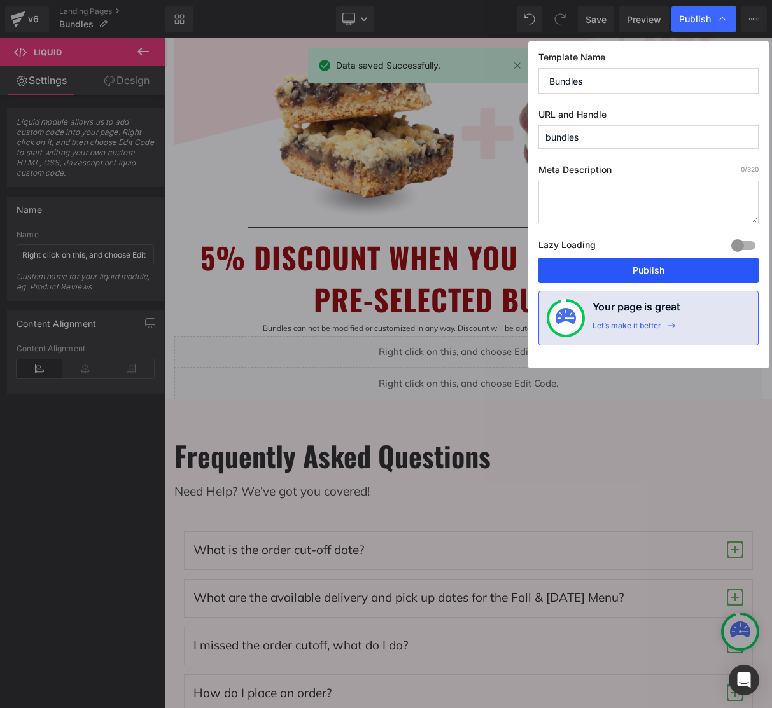
click at [664, 269] on button "Publish" at bounding box center [648, 270] width 220 height 25
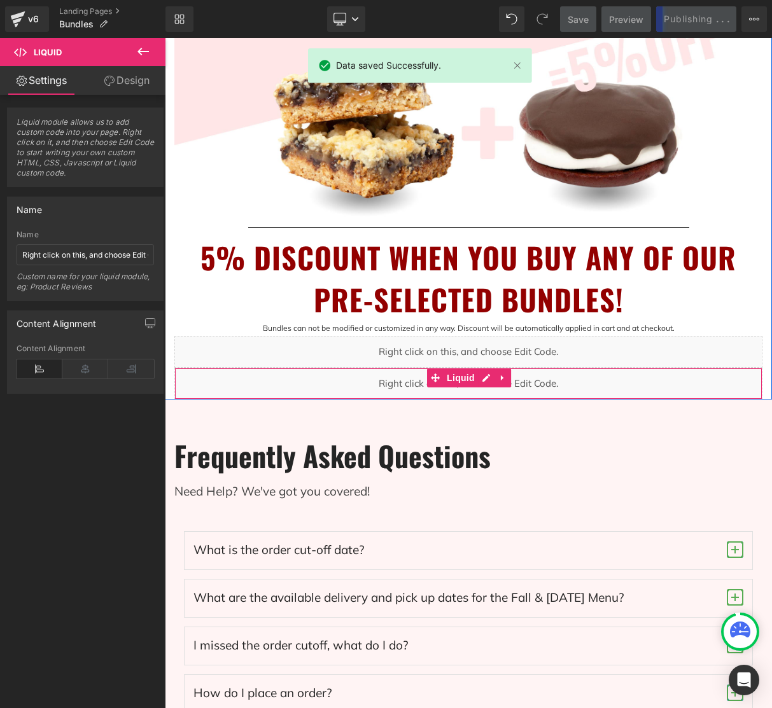
click at [577, 383] on div "Liquid" at bounding box center [468, 384] width 588 height 32
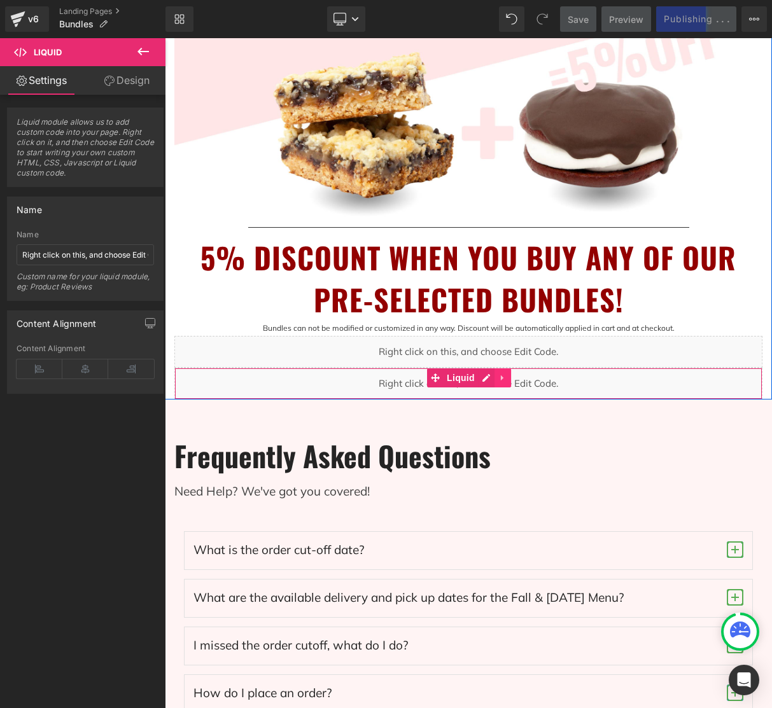
click at [506, 378] on link at bounding box center [502, 377] width 17 height 19
click at [510, 379] on icon at bounding box center [510, 377] width 9 height 9
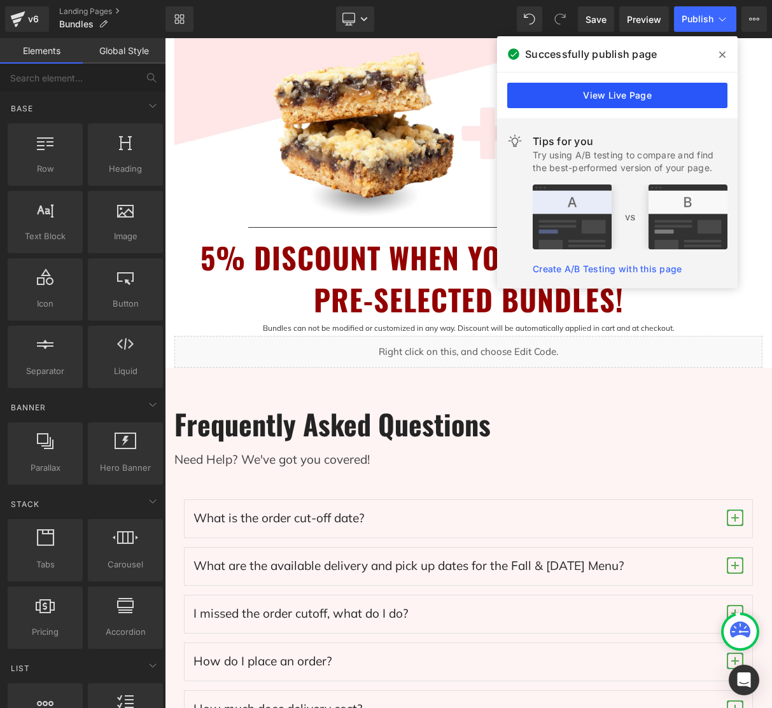
click at [645, 95] on link "View Live Page" at bounding box center [617, 95] width 220 height 25
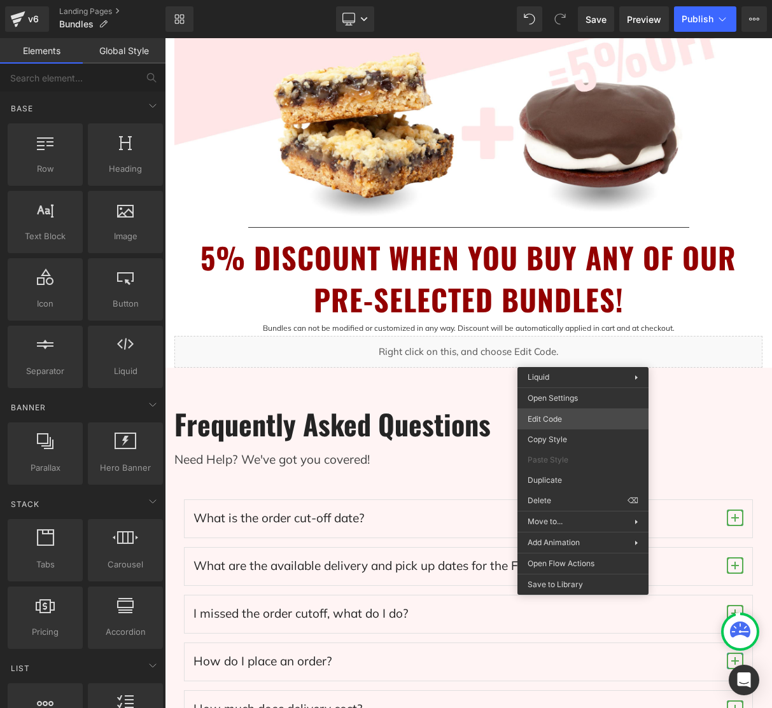
click at [566, 0] on div "Liquid You are previewing how the will restyle your page. You can not edit Elem…" at bounding box center [386, 0] width 772 height 0
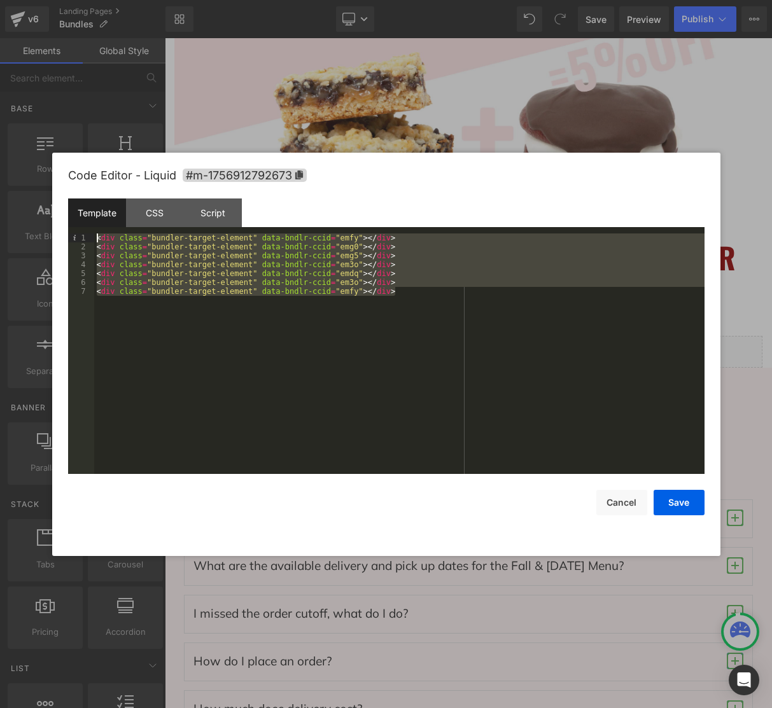
drag, startPoint x: 401, startPoint y: 292, endPoint x: 93, endPoint y: 241, distance: 312.1
click at [93, 240] on pre "1 2 3 4 5 6 7 < div class = "bundler-target-element" data-bndlr-ccid = "emfy" >…" at bounding box center [386, 354] width 636 height 241
click at [678, 503] on button "Save" at bounding box center [678, 502] width 51 height 25
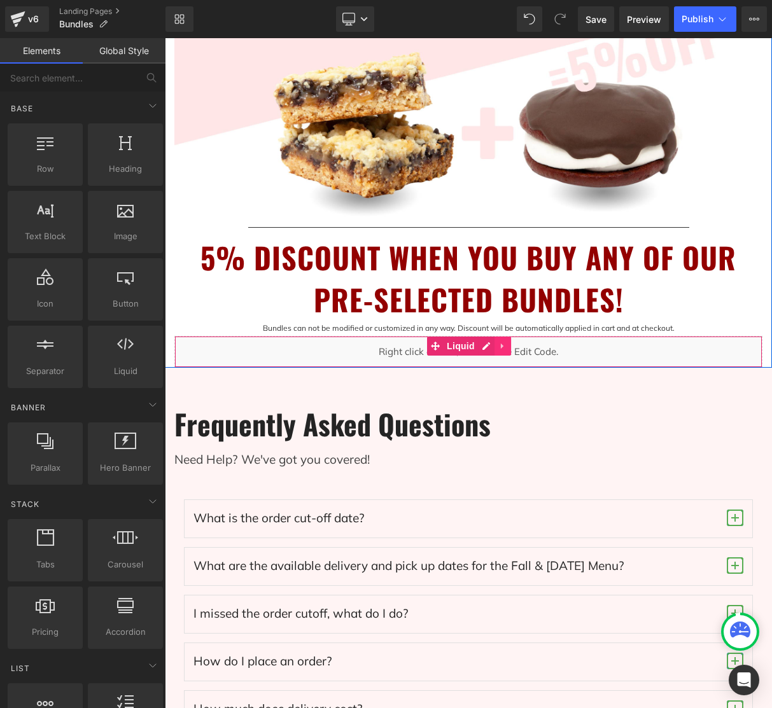
click at [504, 345] on icon at bounding box center [502, 347] width 9 height 10
click at [513, 345] on icon at bounding box center [510, 346] width 9 height 9
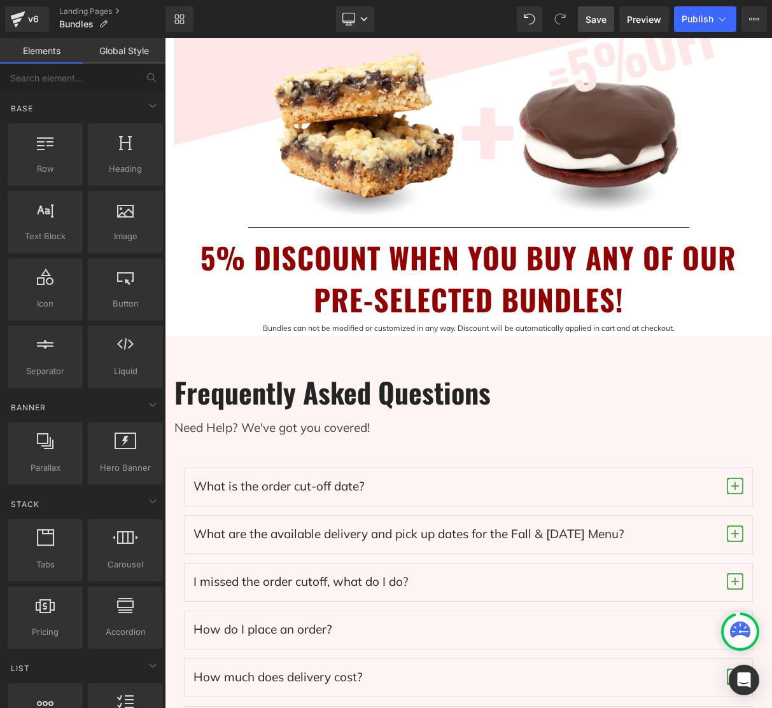
click at [604, 22] on span "Save" at bounding box center [595, 19] width 21 height 13
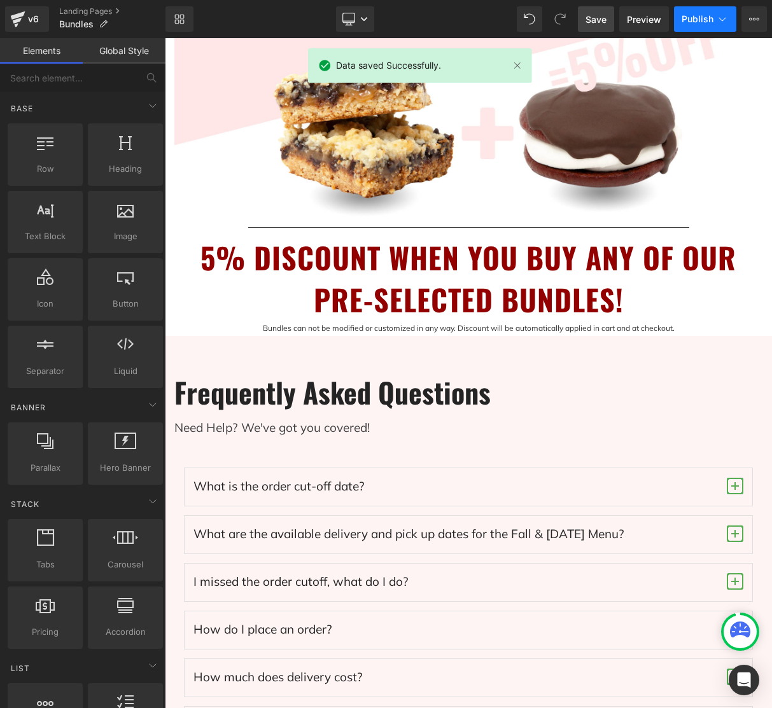
click at [698, 17] on span "Publish" at bounding box center [697, 19] width 32 height 10
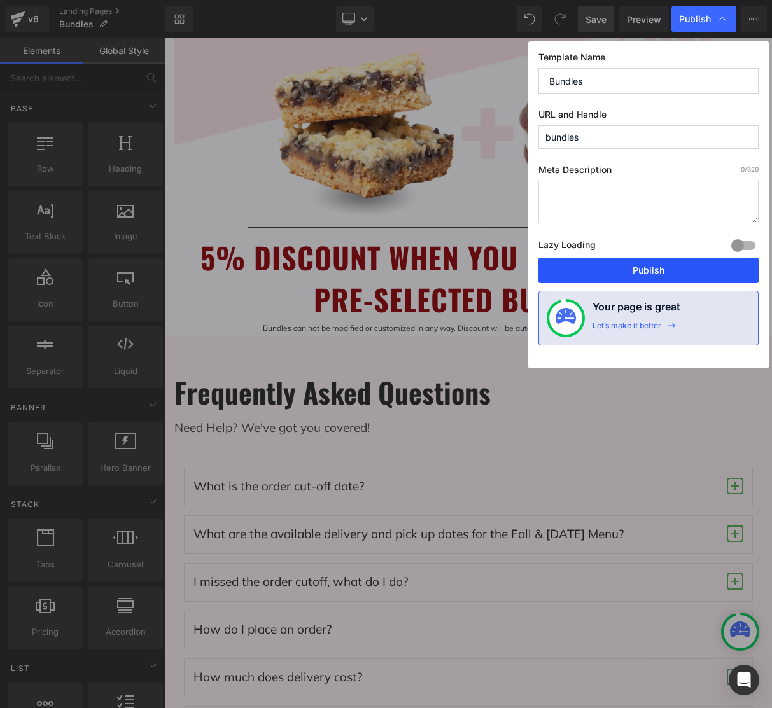
drag, startPoint x: 660, startPoint y: 273, endPoint x: 550, endPoint y: 213, distance: 125.0
click at [660, 273] on button "Publish" at bounding box center [648, 270] width 220 height 25
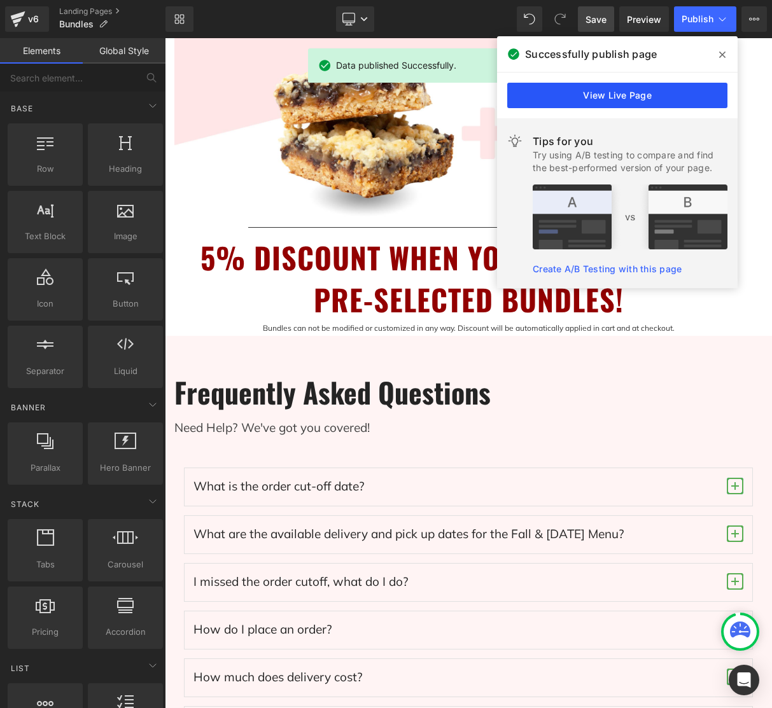
click at [669, 90] on link "View Live Page" at bounding box center [617, 95] width 220 height 25
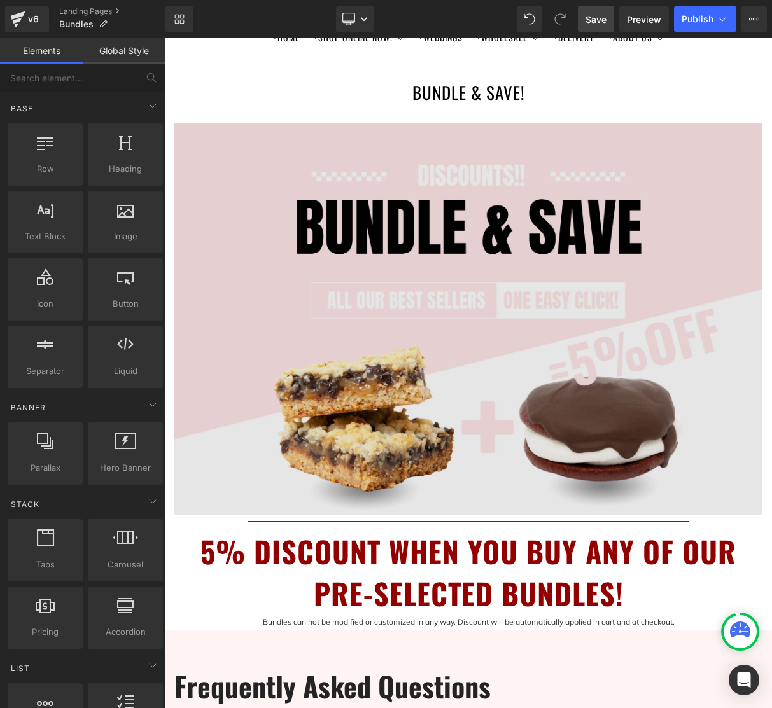
scroll to position [0, 0]
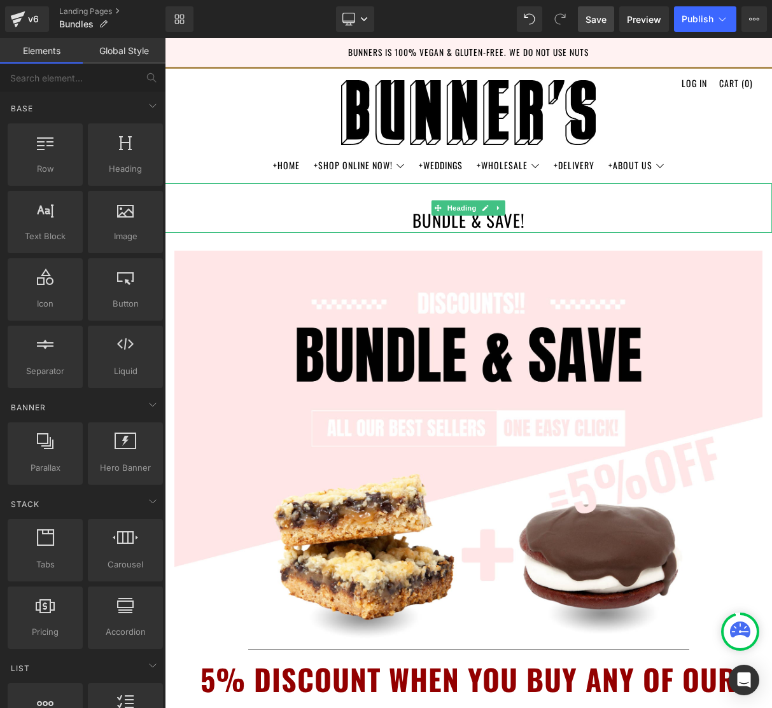
click at [677, 218] on h1 "BUNDLE & SAVE!" at bounding box center [468, 208] width 607 height 50
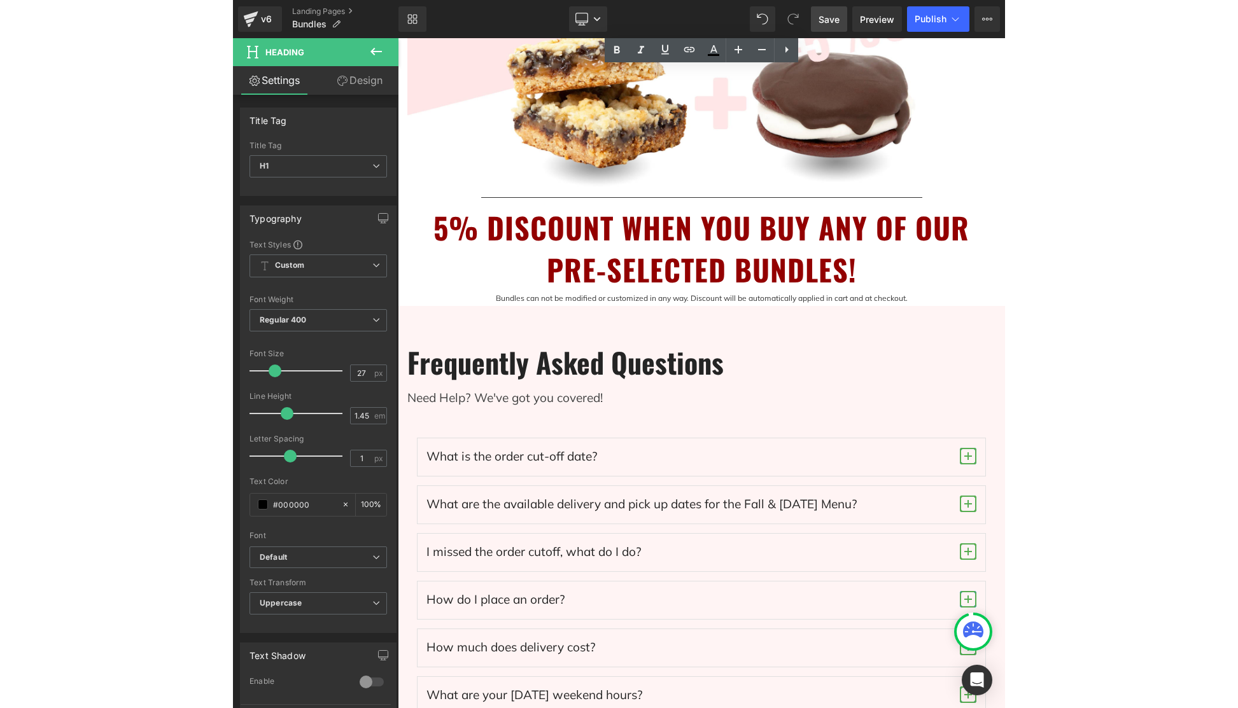
scroll to position [436, 0]
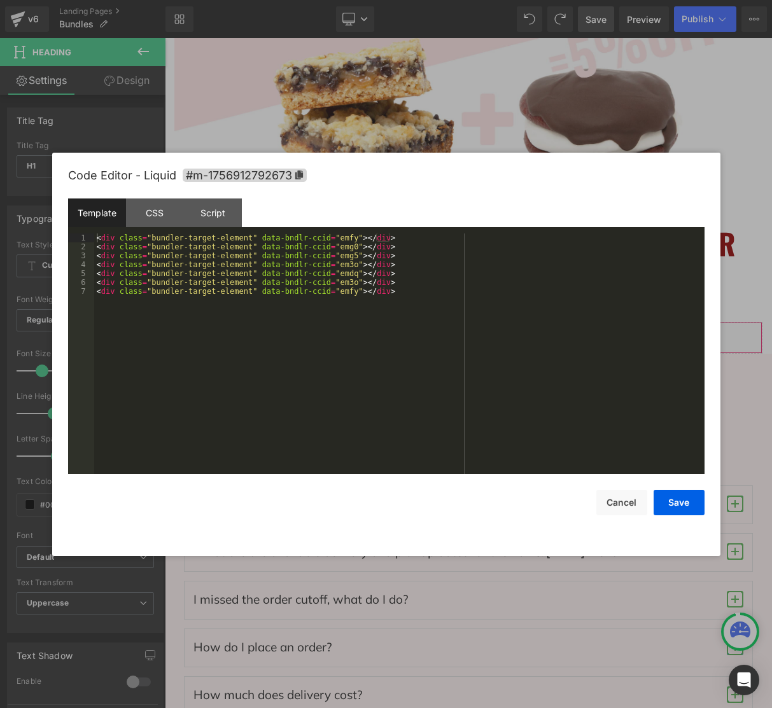
click at [572, 0] on div "Liquid You are previewing how the will restyle your page. You can not edit Elem…" at bounding box center [386, 0] width 772 height 0
click at [171, 221] on div "CSS" at bounding box center [155, 213] width 58 height 29
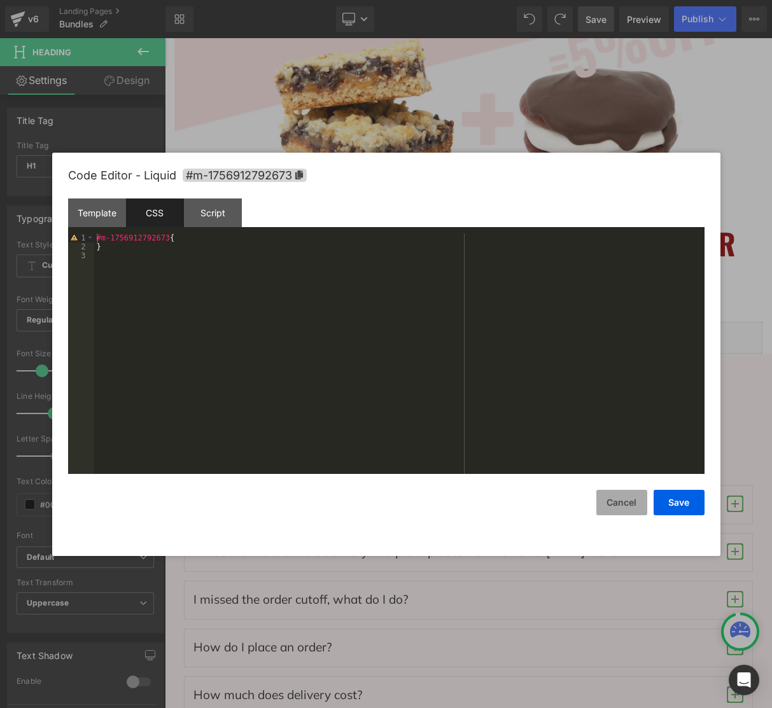
drag, startPoint x: 630, startPoint y: 501, endPoint x: 638, endPoint y: 496, distance: 9.2
click at [631, 501] on button "Cancel" at bounding box center [621, 502] width 51 height 25
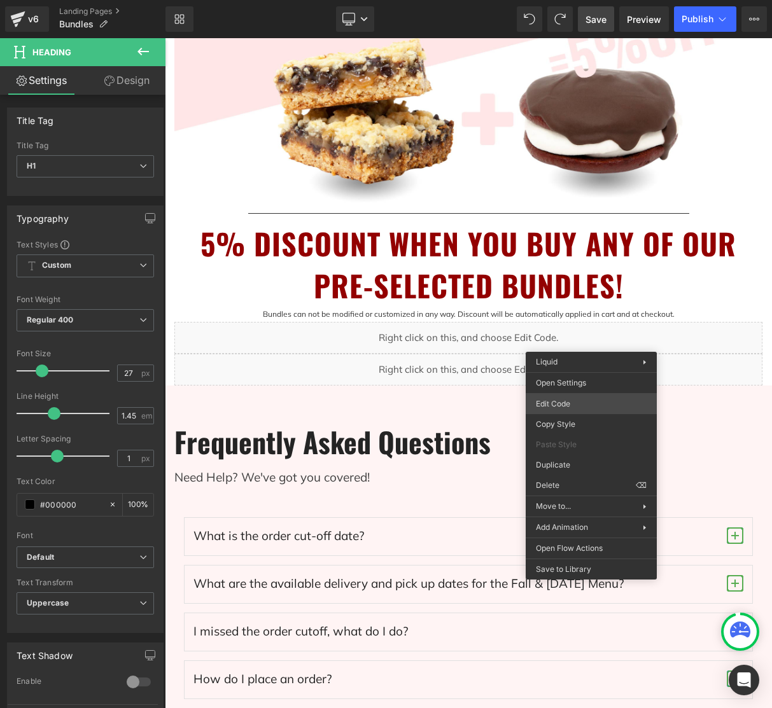
click at [575, 0] on div "Liquid You are previewing how the will restyle your page. You can not edit Elem…" at bounding box center [386, 0] width 772 height 0
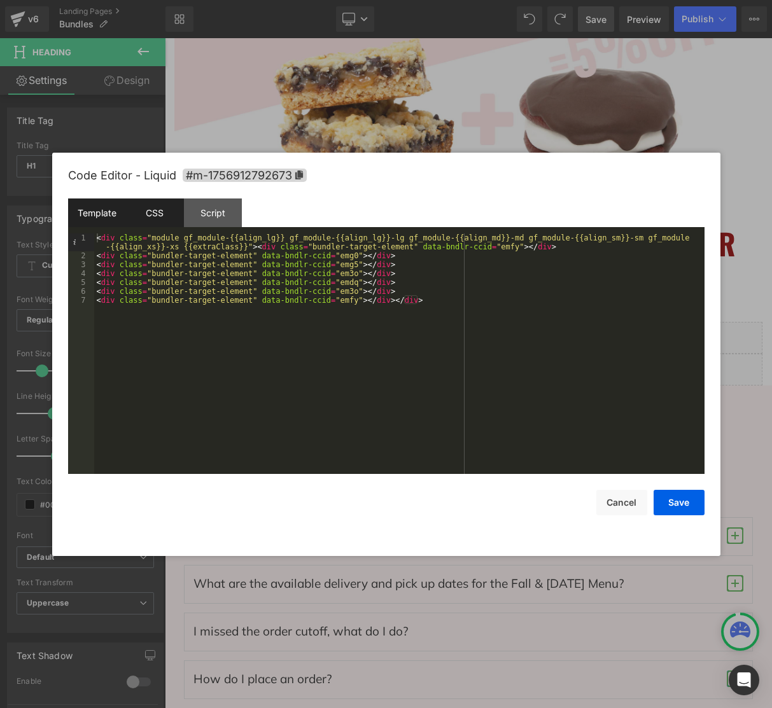
click at [161, 211] on div "CSS" at bounding box center [155, 213] width 58 height 29
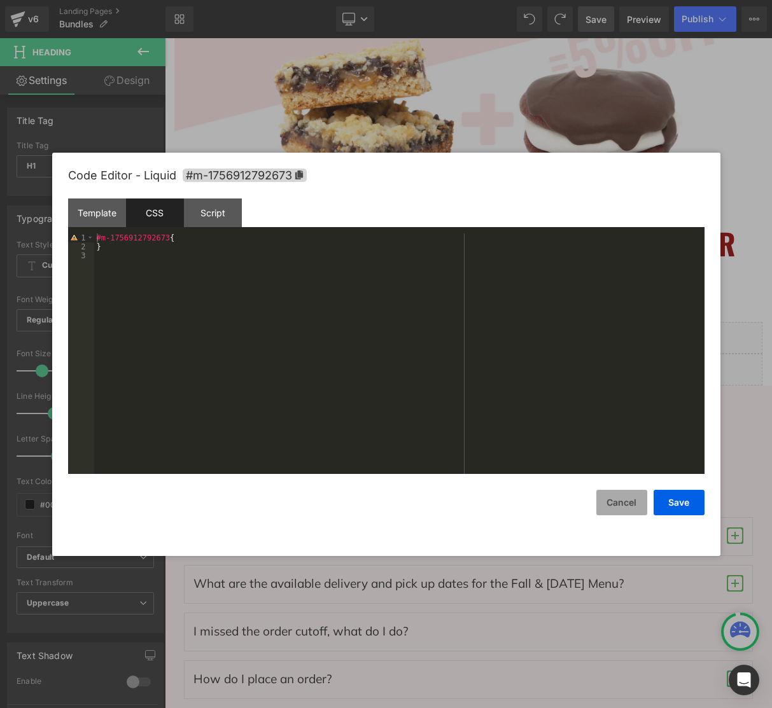
drag, startPoint x: 613, startPoint y: 504, endPoint x: 628, endPoint y: 498, distance: 15.7
click at [614, 504] on button "Cancel" at bounding box center [621, 502] width 51 height 25
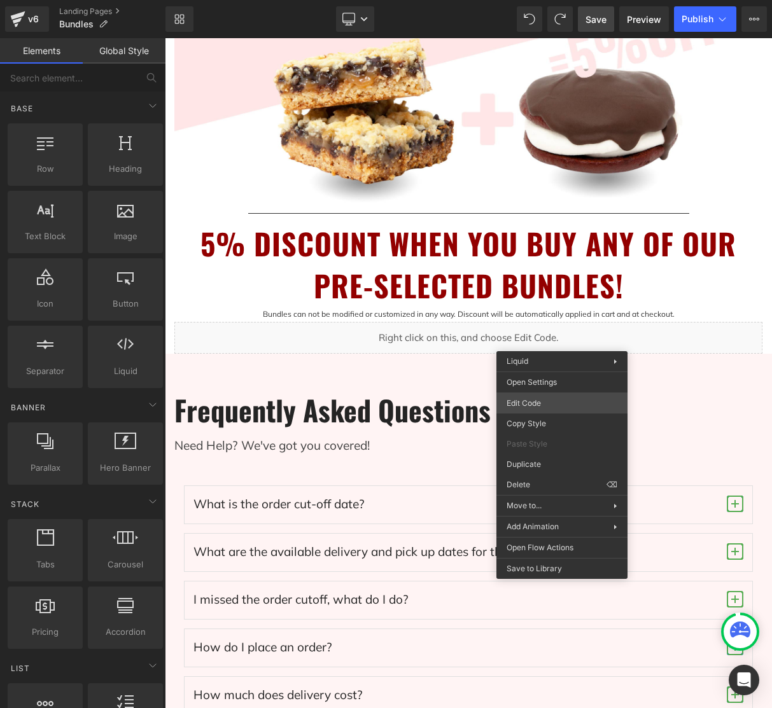
click at [559, 0] on div "Liquid You are previewing how the will restyle your page. You can not edit Elem…" at bounding box center [386, 0] width 772 height 0
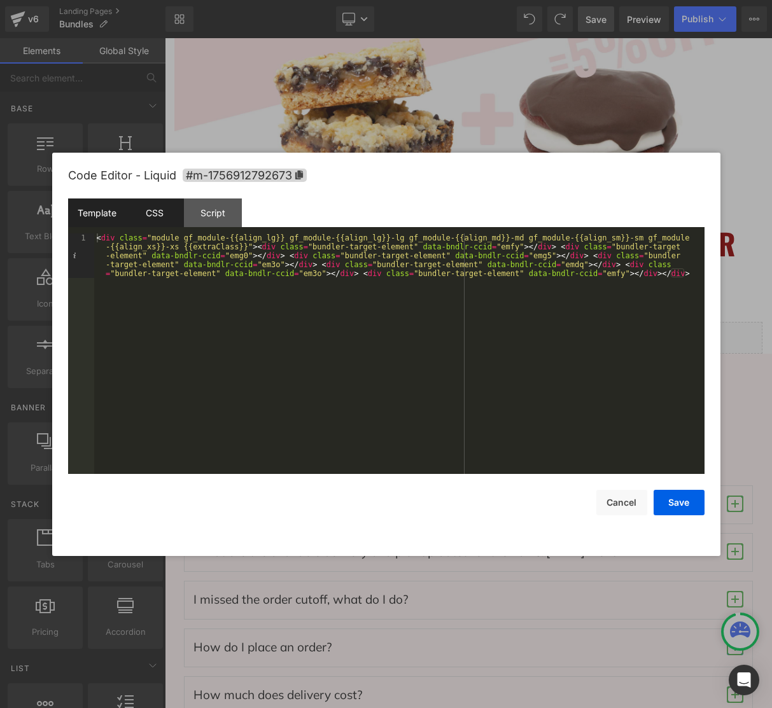
click at [150, 219] on div "CSS" at bounding box center [155, 213] width 58 height 29
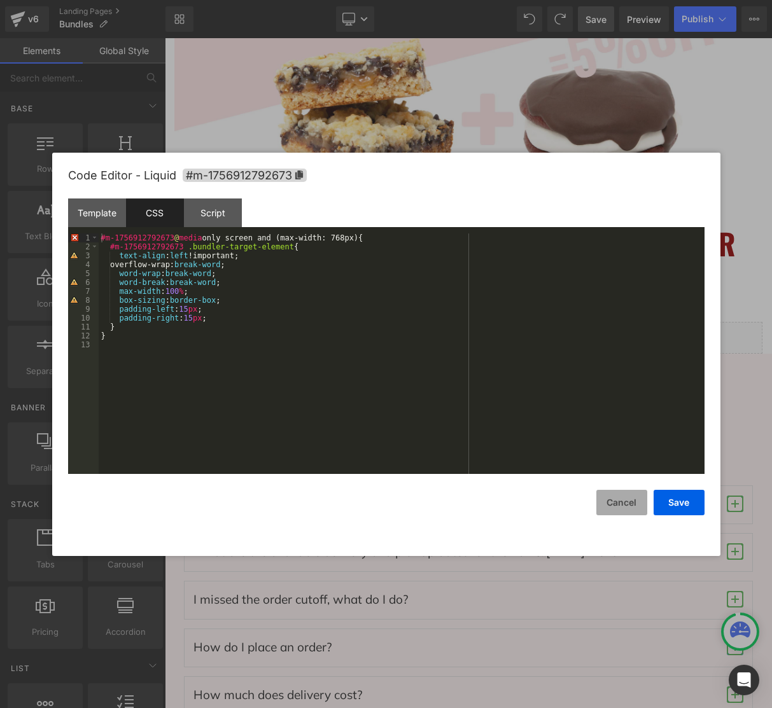
click at [618, 505] on button "Cancel" at bounding box center [621, 502] width 51 height 25
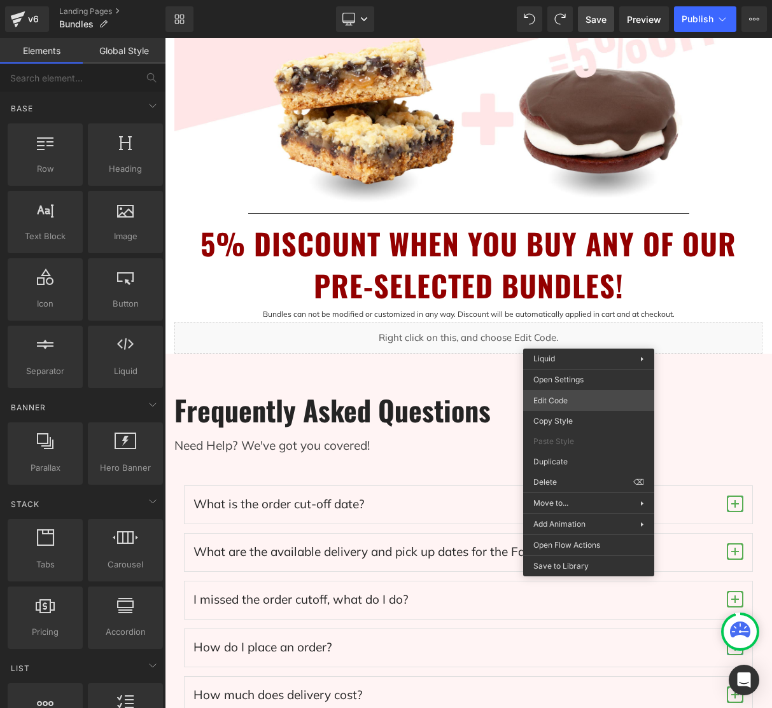
click at [574, 0] on div "Liquid You are previewing how the will restyle your page. You can not edit Elem…" at bounding box center [386, 0] width 772 height 0
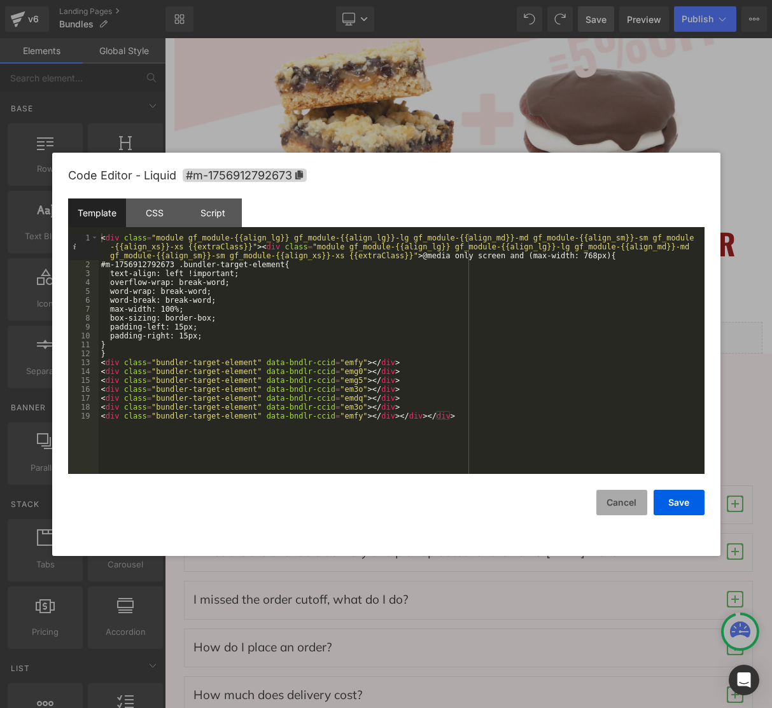
click at [622, 508] on button "Cancel" at bounding box center [621, 502] width 51 height 25
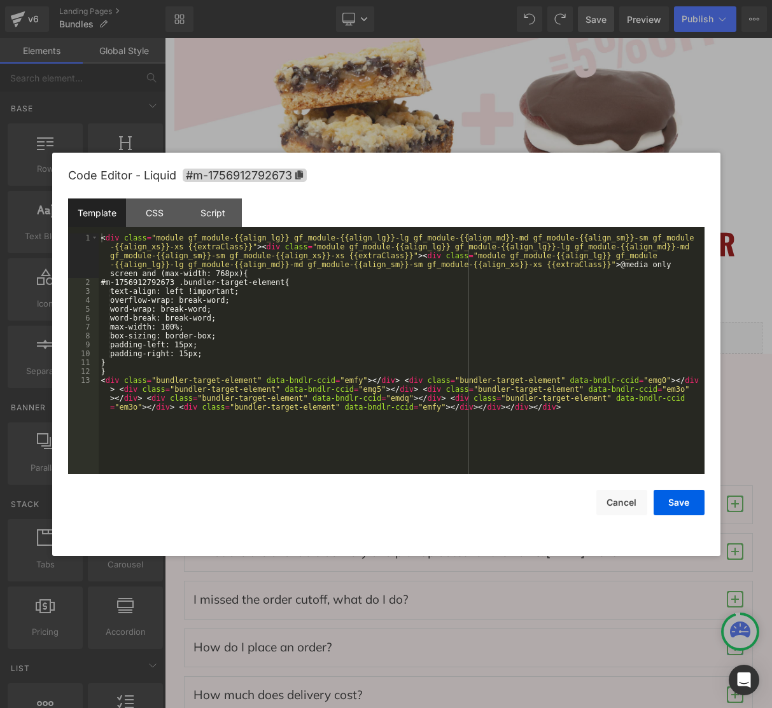
drag, startPoint x: 567, startPoint y: 401, endPoint x: 583, endPoint y: 394, distance: 18.2
click at [567, 0] on div "Liquid You are previewing how the will restyle your page. You can not edit Elem…" at bounding box center [386, 0] width 772 height 0
drag, startPoint x: 629, startPoint y: 515, endPoint x: 618, endPoint y: 484, distance: 32.2
click at [627, 506] on button "Cancel" at bounding box center [621, 502] width 51 height 25
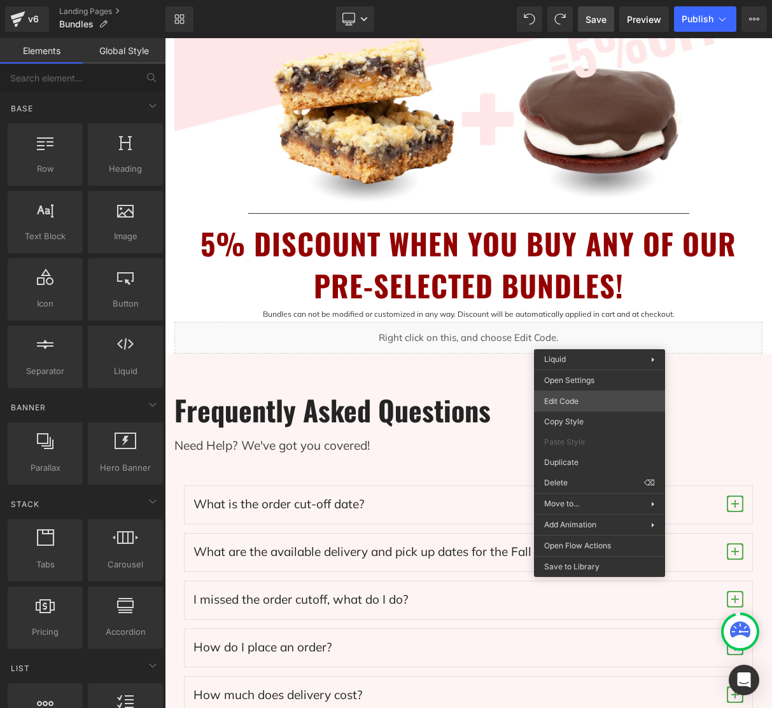
click at [592, 0] on div "Liquid You are previewing how the will restyle your page. You can not edit Elem…" at bounding box center [386, 0] width 772 height 0
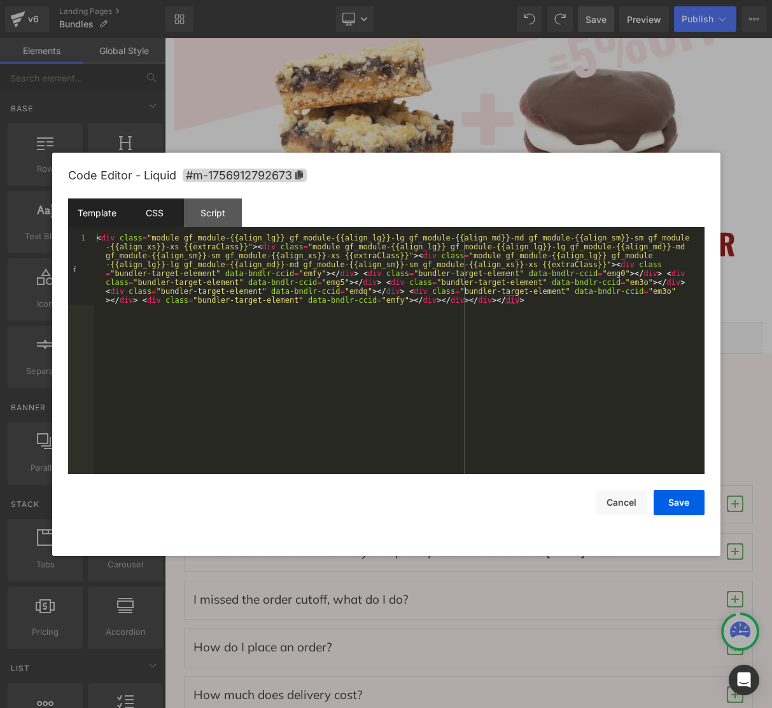
click at [153, 215] on div "CSS" at bounding box center [155, 213] width 58 height 29
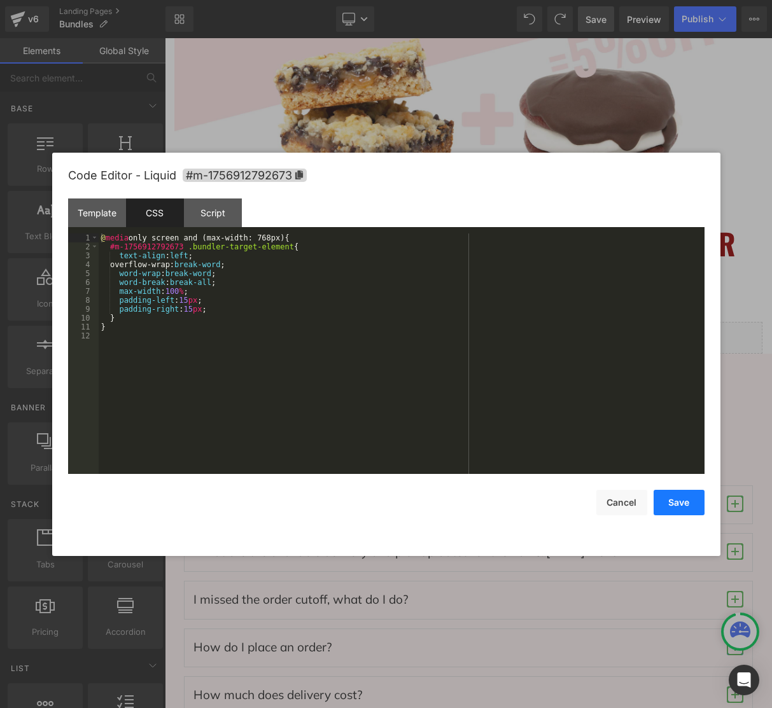
click at [690, 511] on button "Save" at bounding box center [678, 502] width 51 height 25
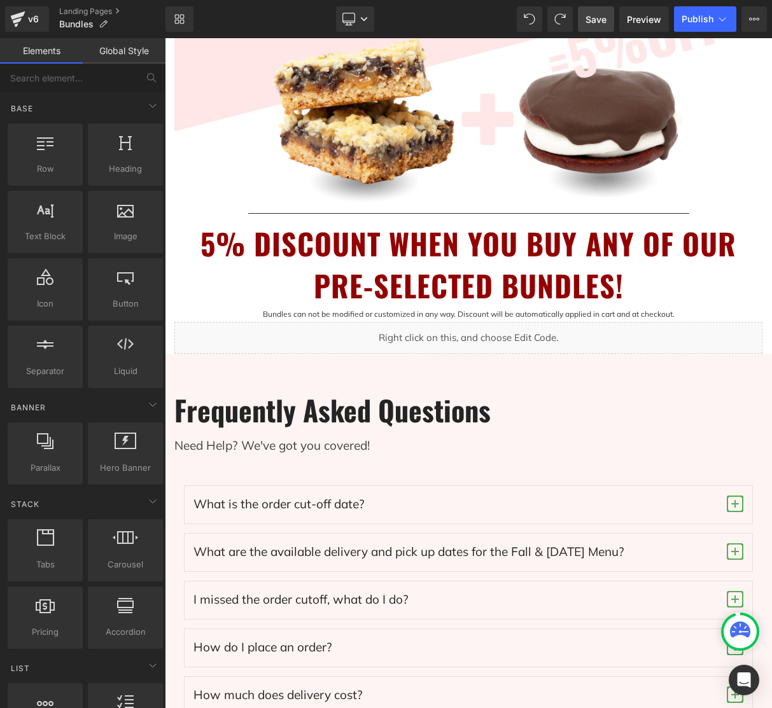
drag, startPoint x: 596, startPoint y: 21, endPoint x: 599, endPoint y: 35, distance: 14.4
click at [596, 22] on span "Save" at bounding box center [595, 19] width 21 height 13
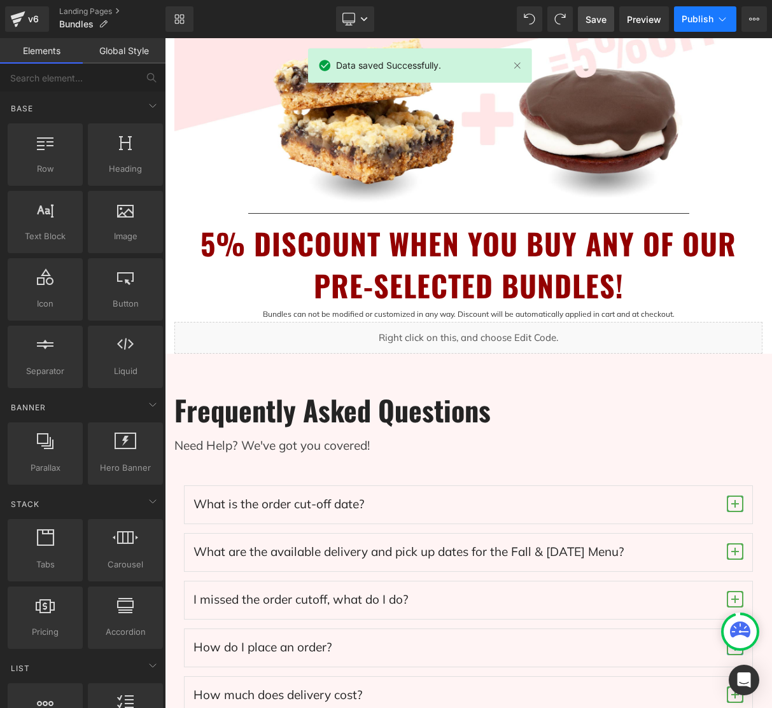
click at [715, 23] on button "Publish" at bounding box center [705, 18] width 62 height 25
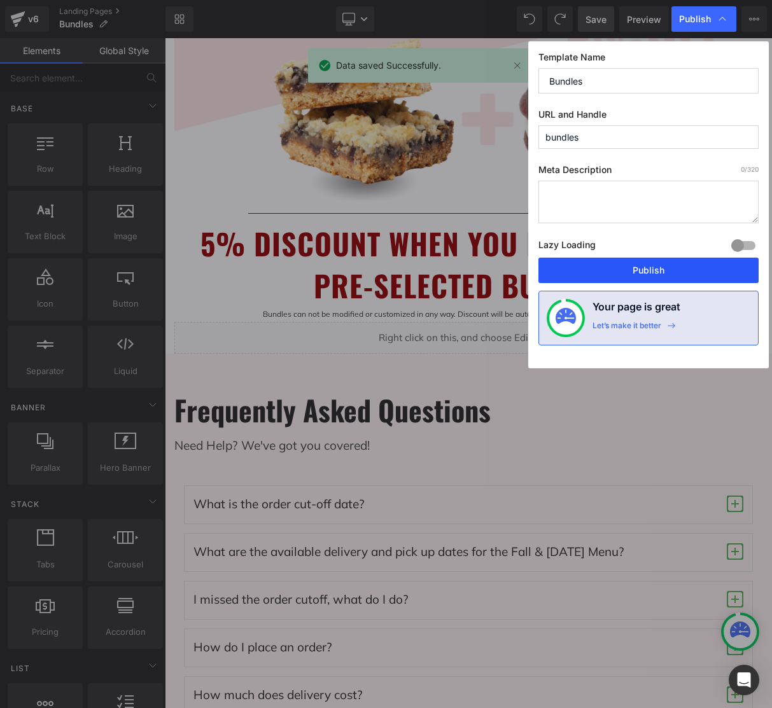
click at [645, 270] on button "Publish" at bounding box center [648, 270] width 220 height 25
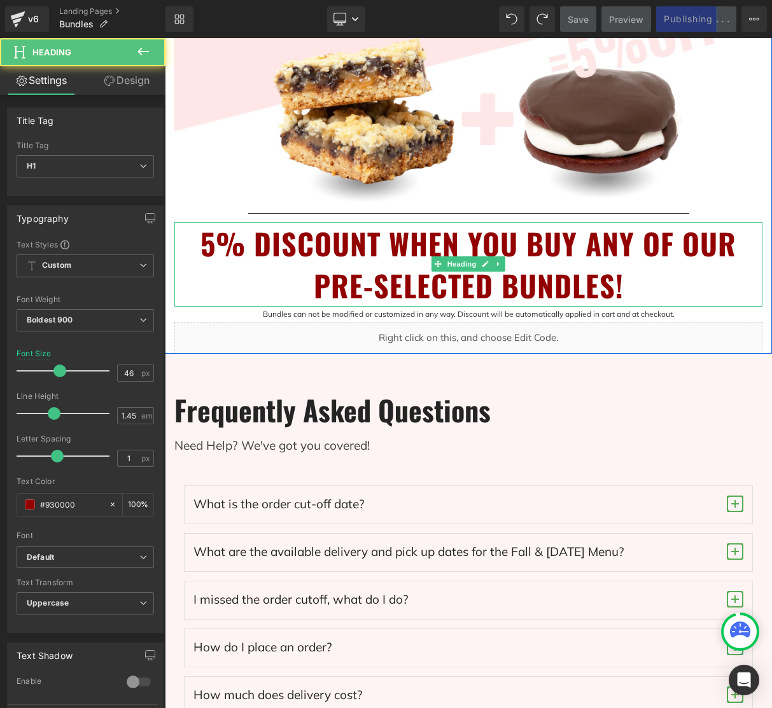
click at [645, 270] on h1 "5% DISCOUNT WHEN YOU BUY ANY OF OUR PRE-SELECTED BUNDLES!" at bounding box center [468, 264] width 588 height 85
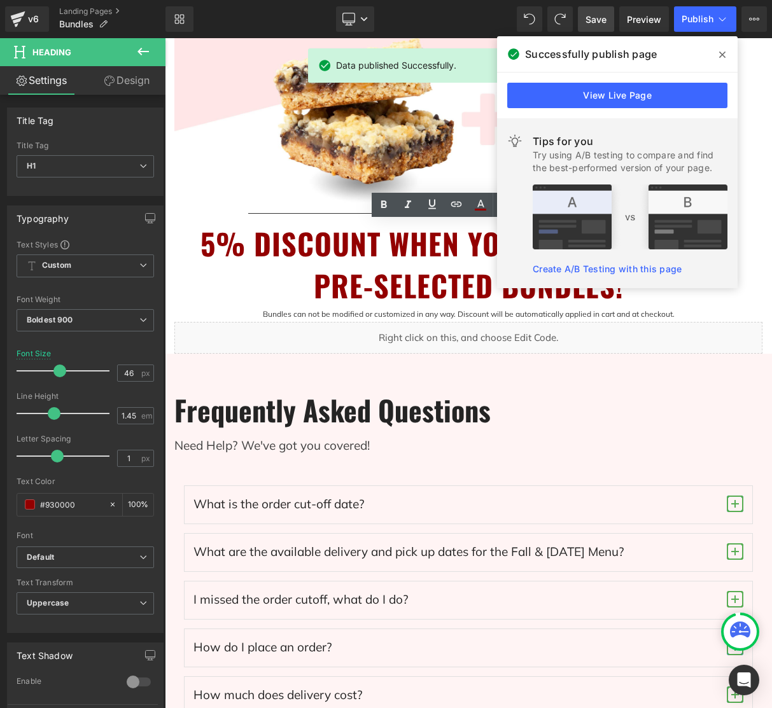
click at [722, 52] on icon at bounding box center [722, 55] width 6 height 10
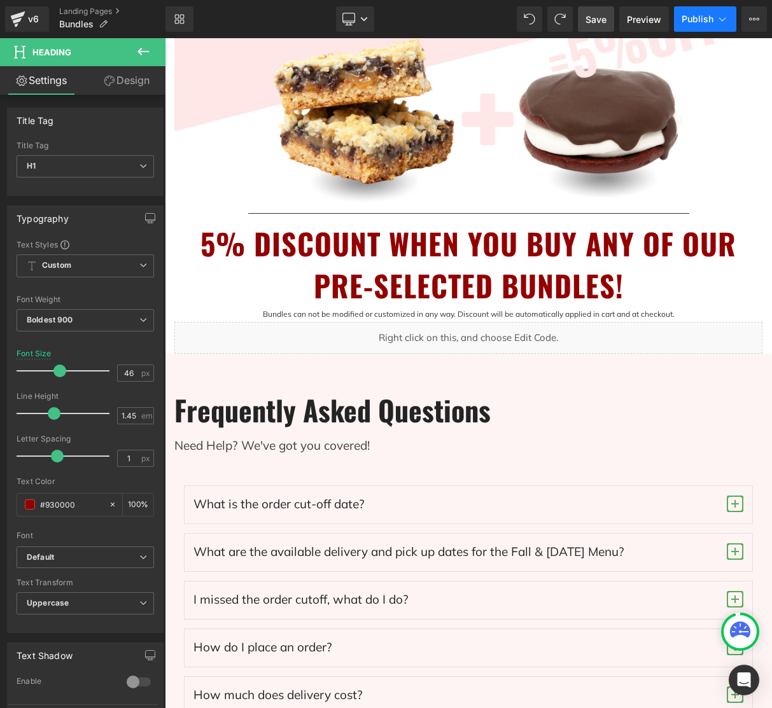
click at [699, 20] on span "Publish" at bounding box center [697, 19] width 32 height 10
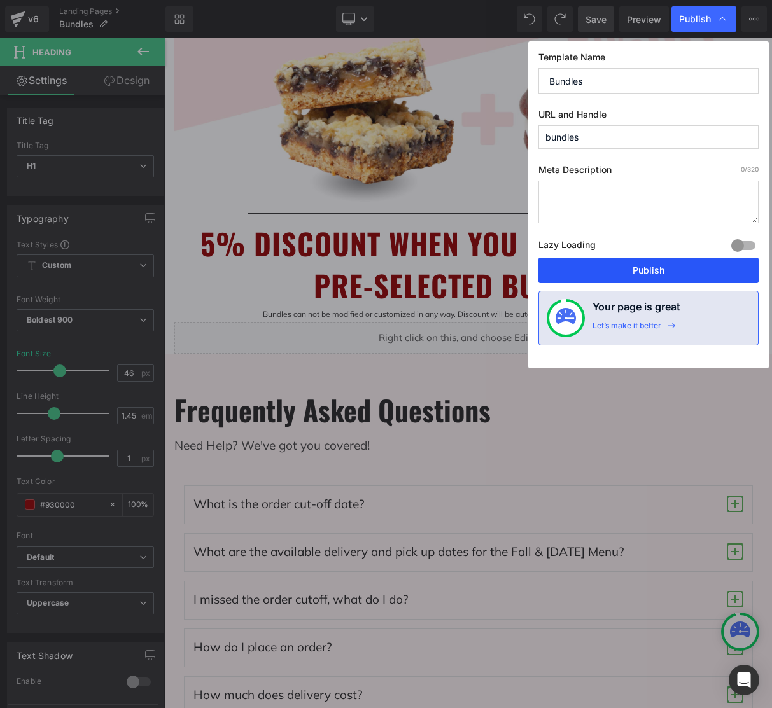
click at [658, 275] on button "Publish" at bounding box center [648, 270] width 220 height 25
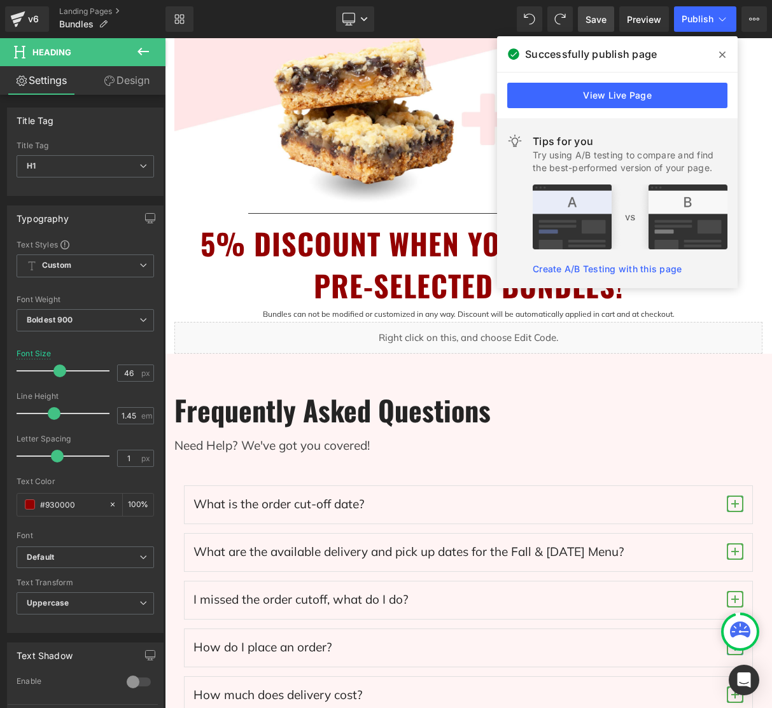
click at [718, 53] on span at bounding box center [722, 55] width 20 height 20
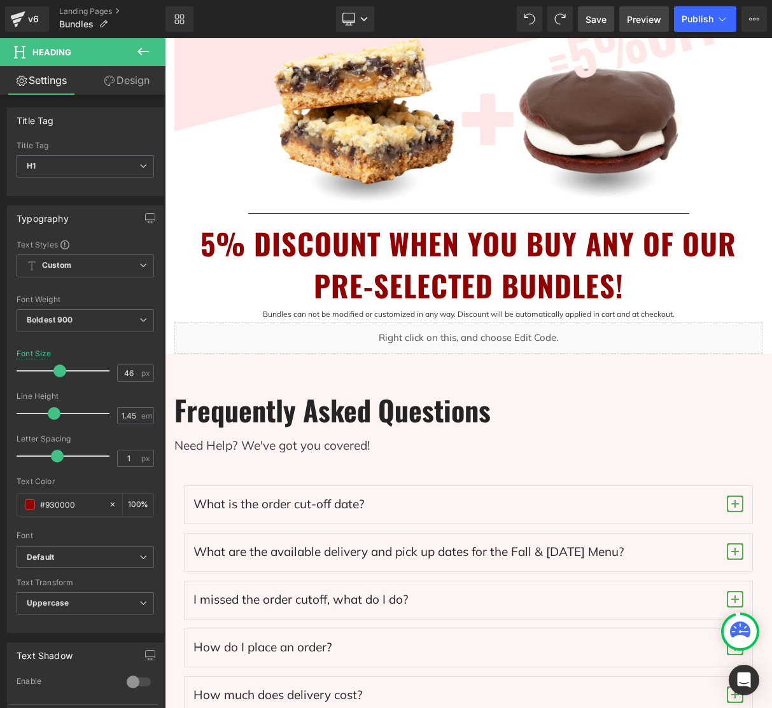
click at [638, 18] on span "Preview" at bounding box center [644, 19] width 34 height 13
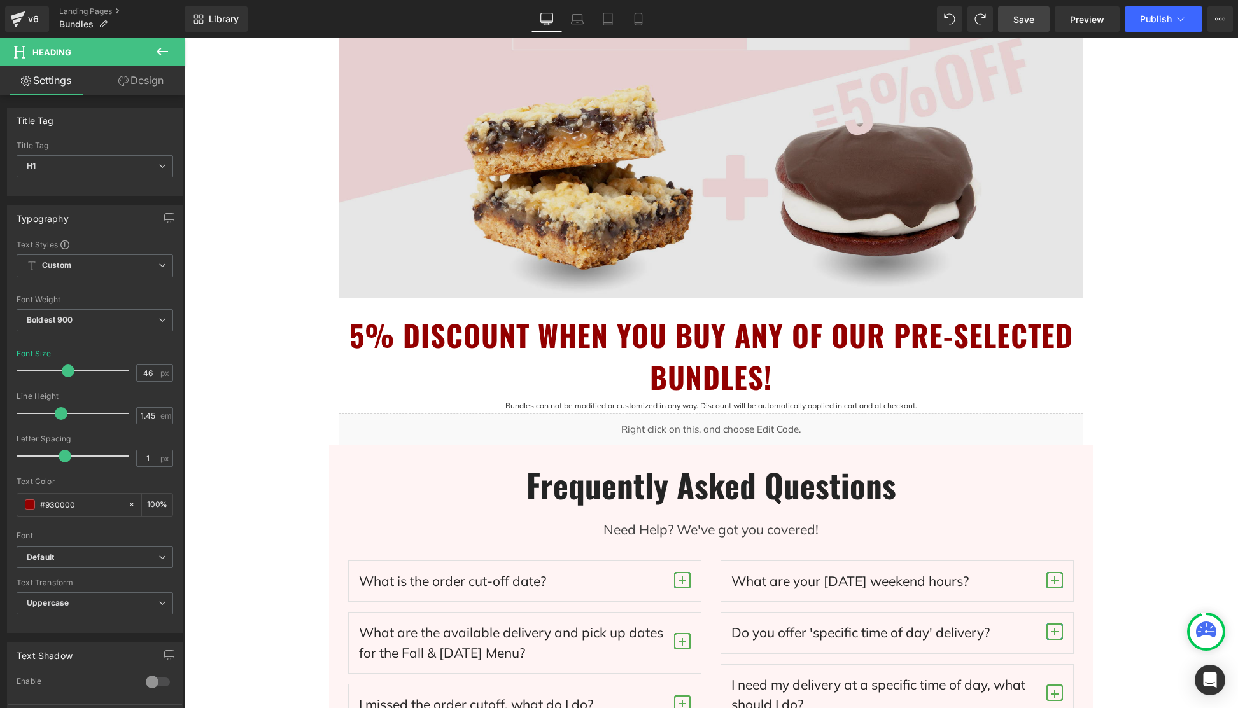
scroll to position [533, 0]
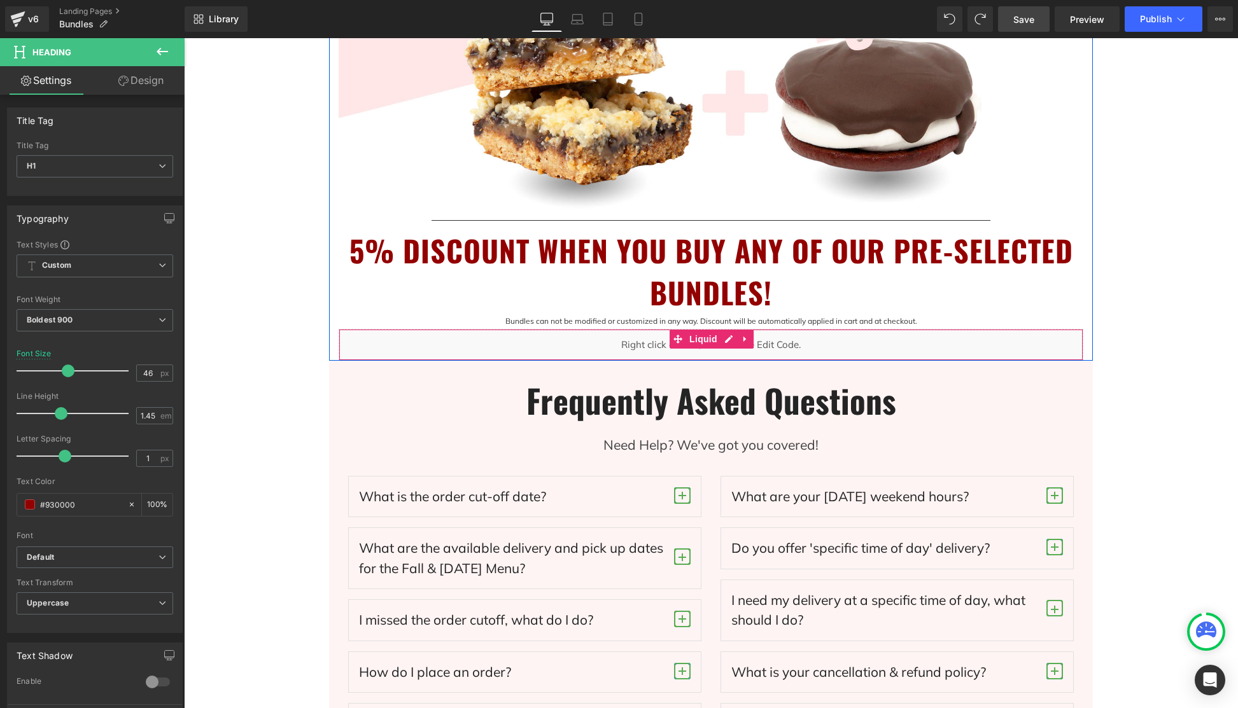
click at [770, 349] on div "Liquid" at bounding box center [710, 345] width 744 height 32
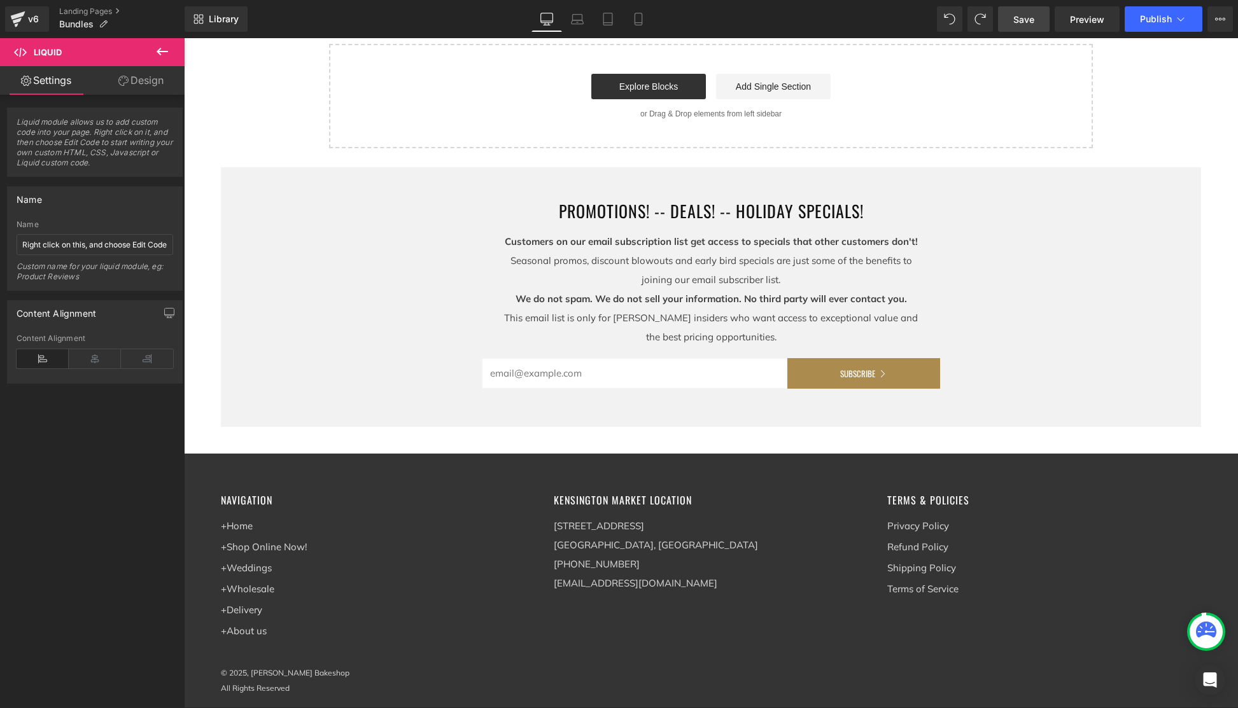
scroll to position [1483, 0]
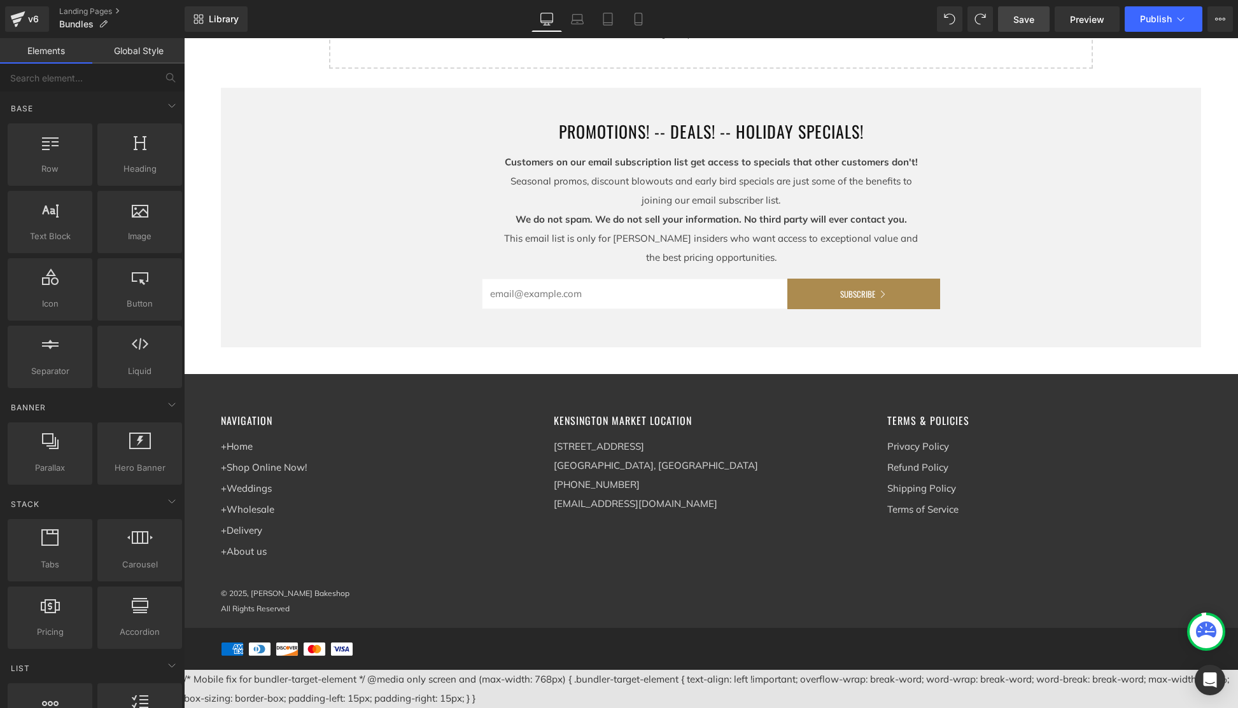
drag, startPoint x: 449, startPoint y: 699, endPoint x: 190, endPoint y: 675, distance: 260.0
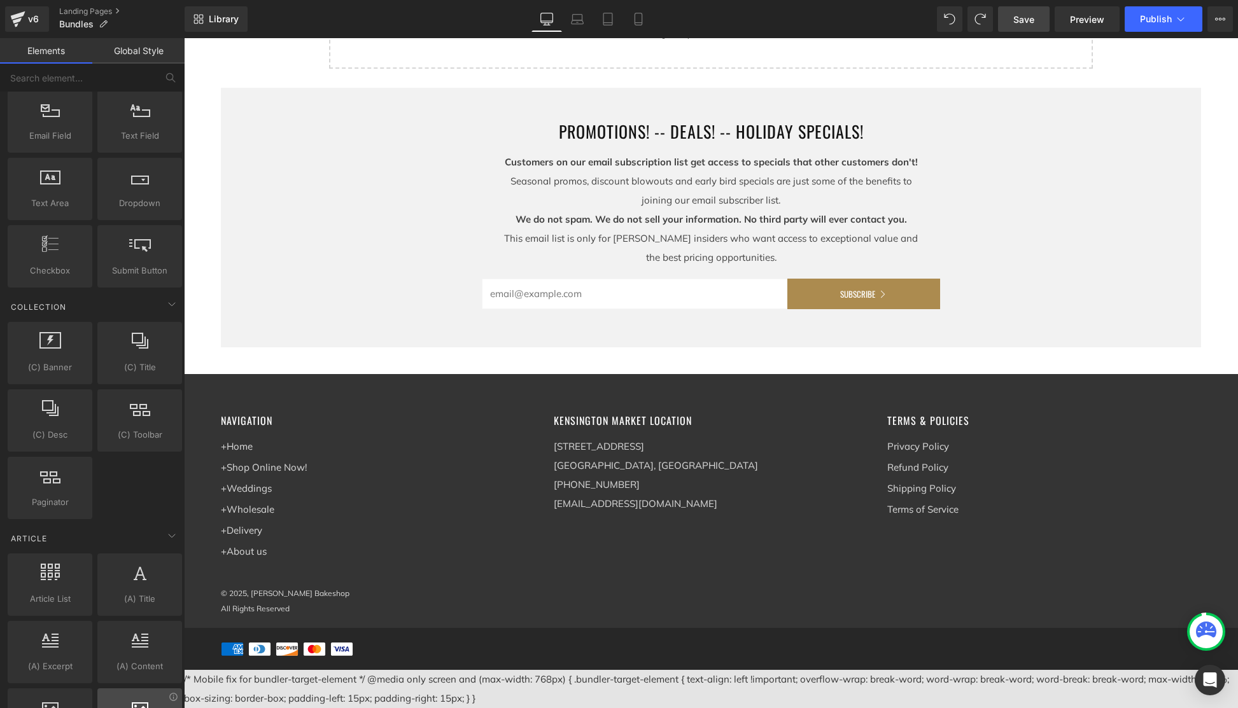
scroll to position [2191, 0]
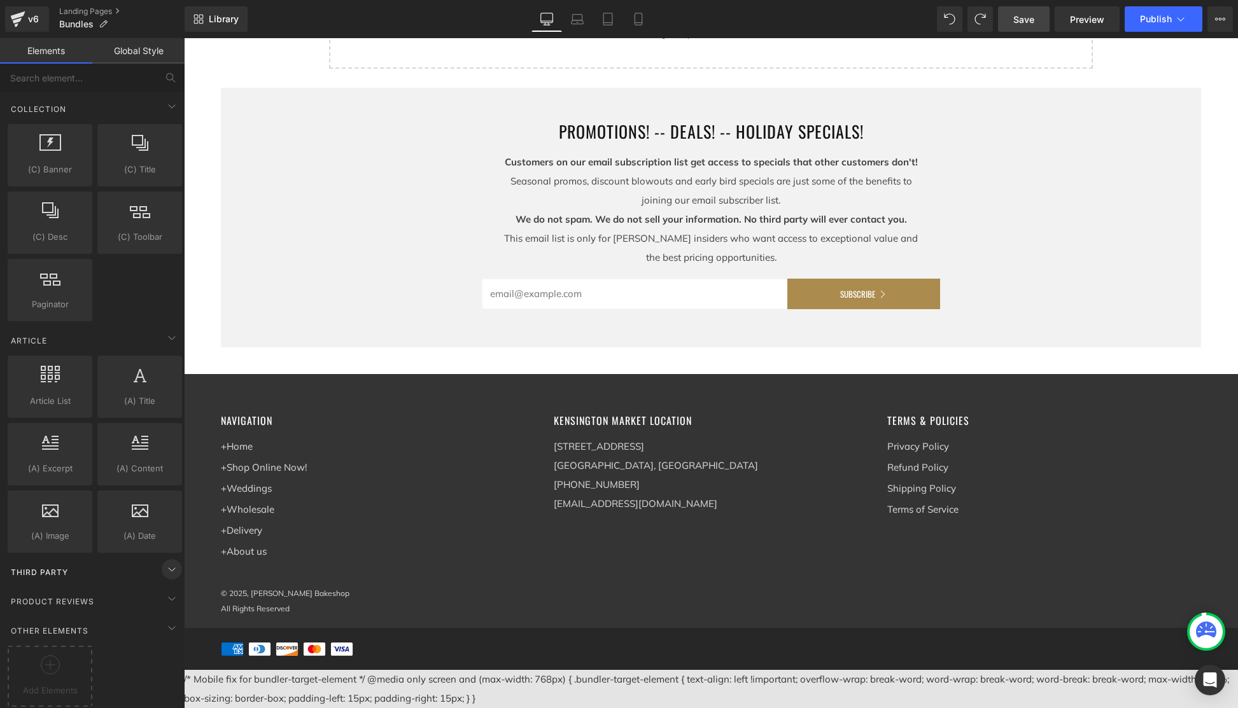
click at [168, 562] on icon at bounding box center [171, 569] width 15 height 15
click at [165, 591] on icon at bounding box center [171, 598] width 15 height 15
click at [169, 620] on icon at bounding box center [171, 627] width 15 height 15
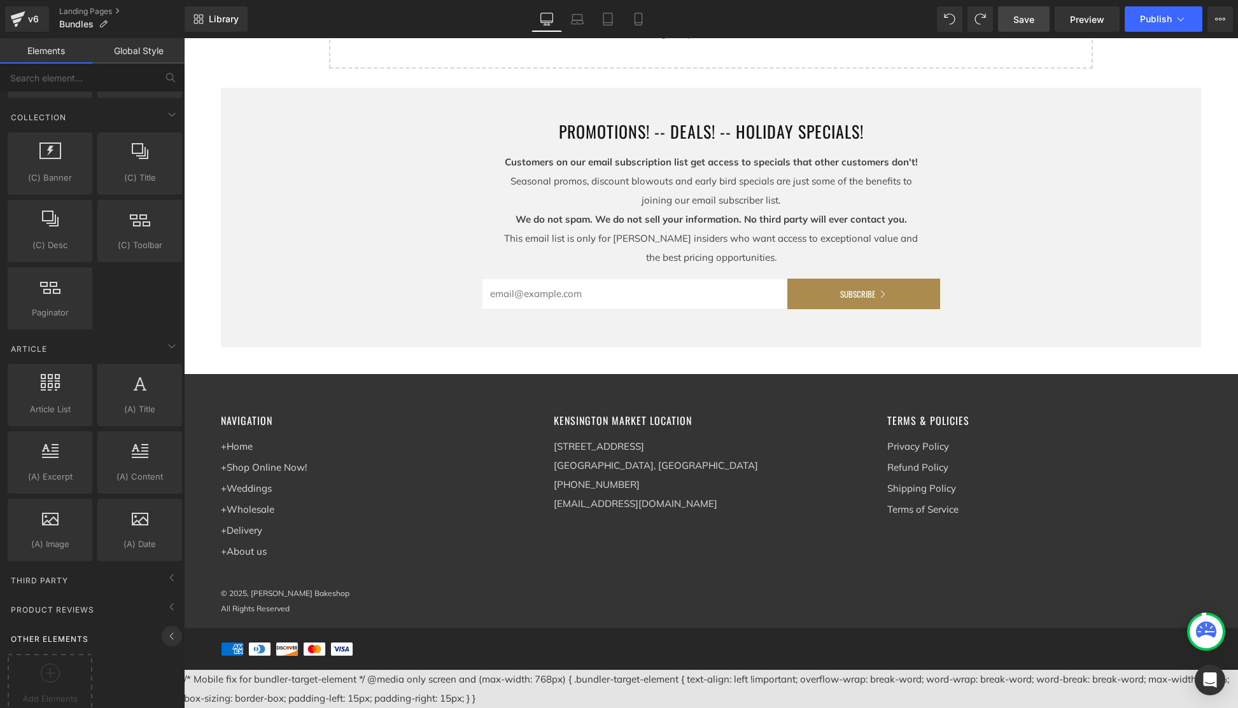
scroll to position [2124, 0]
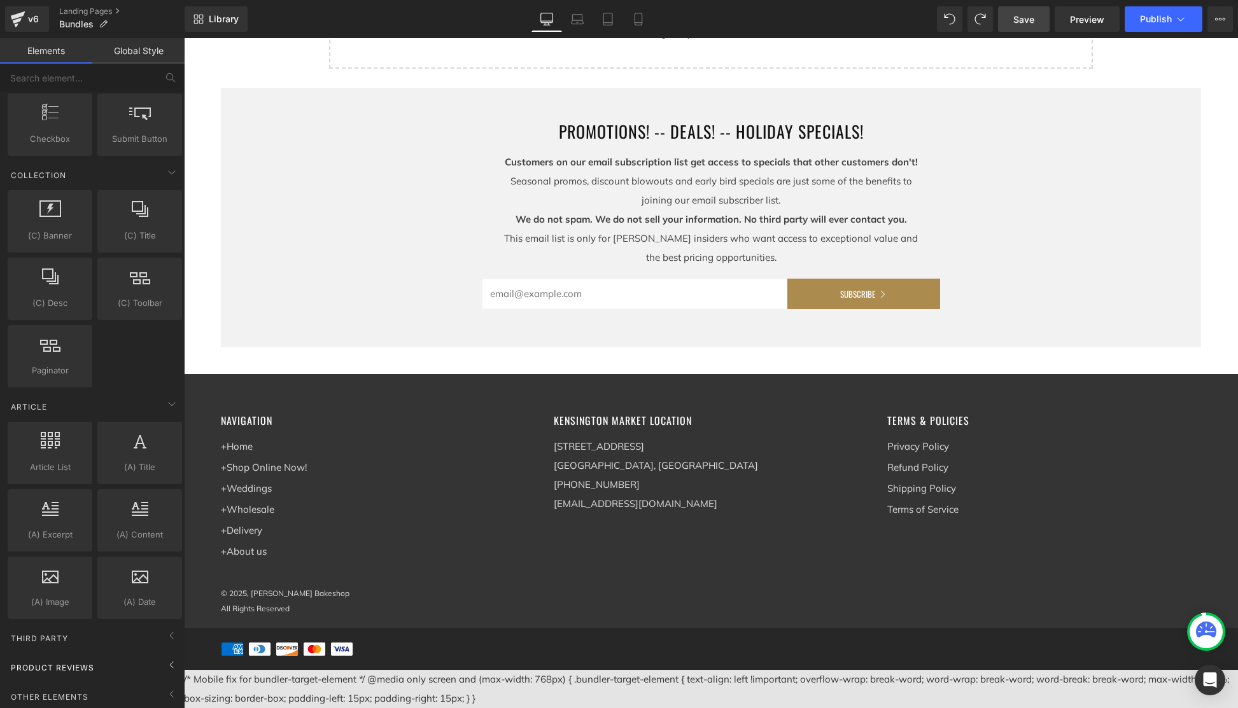
drag, startPoint x: 170, startPoint y: 687, endPoint x: 153, endPoint y: 632, distance: 57.2
click at [170, 687] on icon at bounding box center [171, 694] width 15 height 15
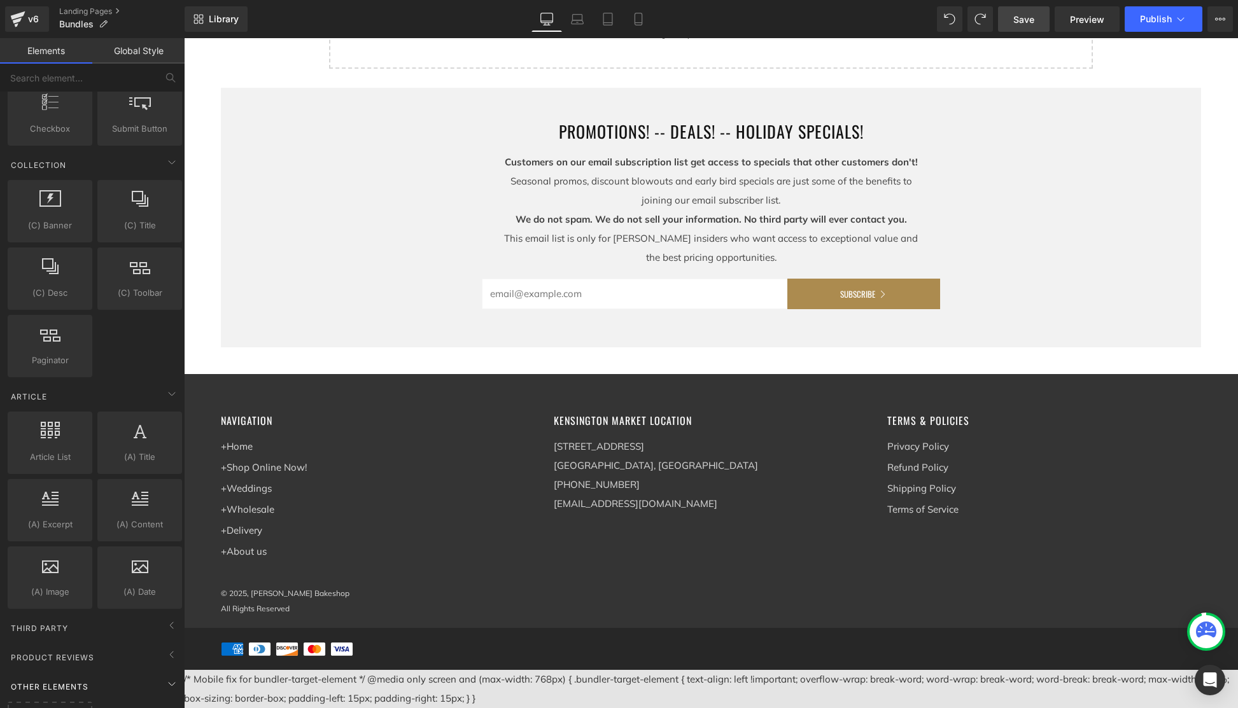
scroll to position [2191, 0]
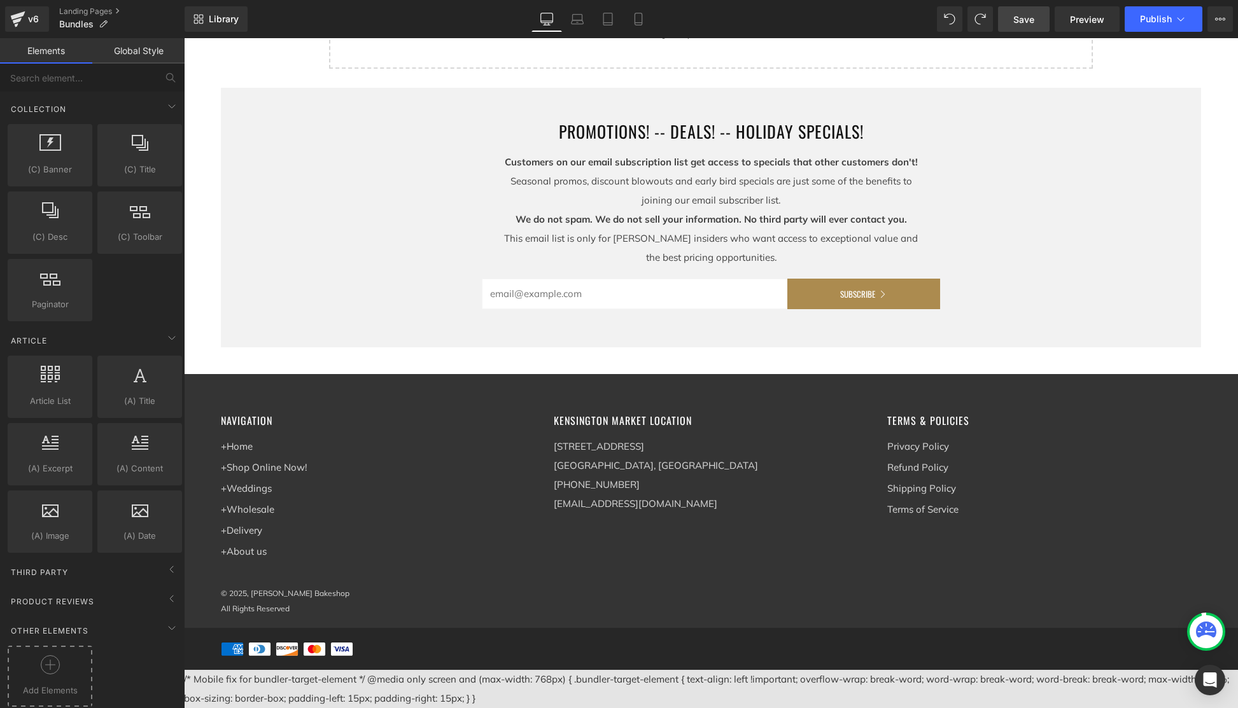
click at [45, 661] on icon at bounding box center [50, 664] width 19 height 19
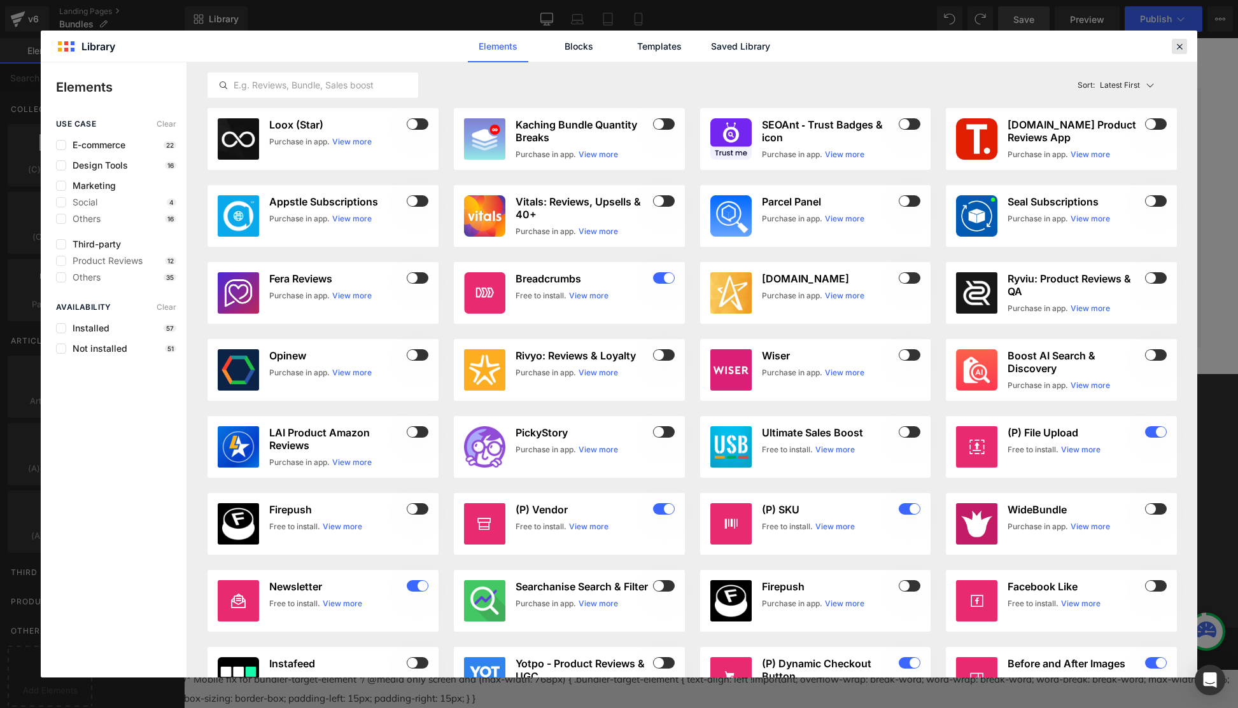
click at [1133, 44] on icon at bounding box center [1178, 46] width 11 height 11
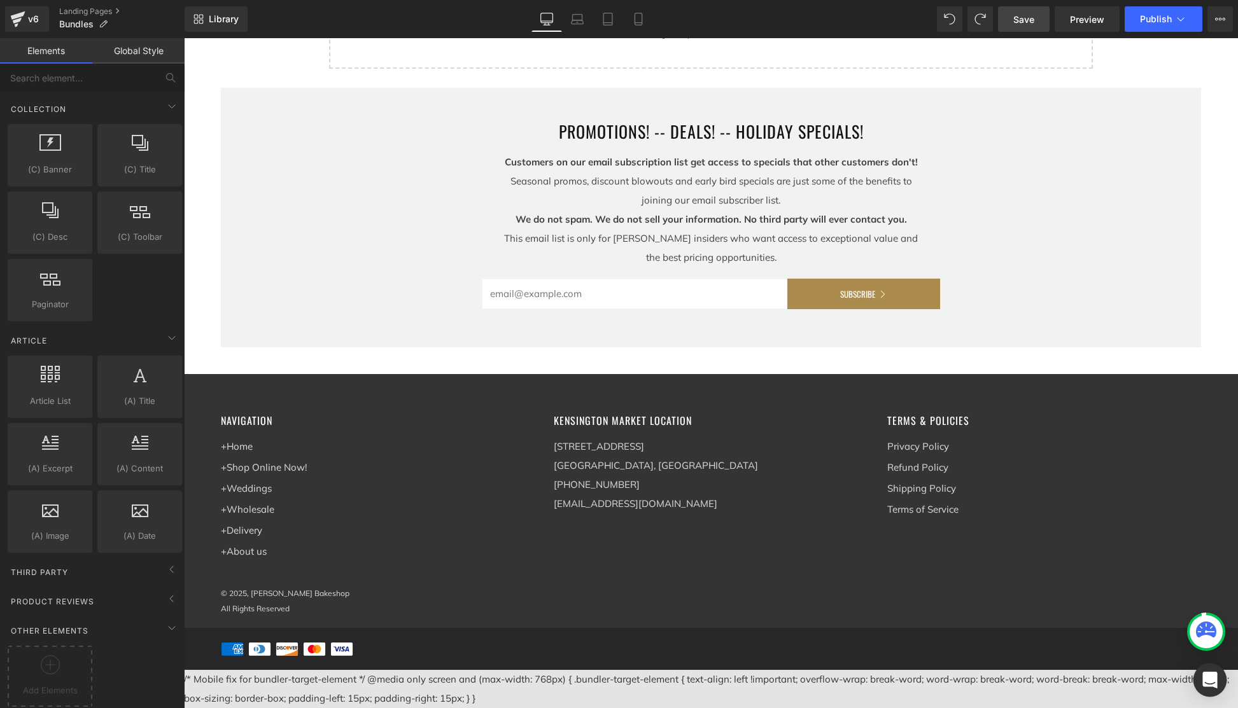
click at [1133, 683] on icon "Open Intercom Messenger" at bounding box center [1209, 680] width 17 height 17
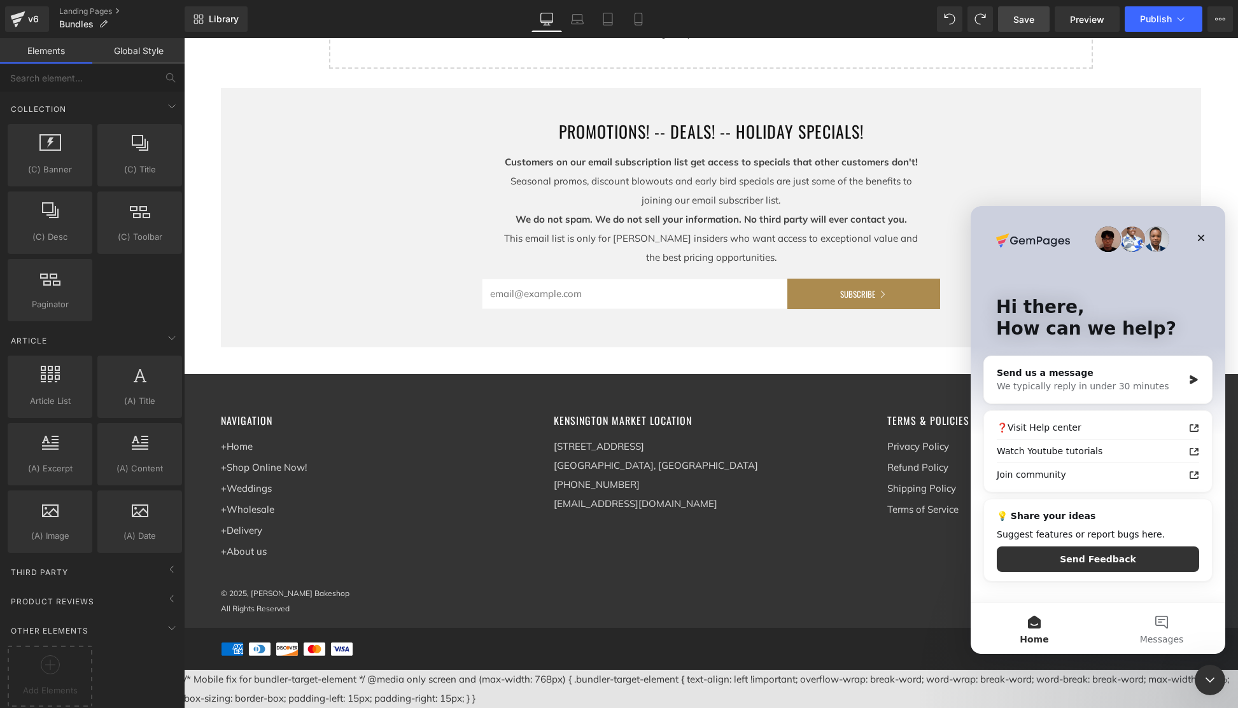
scroll to position [0, 0]
click at [1133, 236] on icon "Close" at bounding box center [1200, 238] width 7 height 7
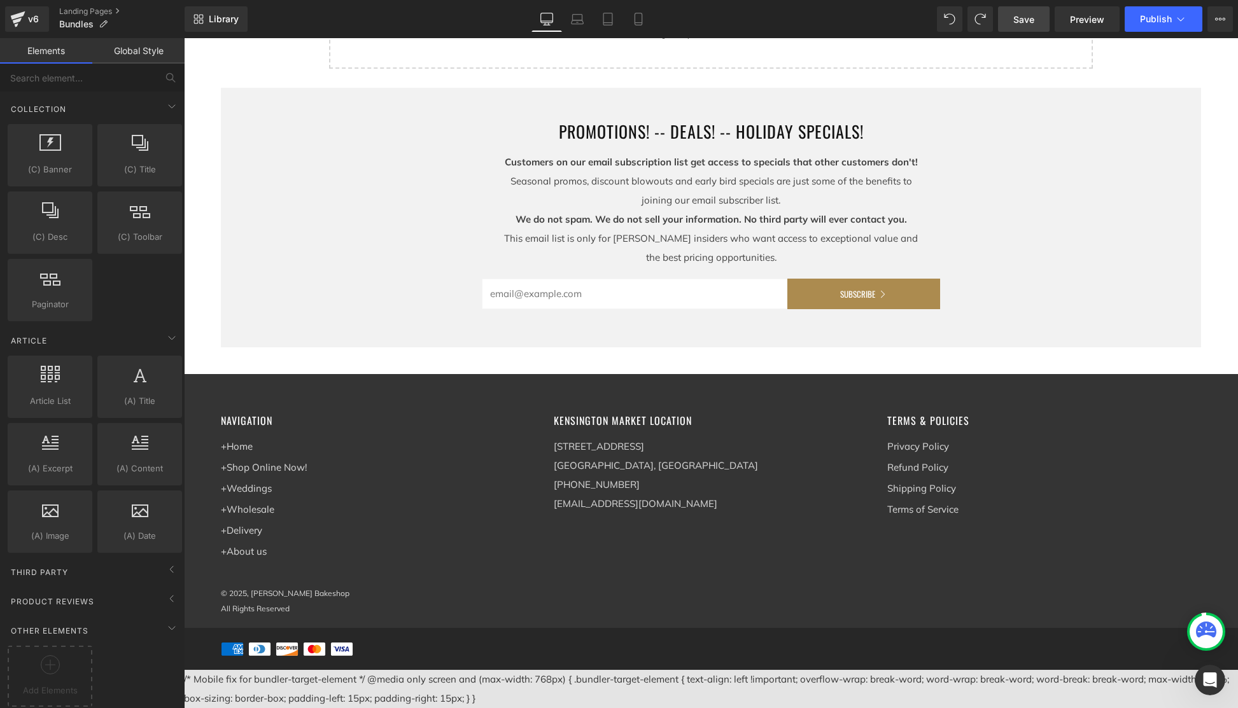
click at [1046, 368] on div "PROMOTIONS! -- DEALS! -- HOLIDAY SPECIALS! Customers on our email subscription …" at bounding box center [711, 379] width 1054 height 582
drag, startPoint x: 488, startPoint y: 701, endPoint x: 183, endPoint y: 677, distance: 306.4
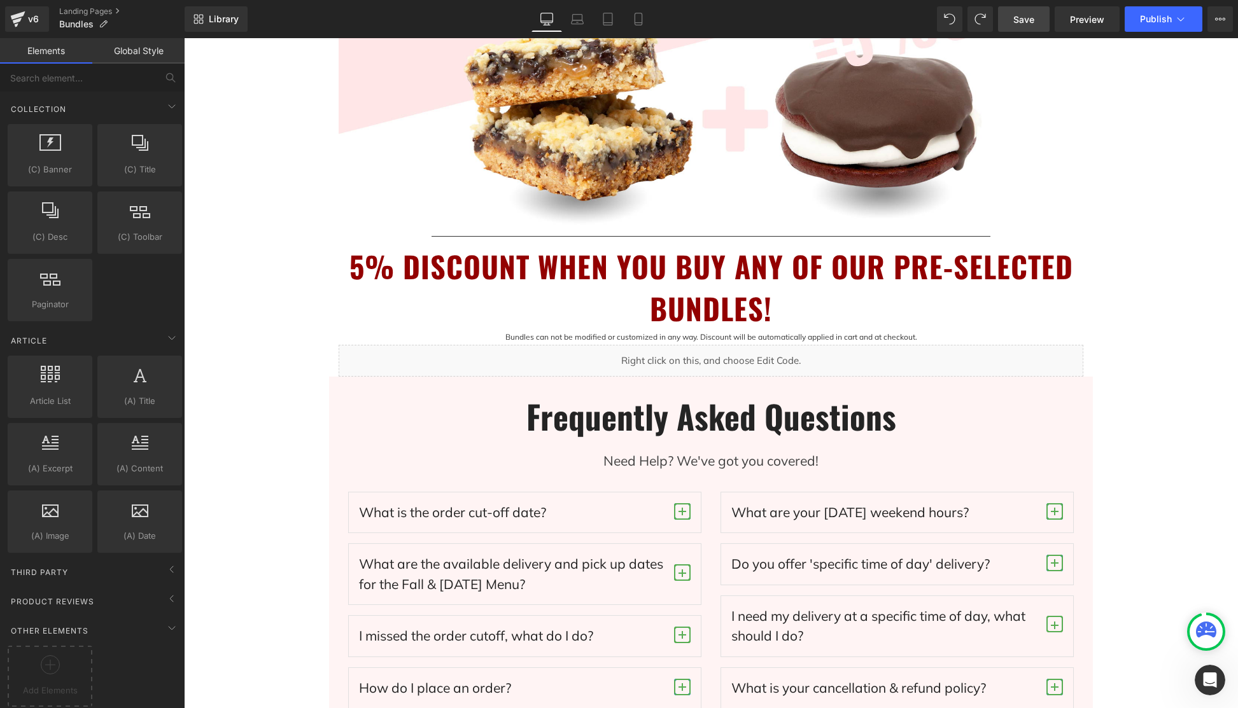
scroll to position [405, 0]
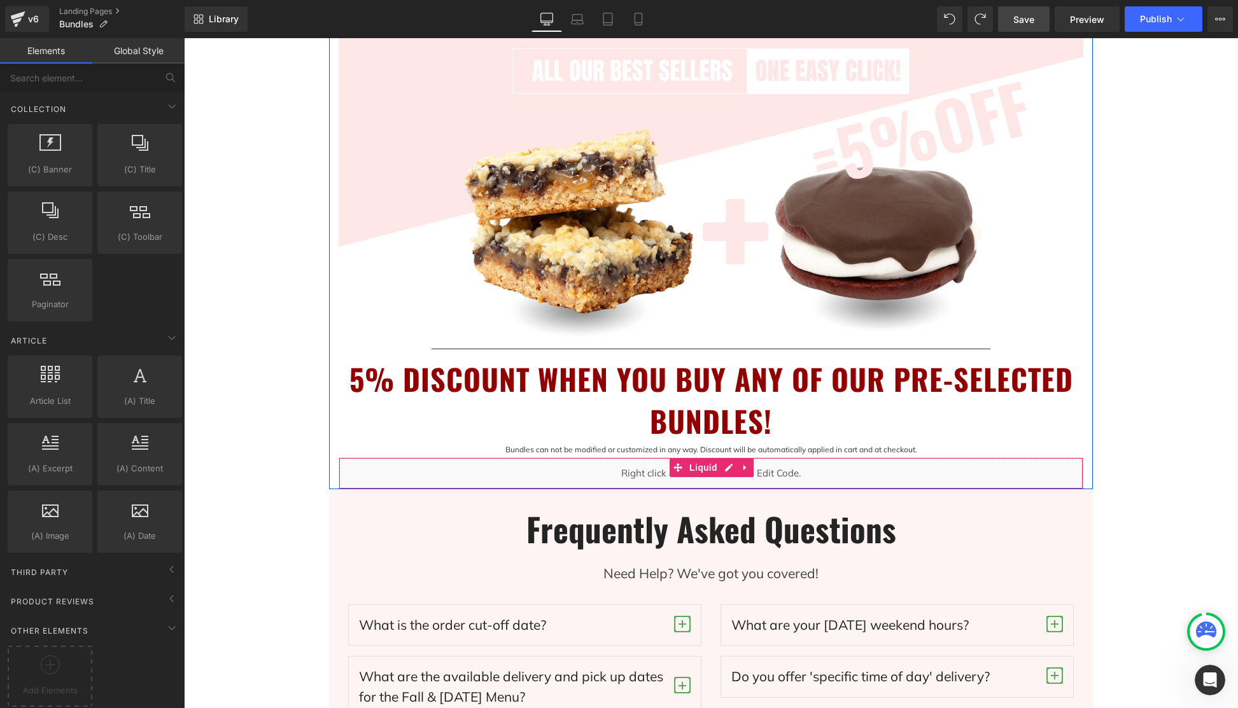
click at [860, 468] on div "Liquid" at bounding box center [710, 473] width 744 height 32
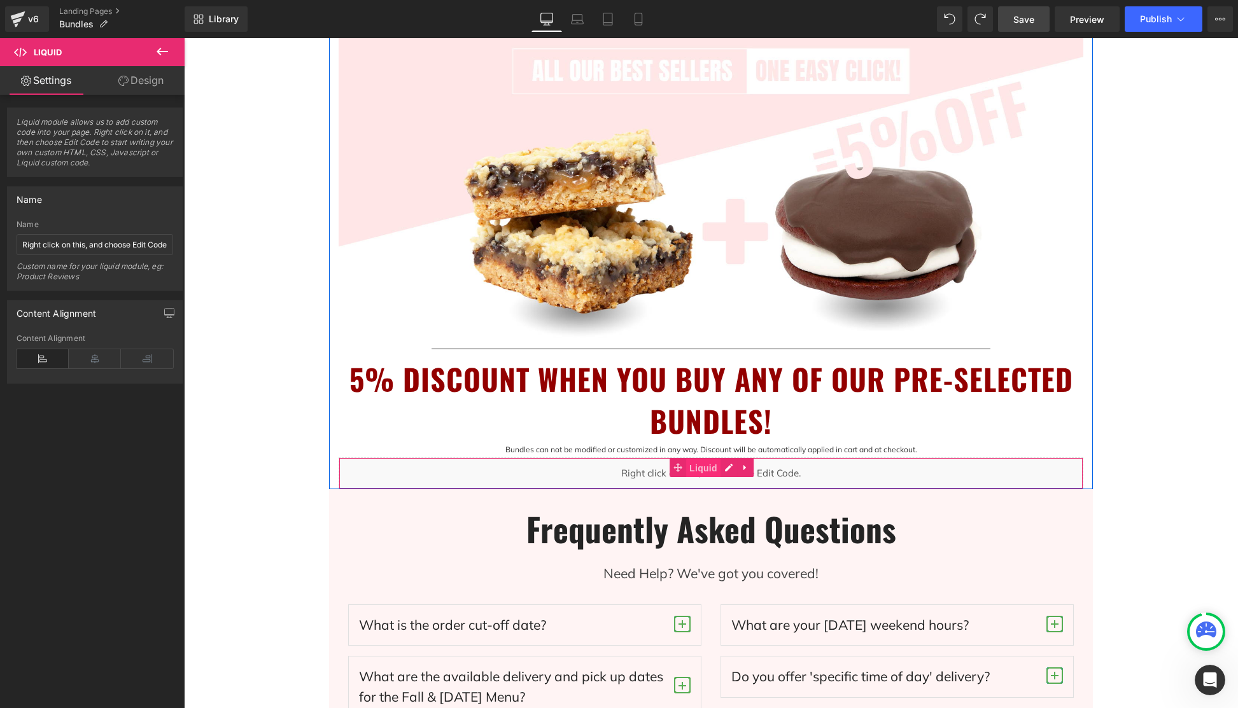
click at [706, 469] on span "Liquid" at bounding box center [703, 468] width 34 height 19
click at [748, 465] on icon at bounding box center [745, 468] width 9 height 10
click at [678, 465] on link "Liquid" at bounding box center [670, 467] width 51 height 19
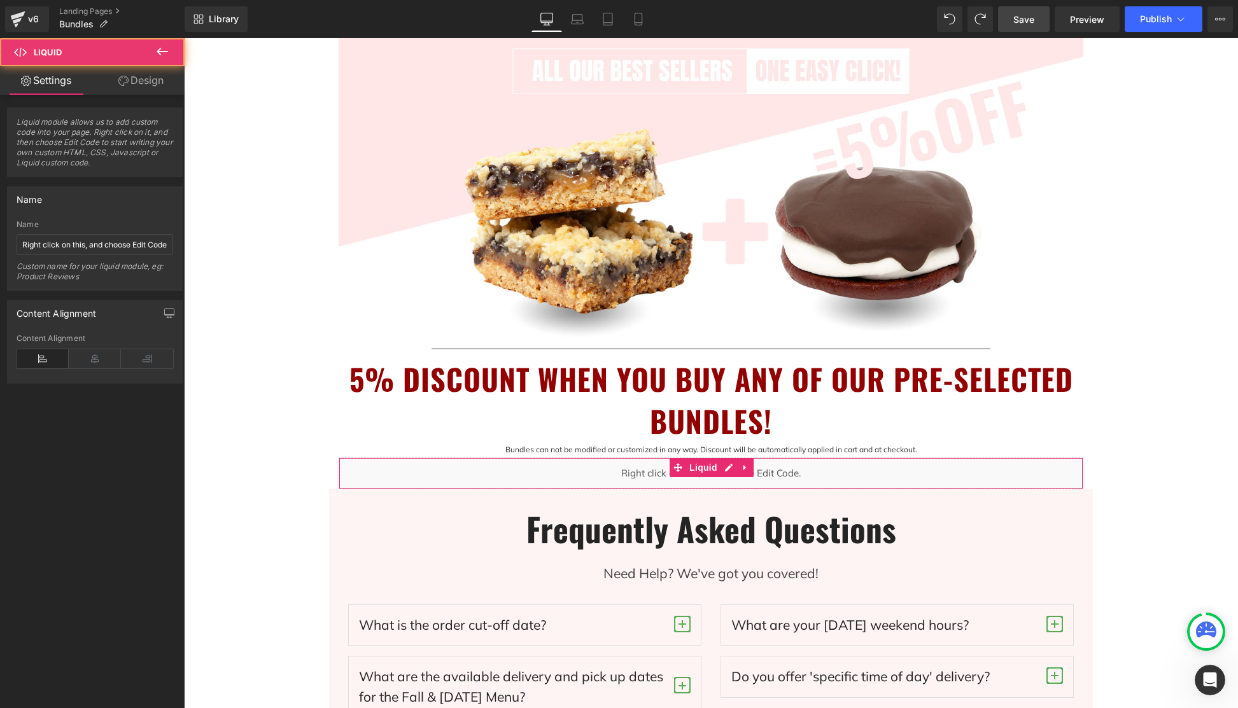
drag, startPoint x: 1056, startPoint y: 546, endPoint x: 872, endPoint y: 508, distance: 187.8
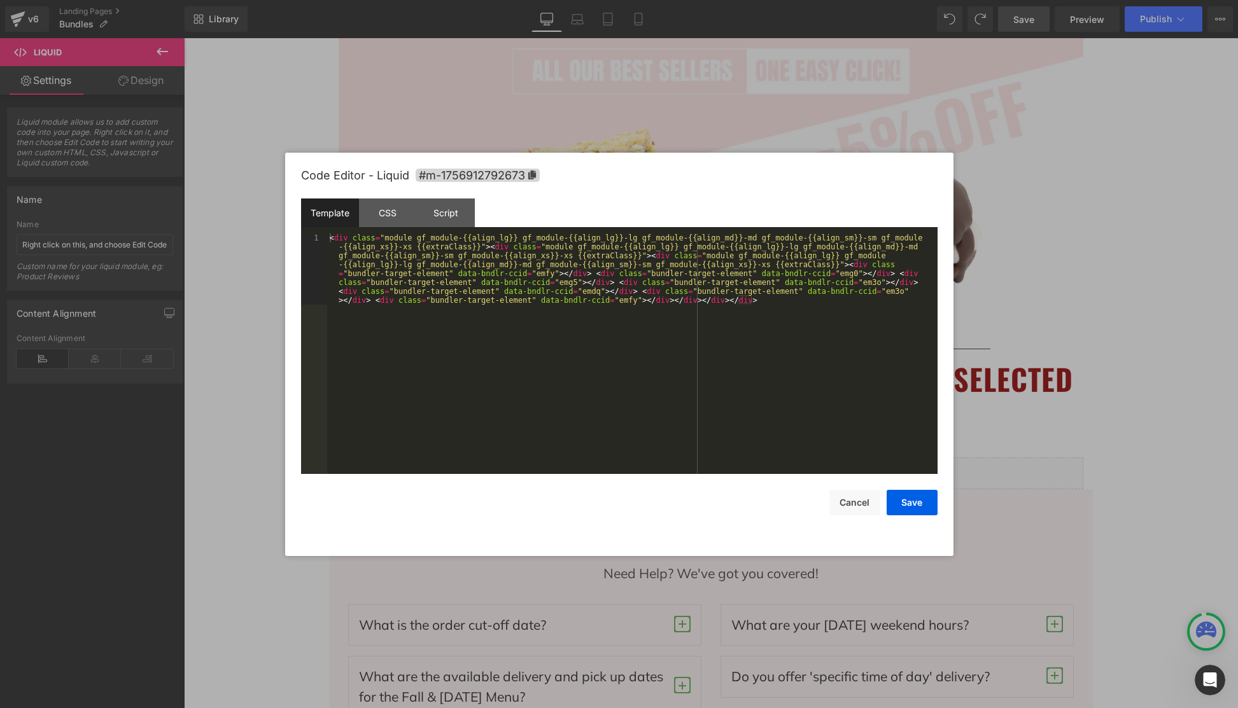
click at [870, 0] on div "Liquid You are previewing how the will restyle your page. You can not edit Elem…" at bounding box center [619, 0] width 1238 height 0
click at [851, 492] on button "Cancel" at bounding box center [854, 502] width 51 height 25
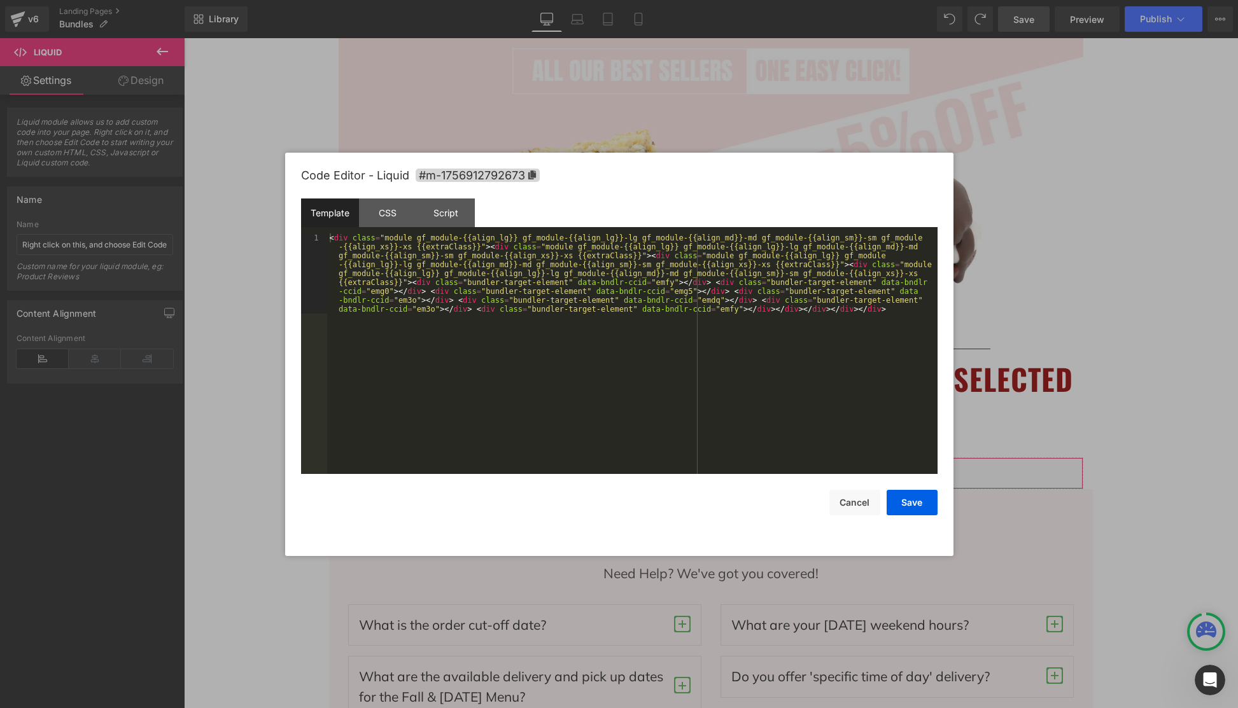
click at [920, 0] on div "Liquid You are previewing how the will restyle your page. You can not edit Elem…" at bounding box center [619, 0] width 1238 height 0
click at [849, 511] on button "Cancel" at bounding box center [854, 502] width 51 height 25
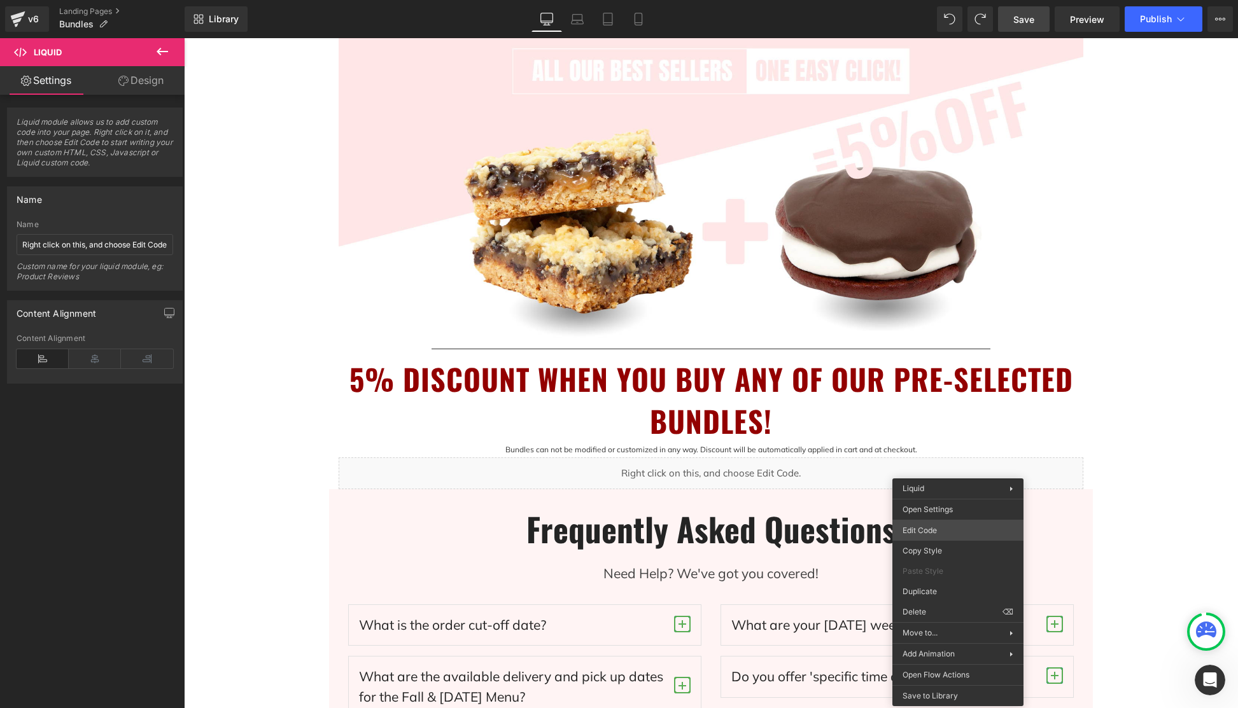
click at [951, 0] on div "Liquid You are previewing how the will restyle your page. You can not edit Elem…" at bounding box center [619, 0] width 1238 height 0
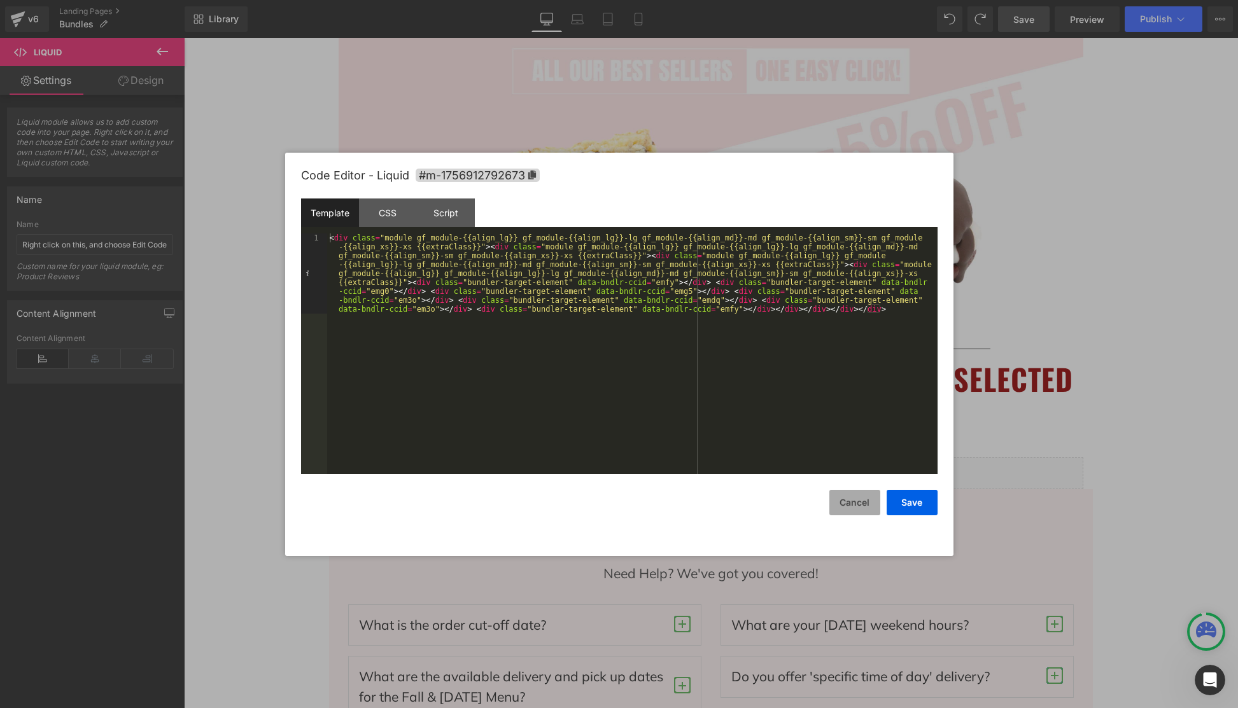
drag, startPoint x: 851, startPoint y: 505, endPoint x: 870, endPoint y: 503, distance: 18.5
click at [852, 505] on button "Cancel" at bounding box center [854, 502] width 51 height 25
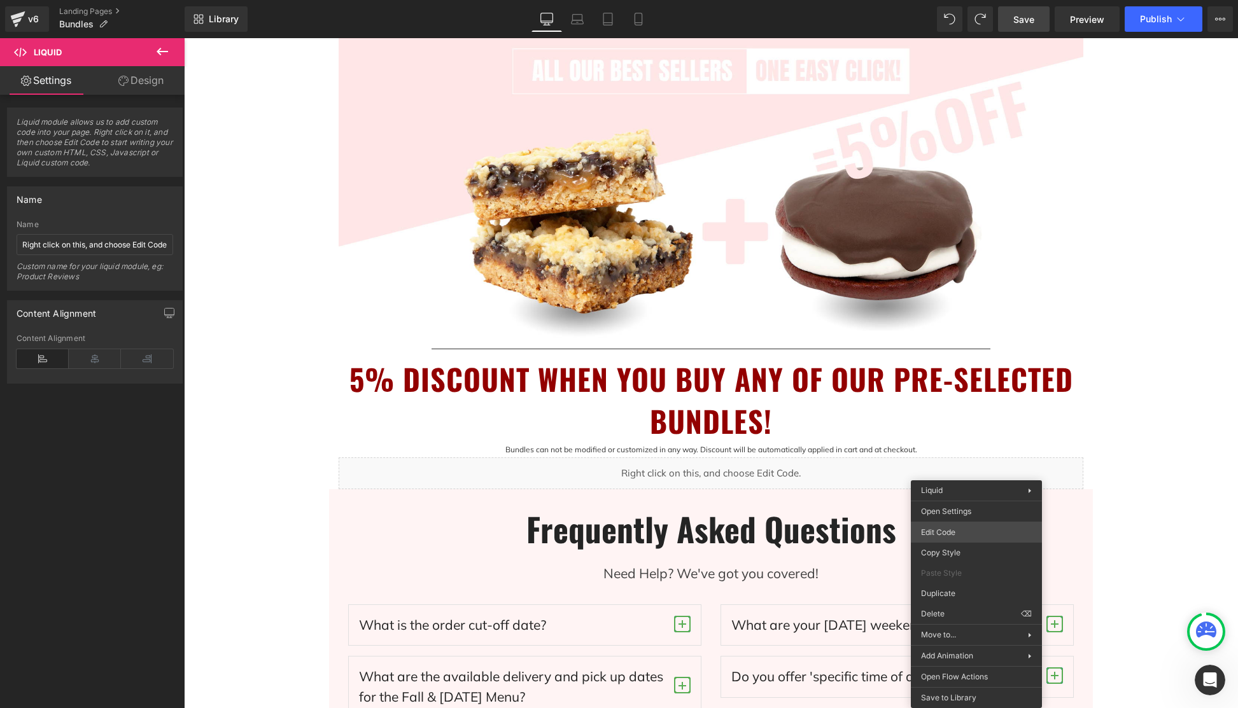
click at [966, 537] on body "Liquid You are previewing how the will restyle your page. You can not edit Elem…" at bounding box center [619, 354] width 1238 height 708
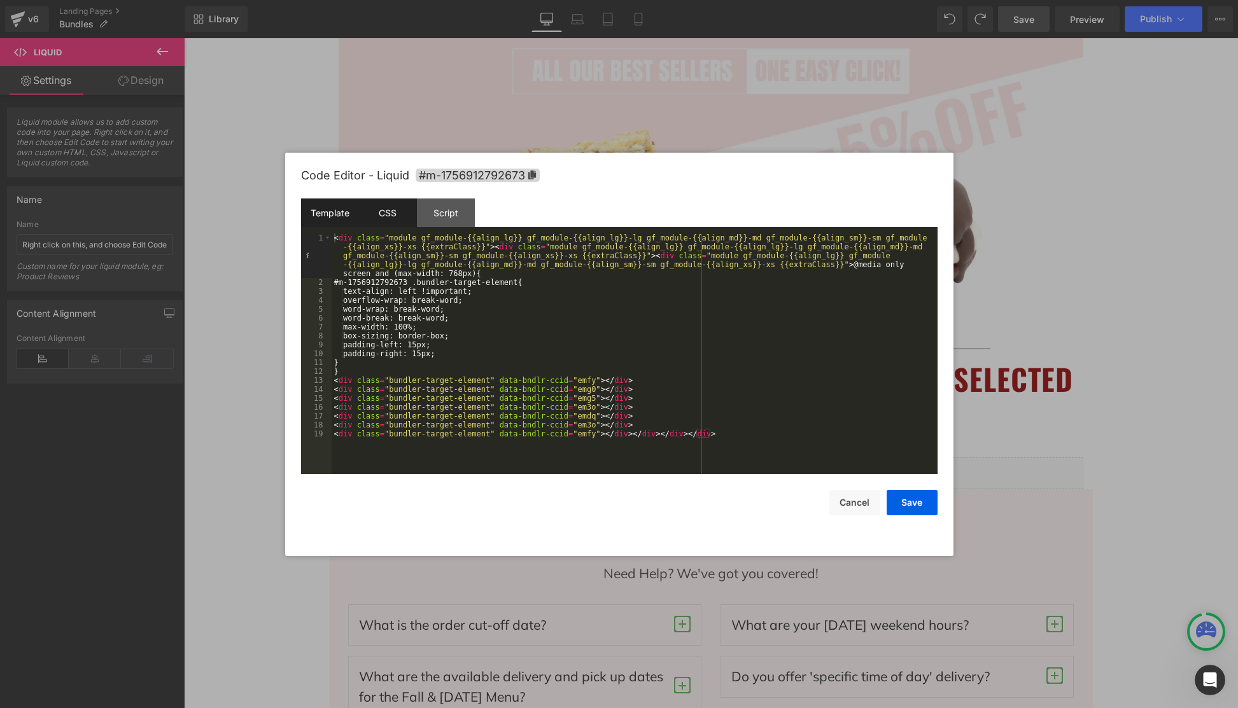
click at [381, 219] on div "CSS" at bounding box center [388, 213] width 58 height 29
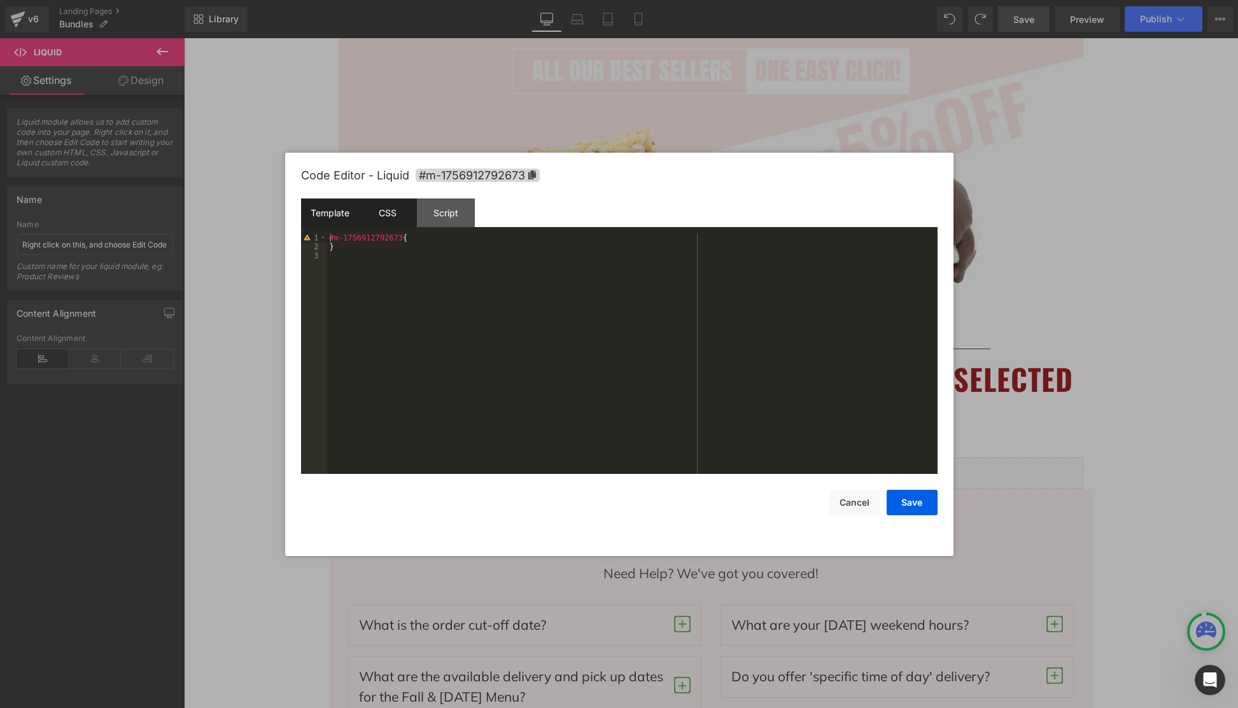
click at [331, 218] on div "Template" at bounding box center [330, 213] width 58 height 29
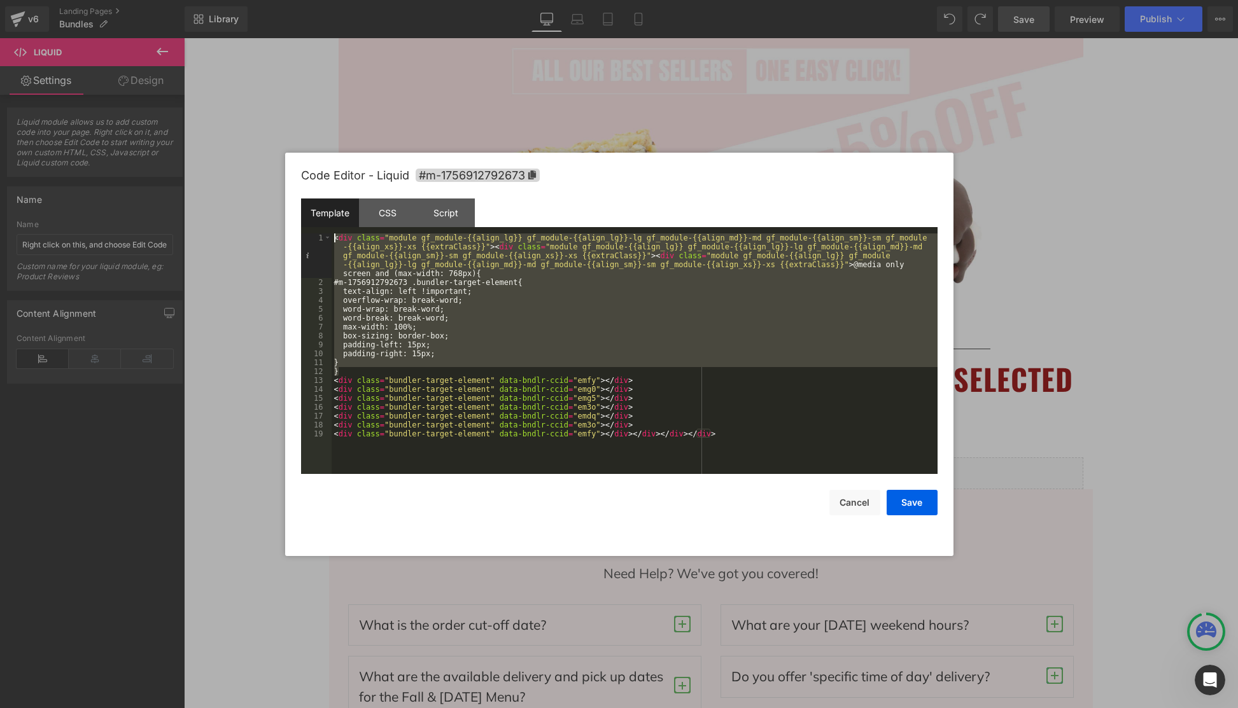
drag, startPoint x: 344, startPoint y: 370, endPoint x: 331, endPoint y: 232, distance: 138.0
click at [331, 232] on div "Template CSS Script Data 1 2 3 4 5 6 7 8 9 10 11 12 13 14 15 16 17 18 19 < div …" at bounding box center [619, 336] width 636 height 275
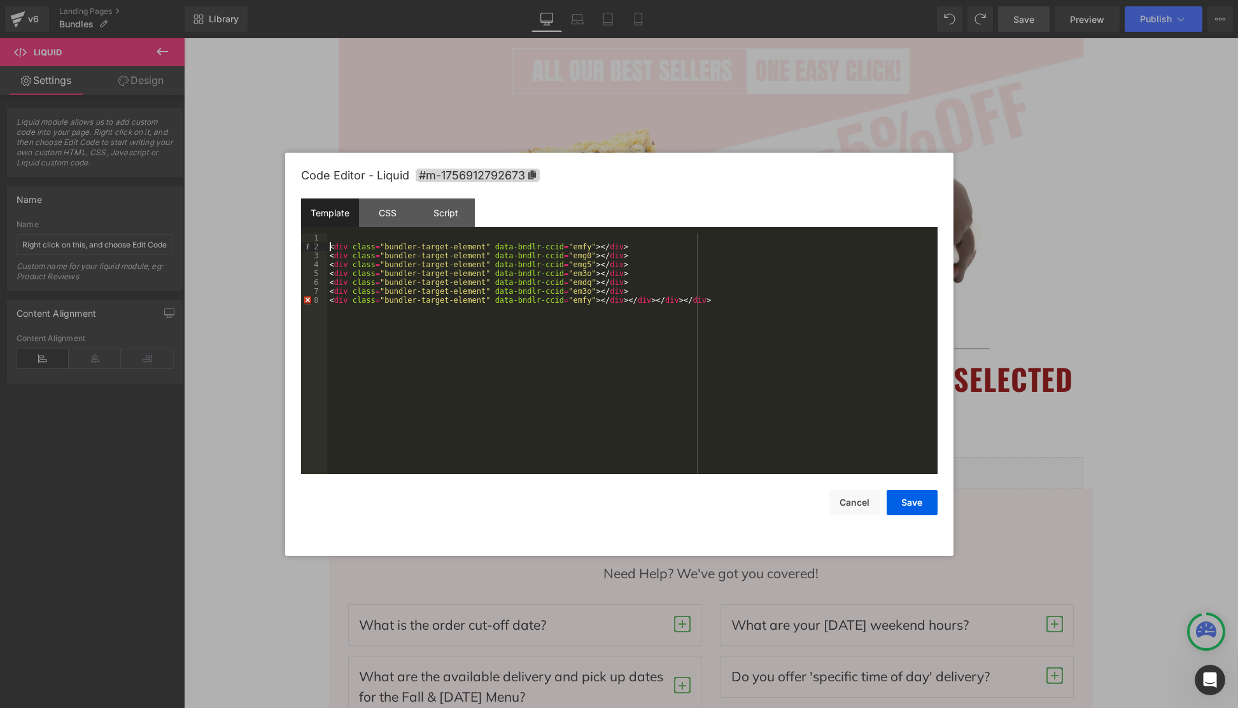
drag, startPoint x: 330, startPoint y: 244, endPoint x: 350, endPoint y: 239, distance: 20.4
click at [330, 244] on div "< div class = "bundler-target-element" data-bndlr-ccid = "emfy" > </ div > < di…" at bounding box center [632, 363] width 610 height 258
click at [902, 508] on button "Save" at bounding box center [911, 502] width 51 height 25
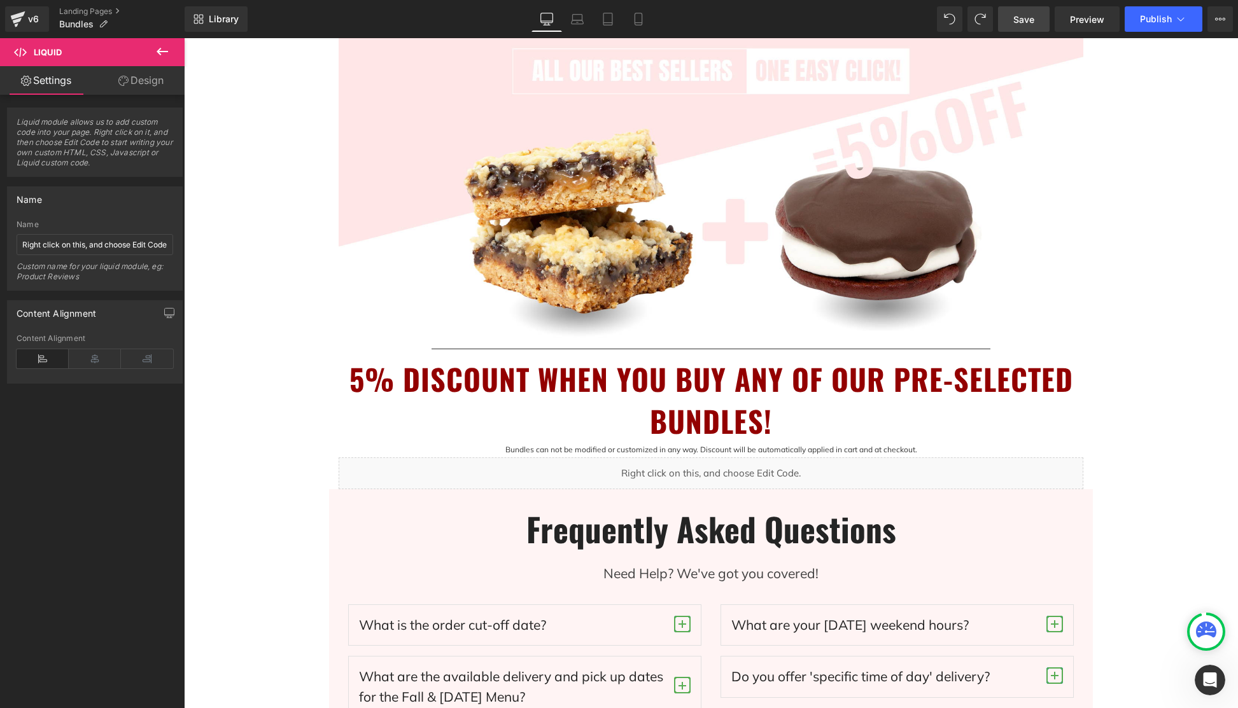
click at [1024, 17] on span "Save" at bounding box center [1023, 19] width 21 height 13
click at [1133, 22] on button "Publish" at bounding box center [1163, 18] width 78 height 25
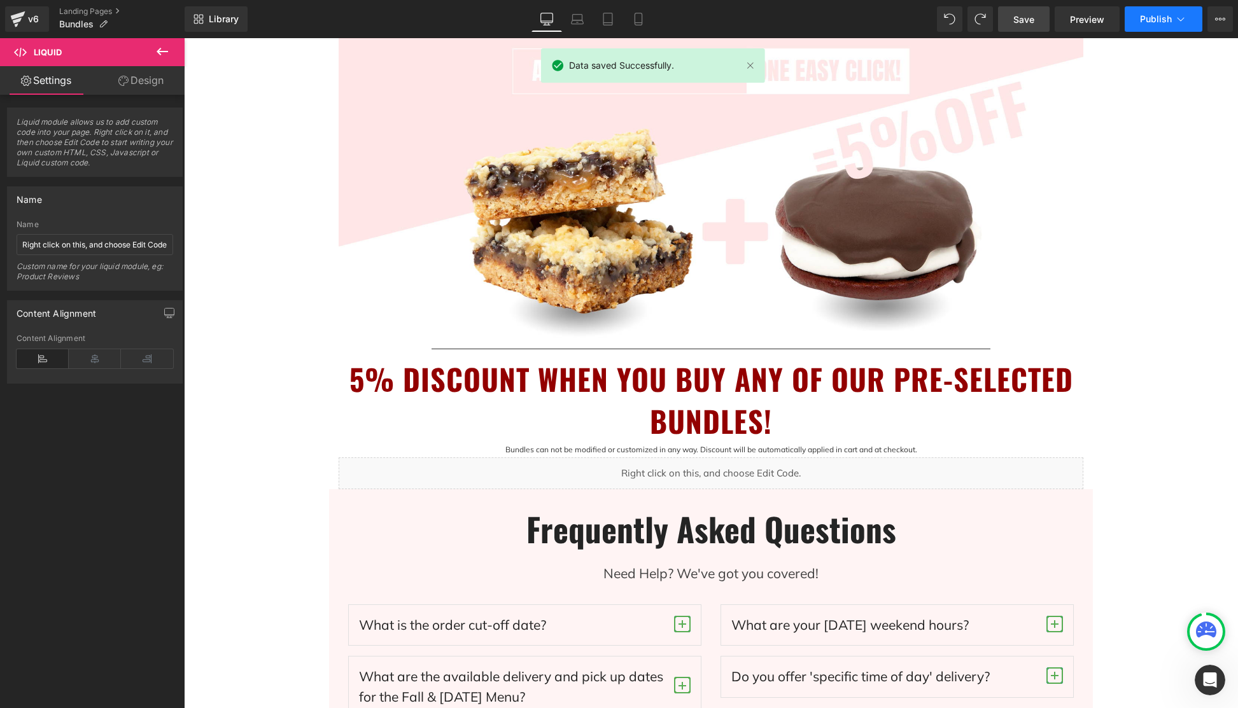
click at [1133, 22] on span "Publish" at bounding box center [1156, 19] width 32 height 10
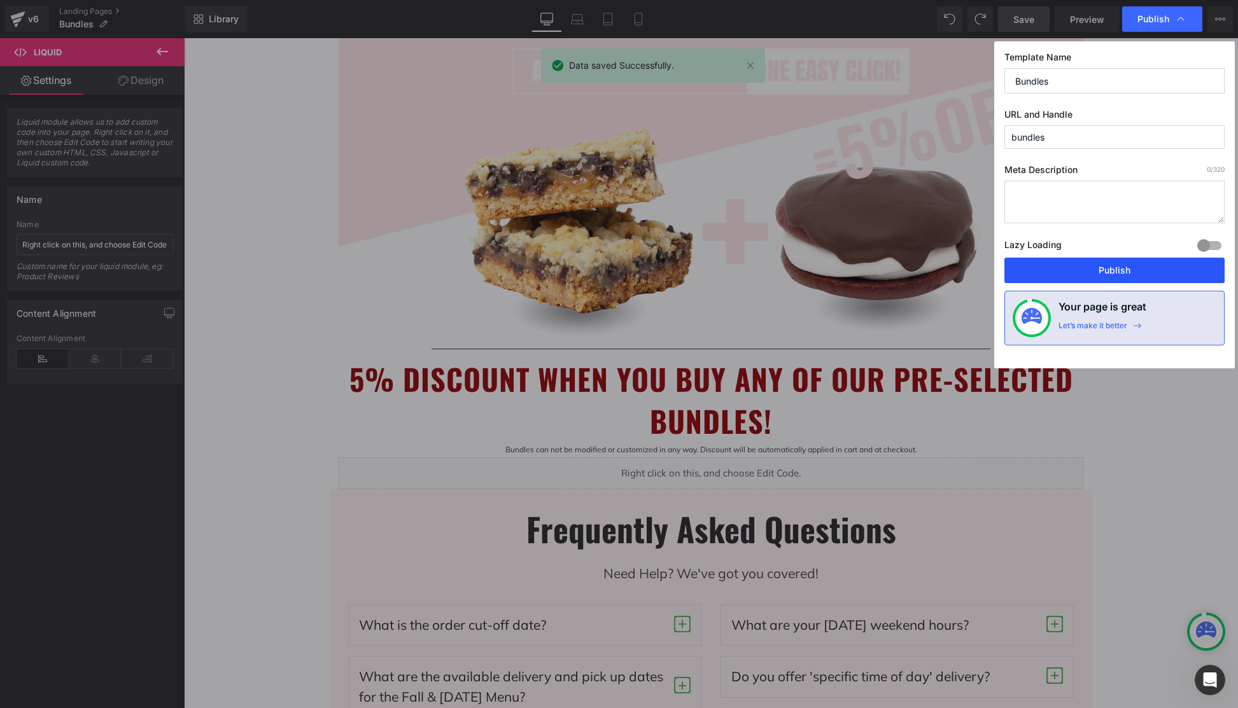
drag, startPoint x: 1115, startPoint y: 268, endPoint x: 903, endPoint y: 156, distance: 239.1
click at [1115, 268] on button "Publish" at bounding box center [1114, 270] width 220 height 25
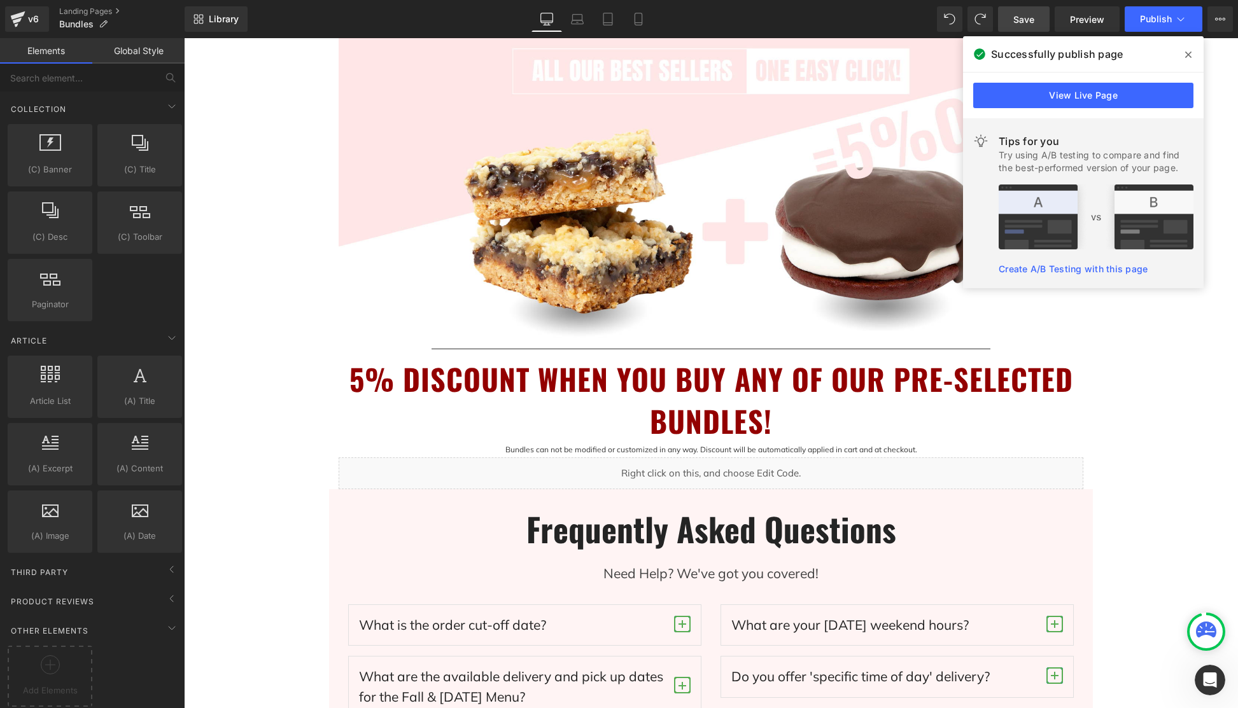
click at [267, 284] on div "BUNDLE & SAVE! Heading Image Separator 5% DISCOUNT WHEN YOU BUY ANY OF OUR PRE-…" at bounding box center [711, 463] width 1054 height 1369
click at [1133, 50] on span at bounding box center [1188, 55] width 20 height 20
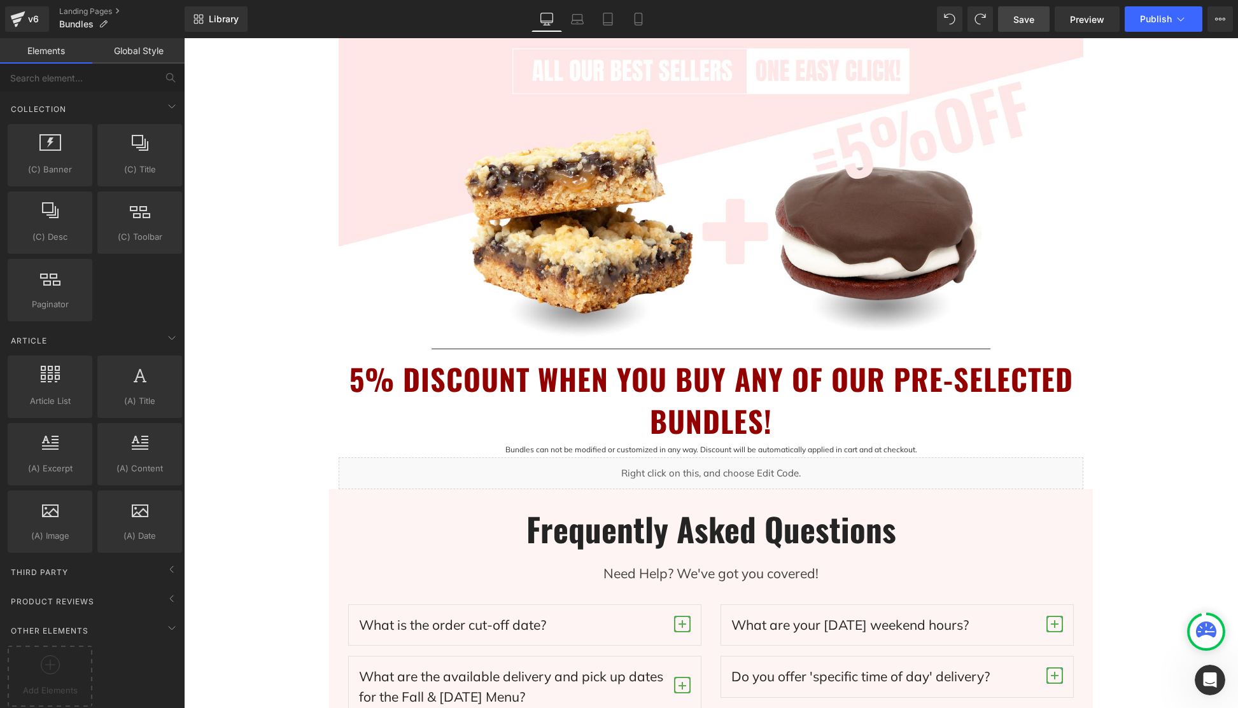
click at [1133, 403] on div "BUNDLE & SAVE! Heading Image Separator 5% DISCOUNT WHEN YOU BUY ANY OF OUR PRE-…" at bounding box center [711, 463] width 1054 height 1369
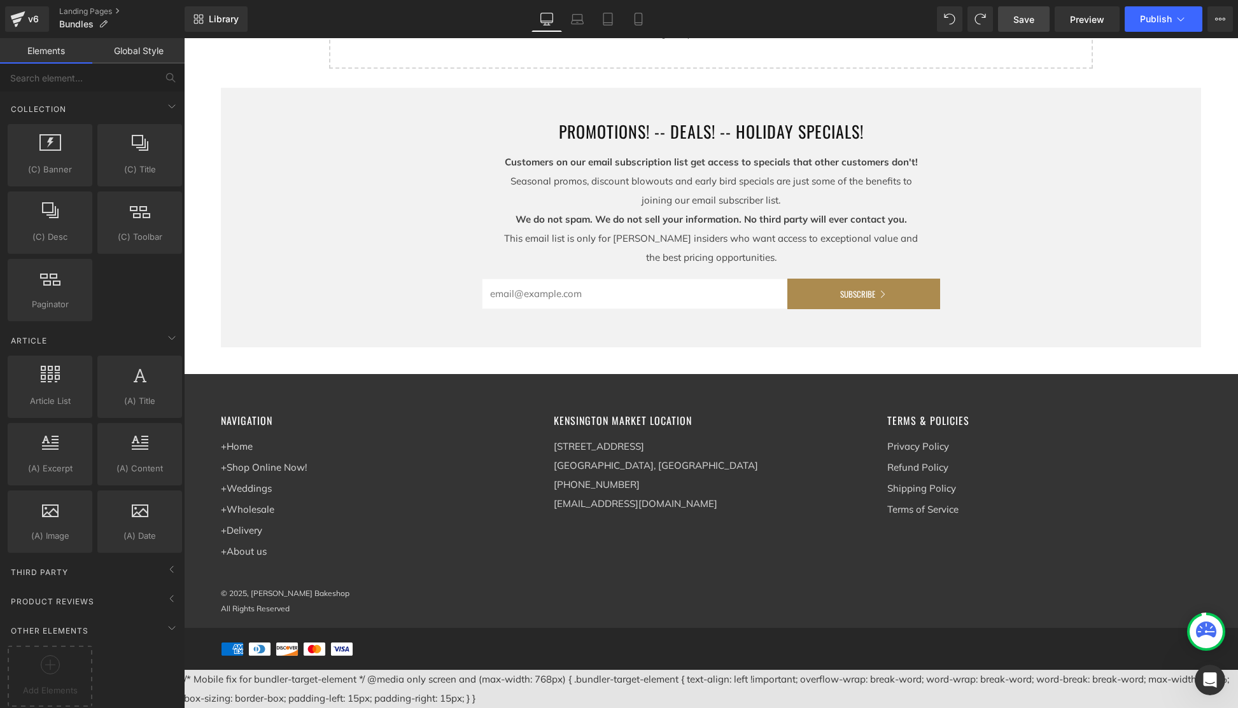
scroll to position [0, 0]
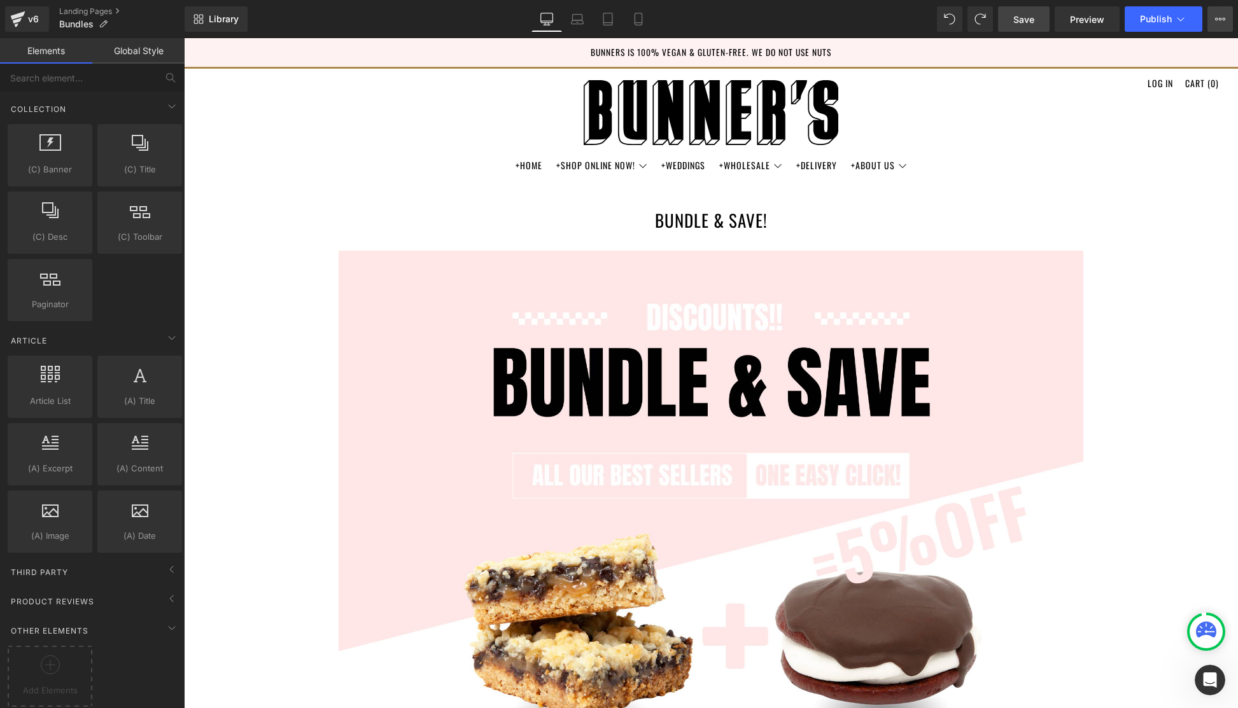
click at [1133, 18] on button "View Live Page View with current Template Save Template to Library Schedule Pub…" at bounding box center [1219, 18] width 25 height 25
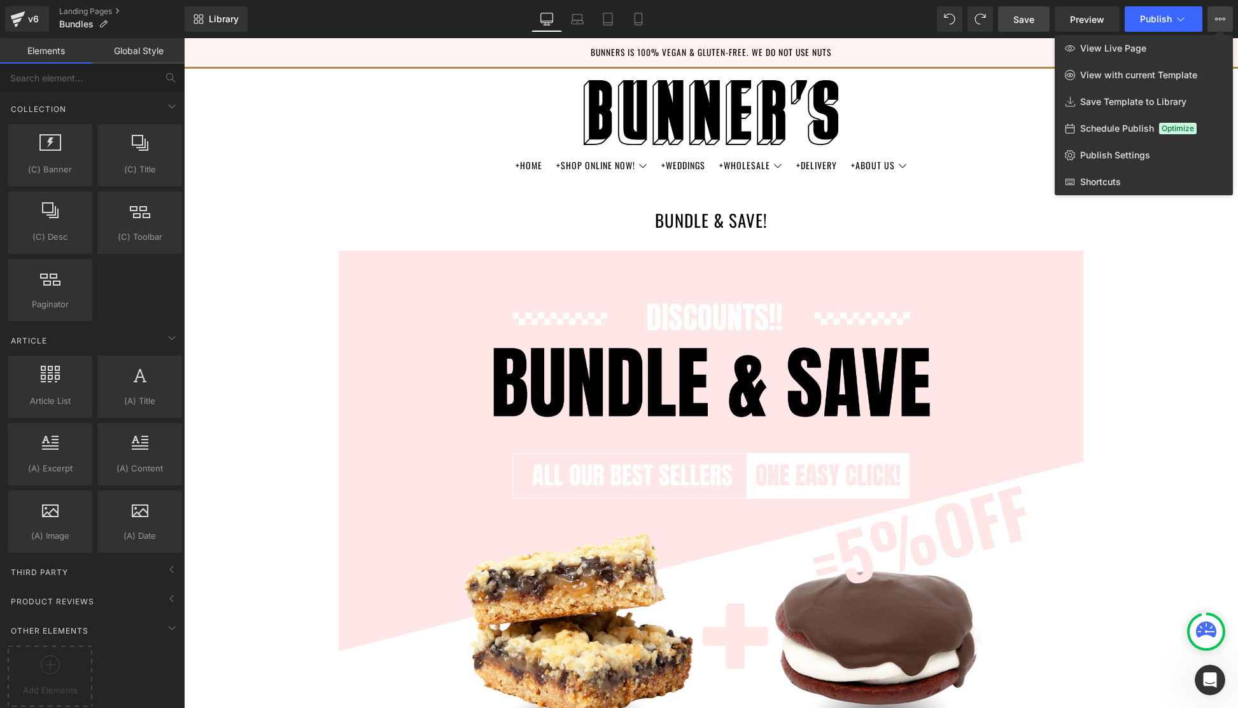
click at [865, 19] on div "Library Desktop Desktop Laptop Tablet Mobile Save Preview Publish Scheduled Vie…" at bounding box center [711, 18] width 1053 height 25
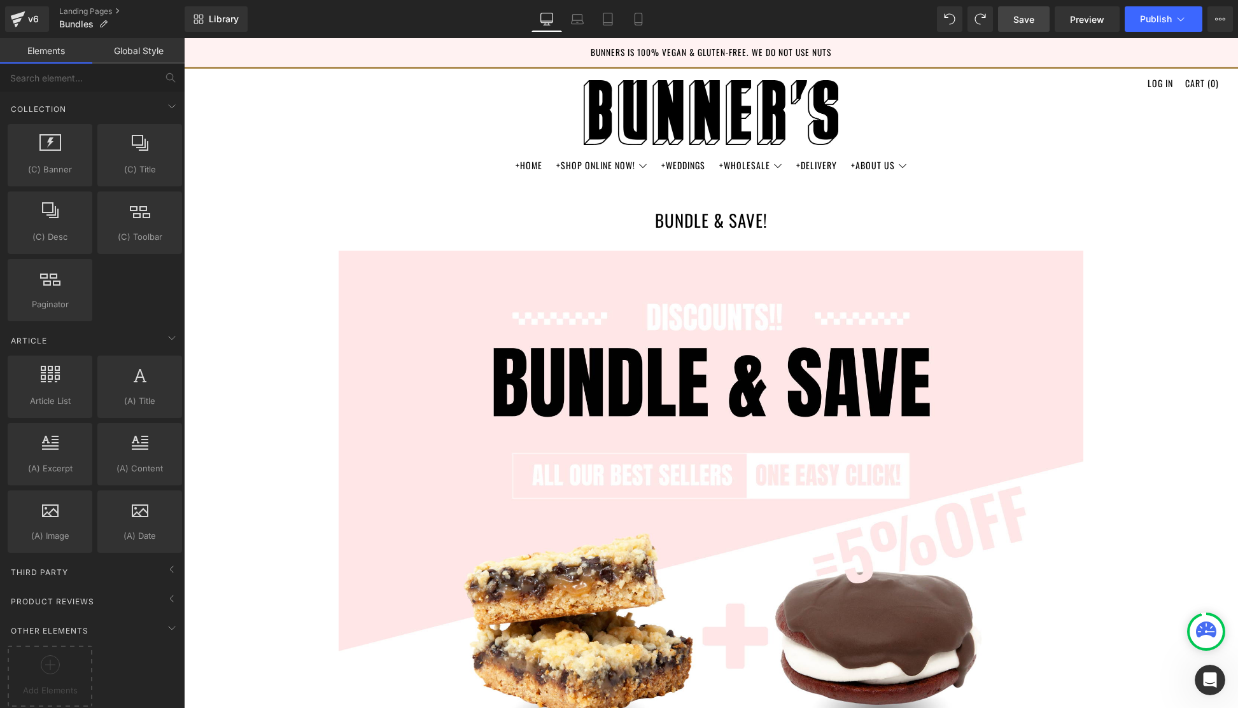
click at [1133, 18] on icon at bounding box center [1220, 19] width 10 height 10
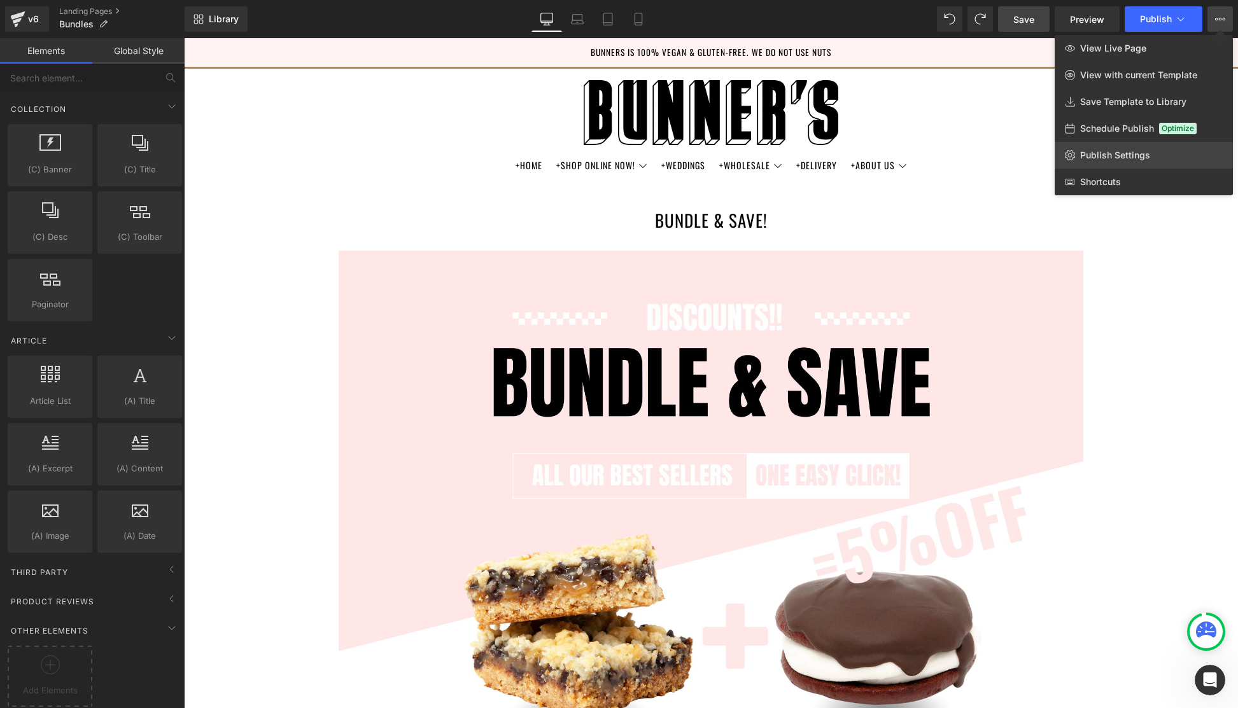
click at [1129, 153] on span "Publish Settings" at bounding box center [1115, 155] width 70 height 11
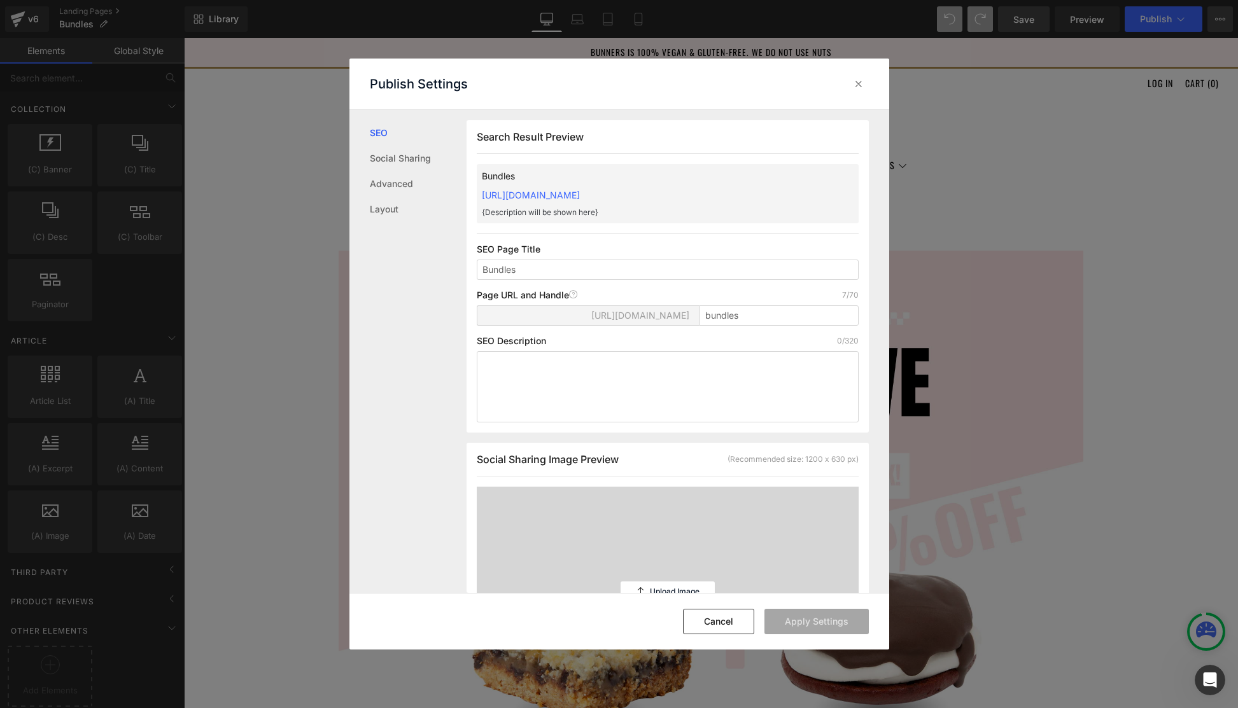
scroll to position [1, 0]
click at [398, 188] on link "Advanced" at bounding box center [418, 183] width 97 height 25
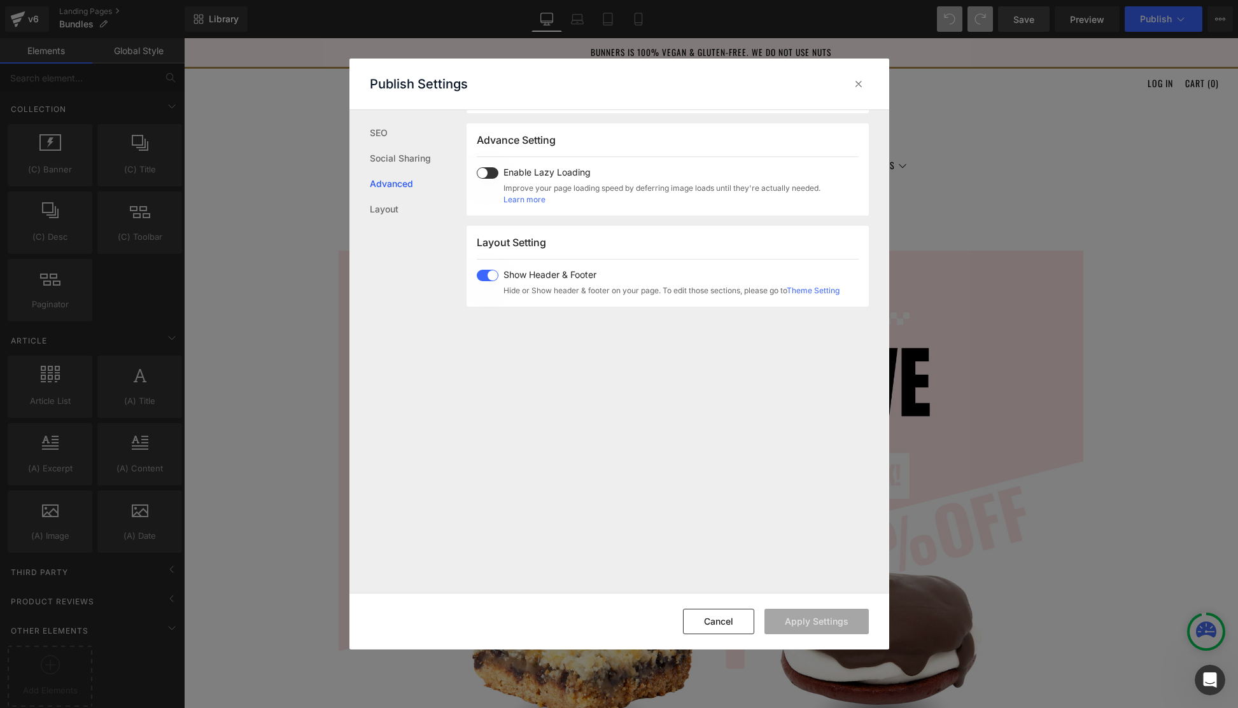
scroll to position [657, 0]
click at [496, 270] on span at bounding box center [488, 271] width 22 height 11
click at [842, 625] on button "Apply Settings" at bounding box center [816, 621] width 104 height 25
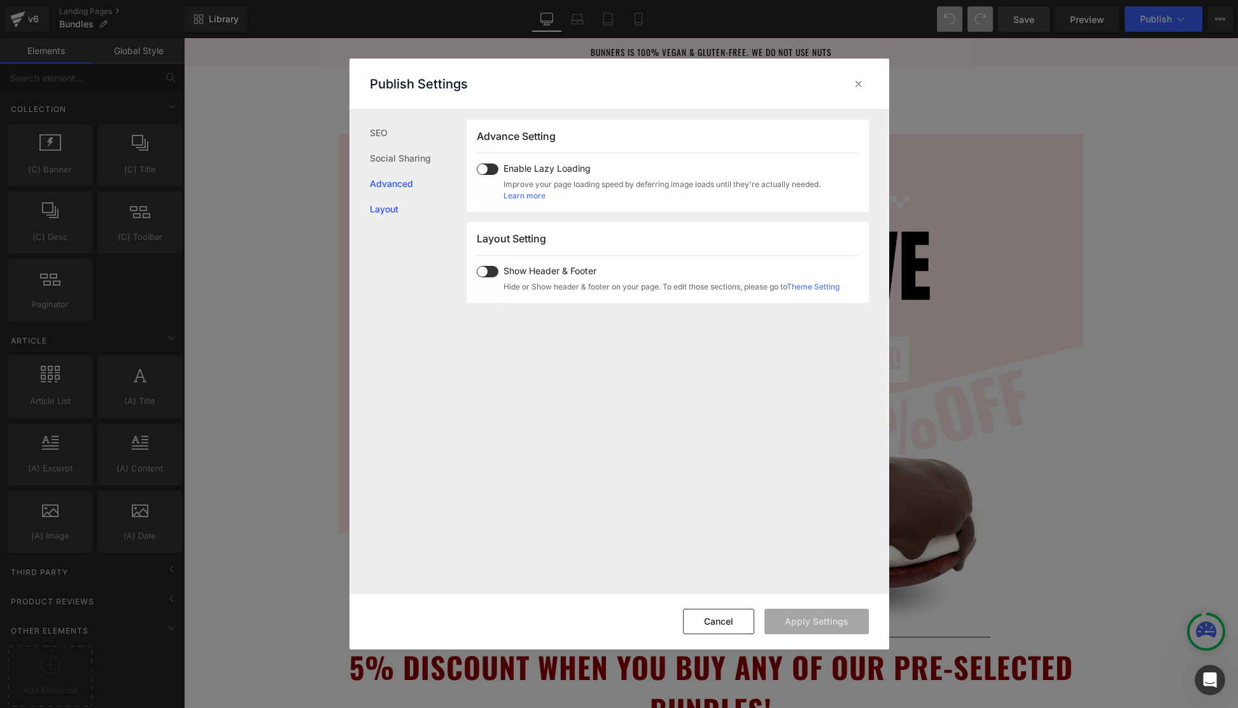
click at [389, 204] on link "Layout" at bounding box center [418, 209] width 97 height 25
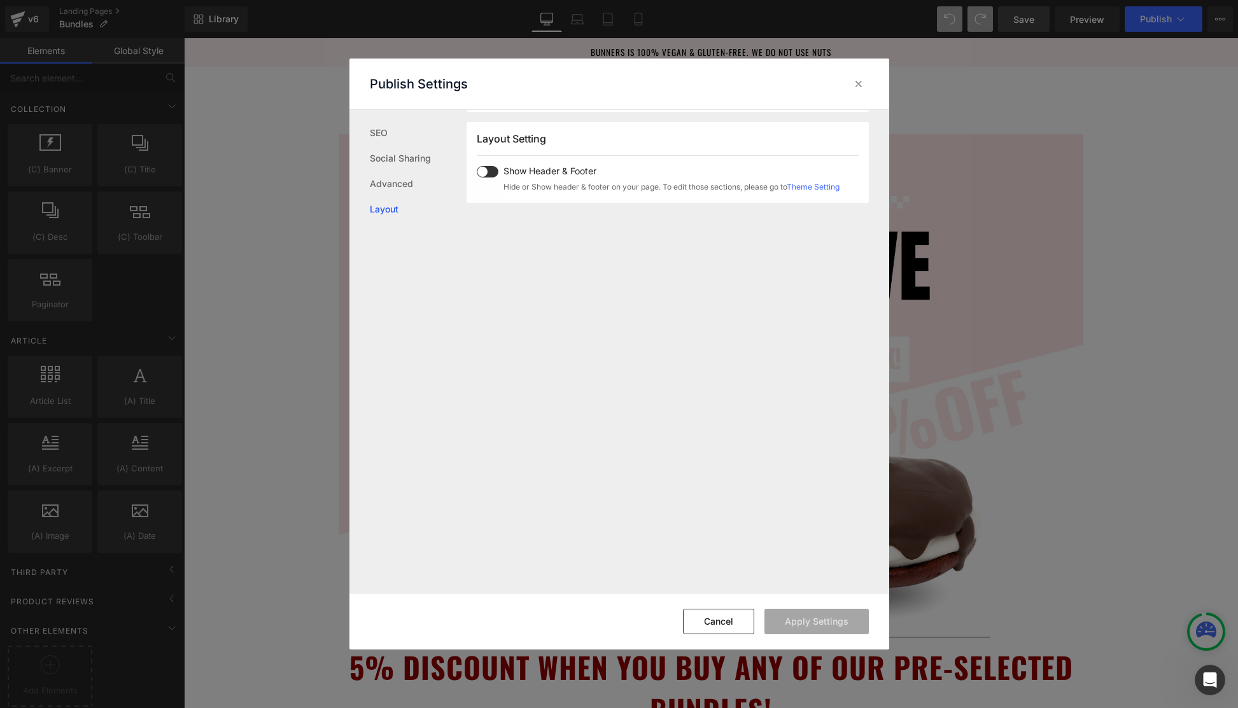
scroll to position [758, 0]
click at [387, 211] on link "Layout" at bounding box center [418, 209] width 97 height 25
click at [389, 183] on link "Advanced" at bounding box center [418, 183] width 97 height 25
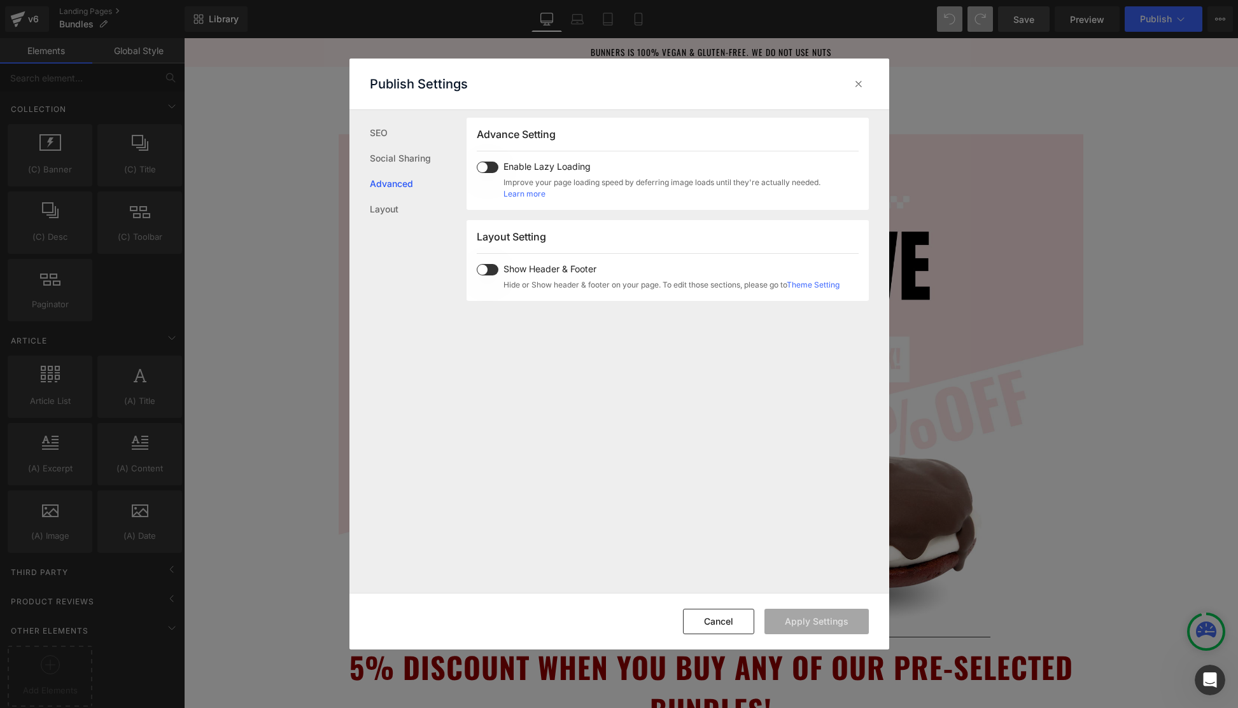
scroll to position [657, 0]
click at [482, 268] on span at bounding box center [488, 271] width 22 height 11
click at [825, 620] on button "Apply Settings" at bounding box center [816, 621] width 104 height 25
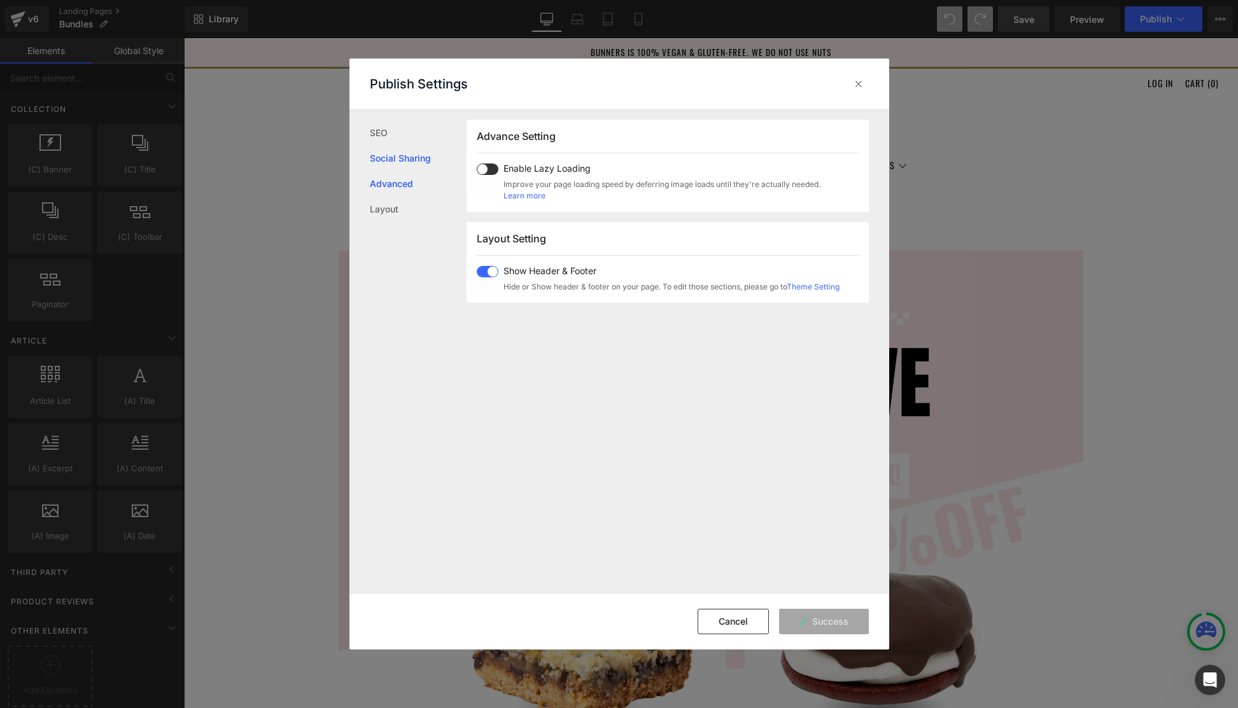
click at [393, 155] on link "Social Sharing" at bounding box center [418, 158] width 97 height 25
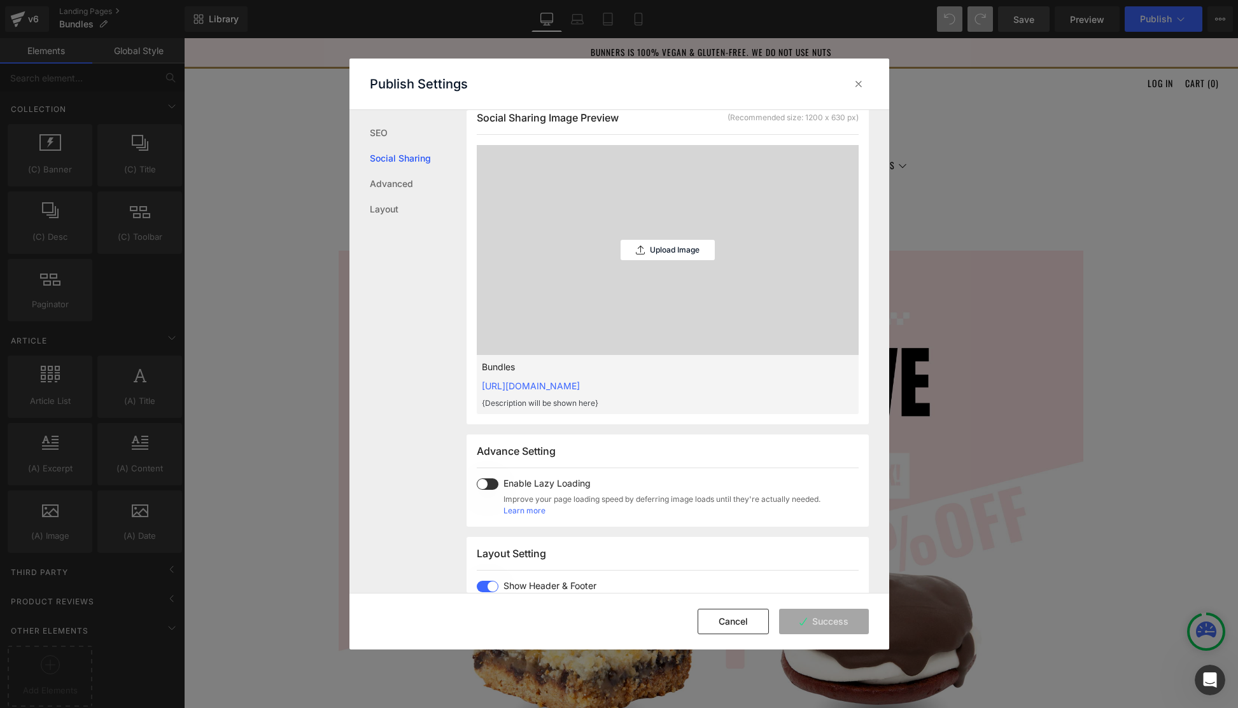
scroll to position [323, 0]
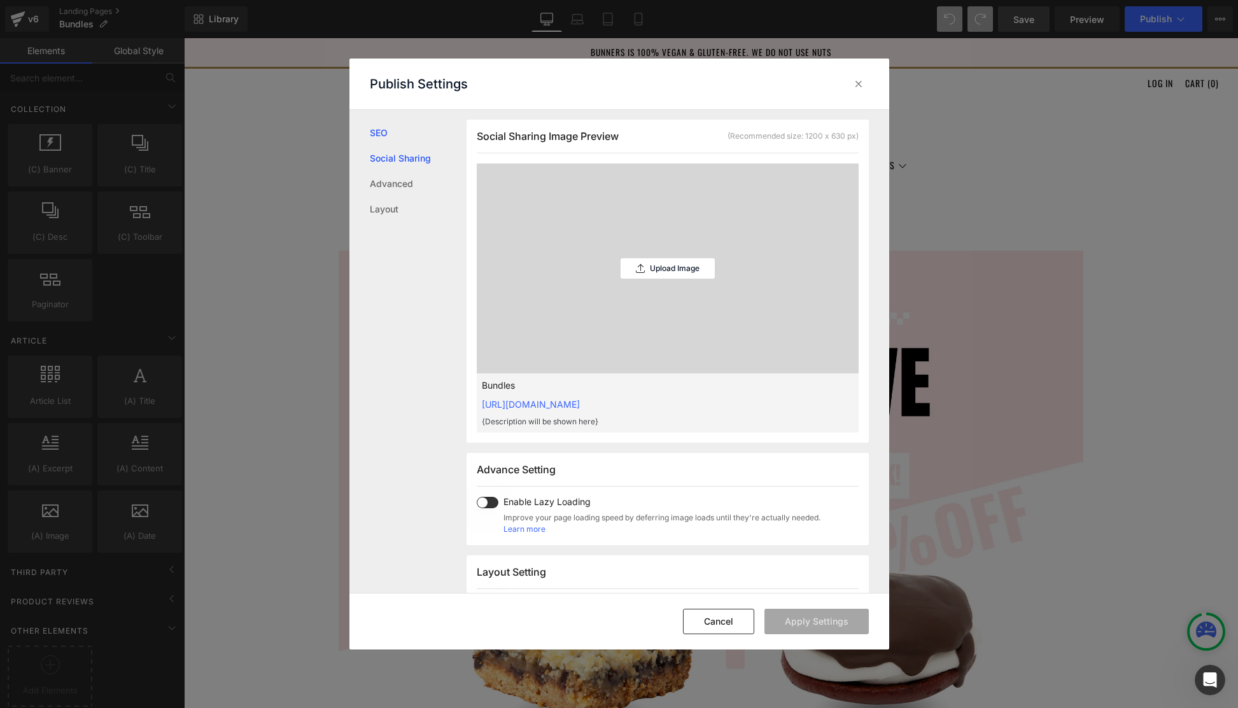
click at [383, 134] on link "SEO" at bounding box center [418, 132] width 97 height 25
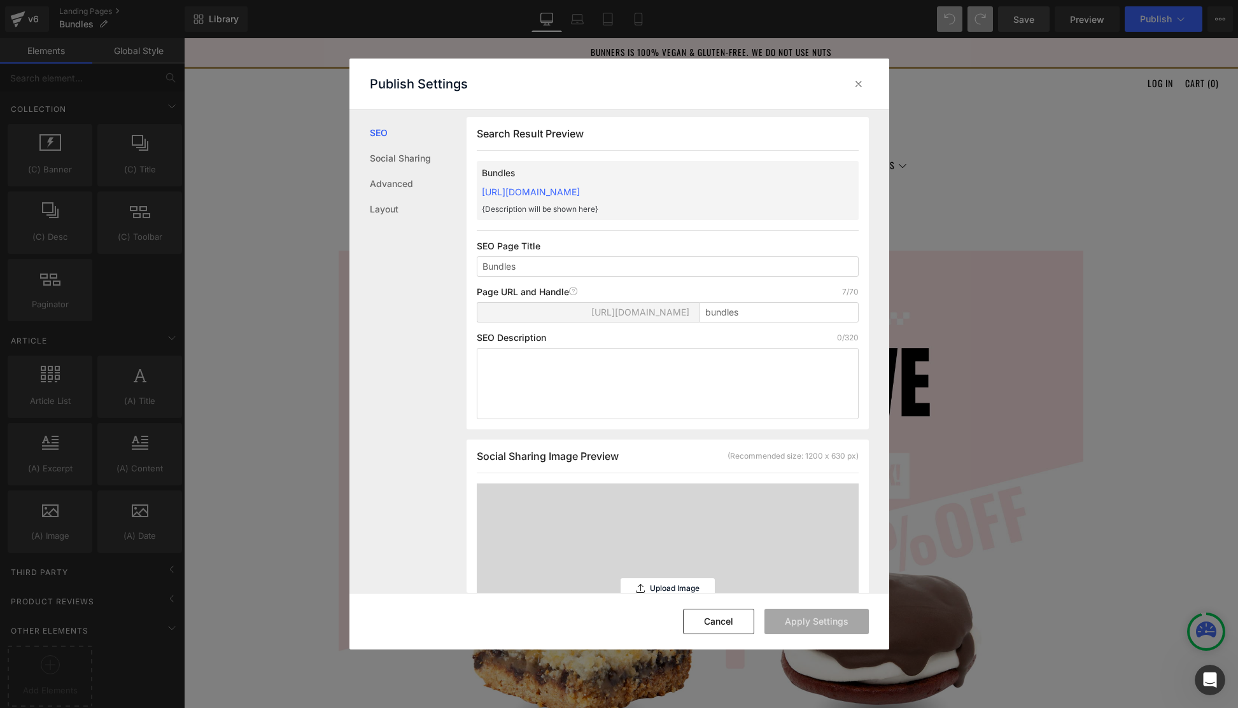
scroll to position [1, 0]
click at [859, 85] on icon at bounding box center [858, 84] width 13 height 13
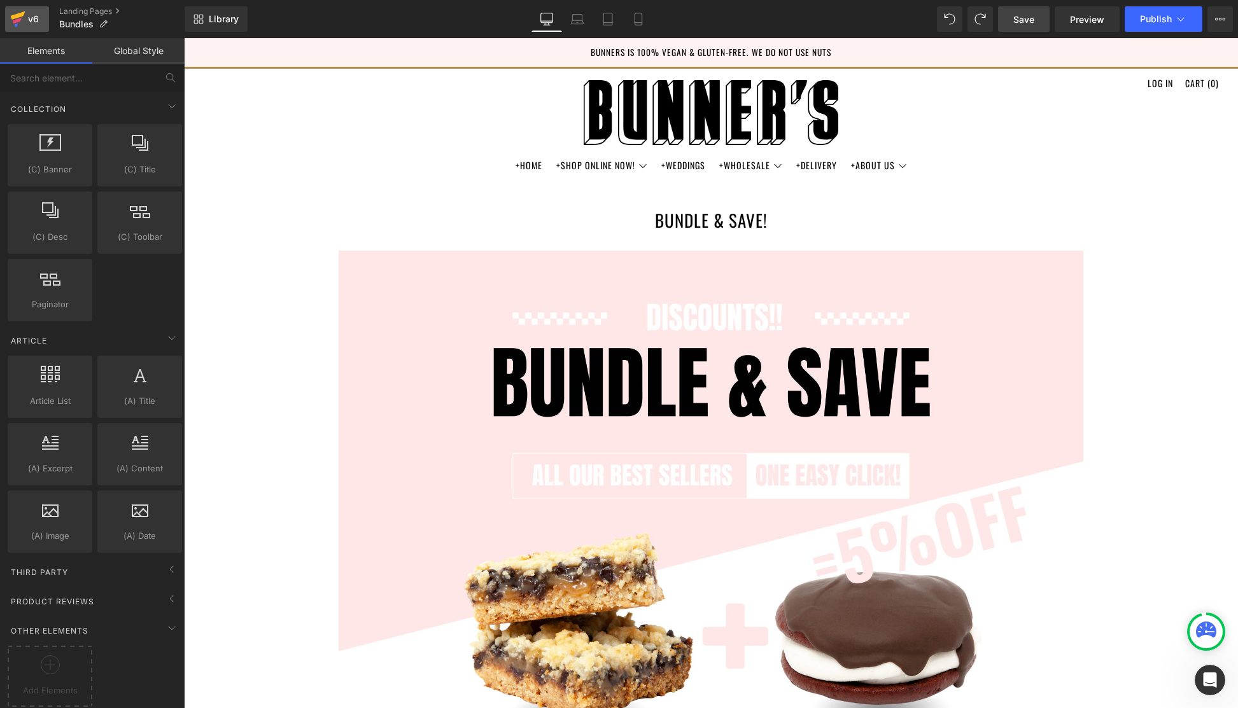
click at [45, 21] on link "v6" at bounding box center [27, 18] width 44 height 25
